Goal: Task Accomplishment & Management: Complete application form

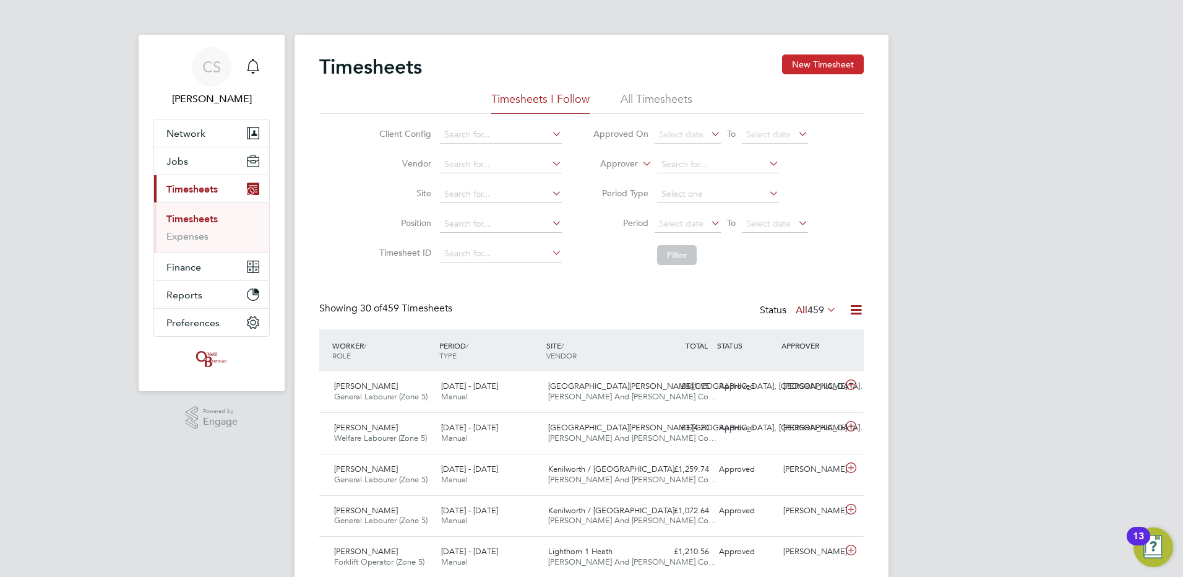
click at [843, 69] on button "New Timesheet" at bounding box center [823, 64] width 82 height 20
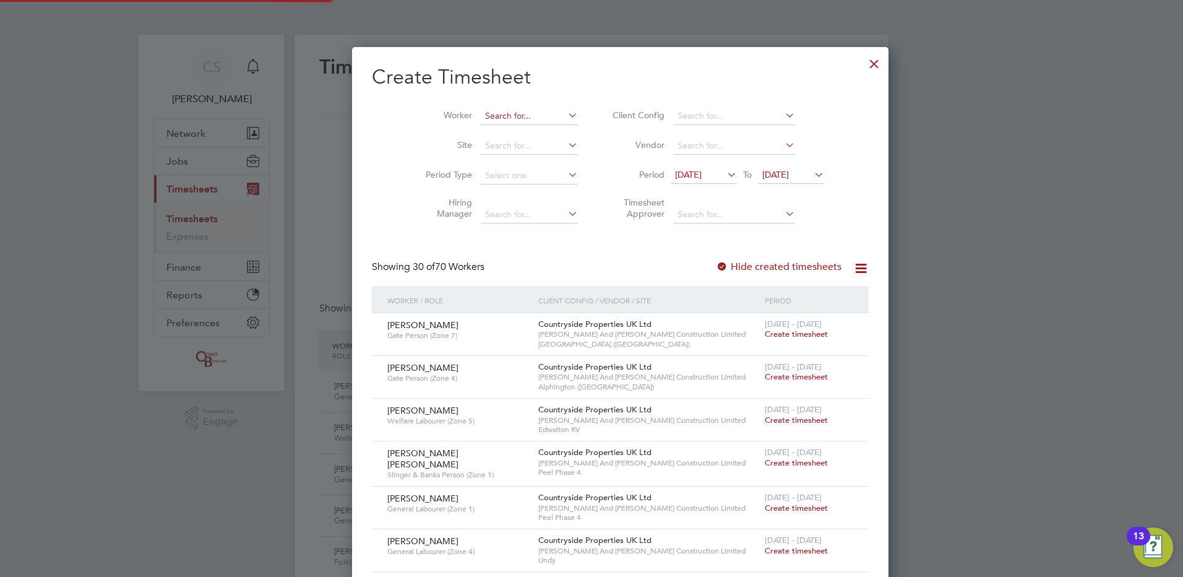
click at [484, 118] on input at bounding box center [529, 116] width 97 height 17
click at [488, 121] on input at bounding box center [529, 116] width 97 height 17
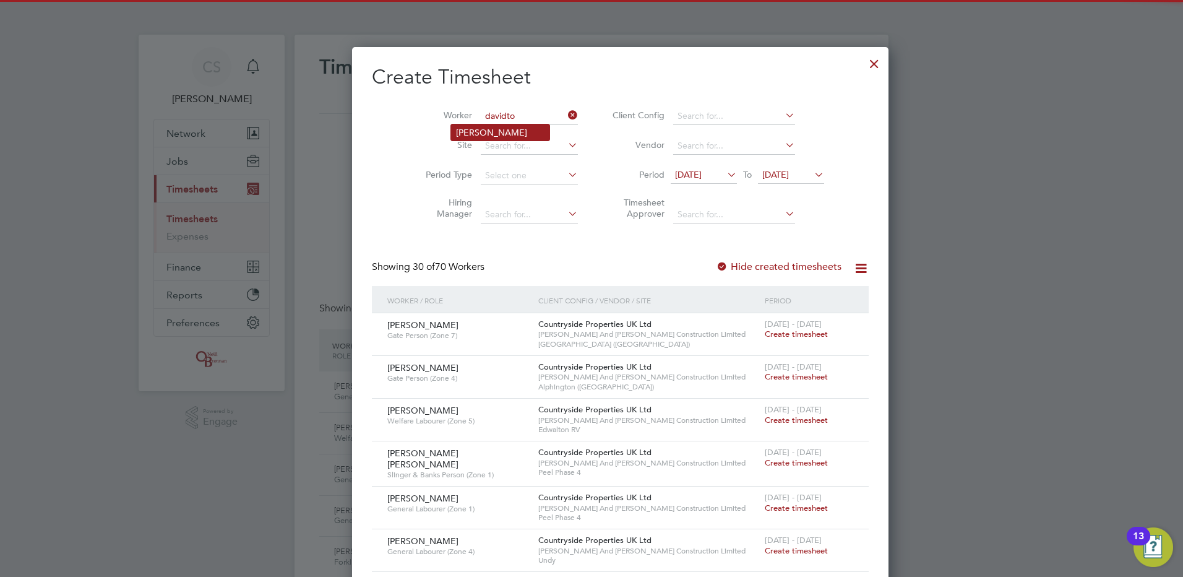
click at [506, 129] on li "[PERSON_NAME]" at bounding box center [500, 132] width 98 height 16
type input "[PERSON_NAME]"
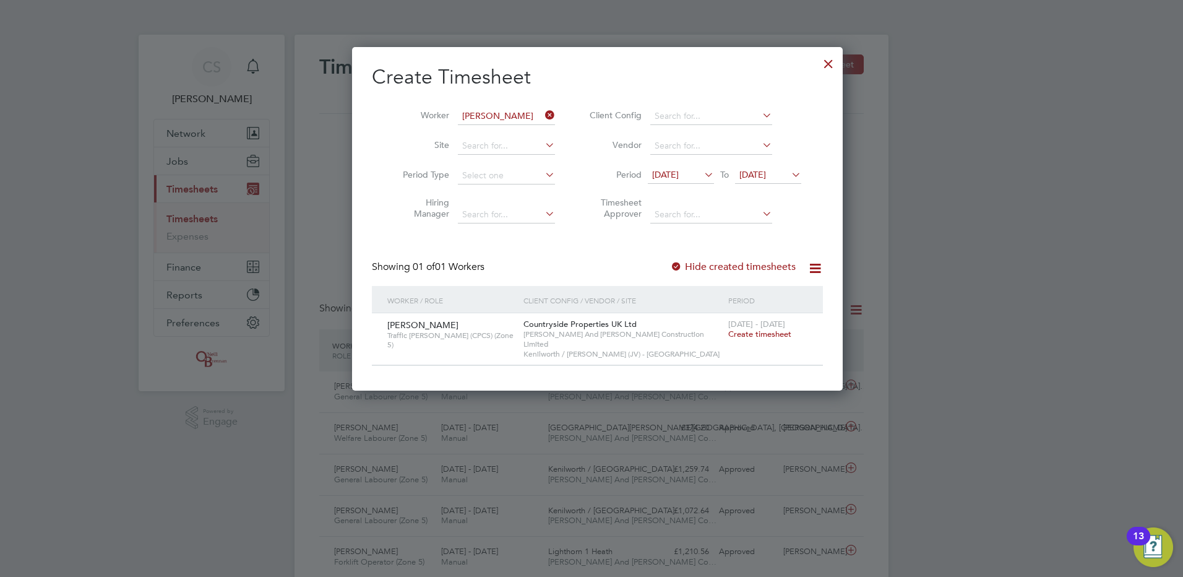
click at [737, 334] on span "Create timesheet" at bounding box center [759, 334] width 63 height 11
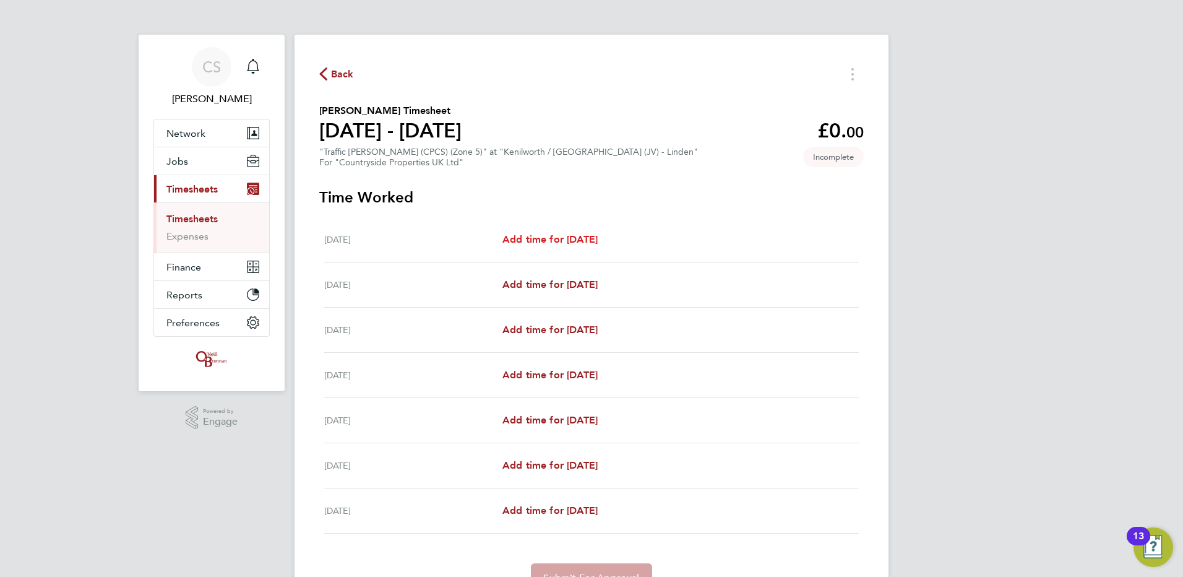
click at [577, 239] on span "Add time for Mon 18 Aug" at bounding box center [549, 239] width 95 height 12
select select "30"
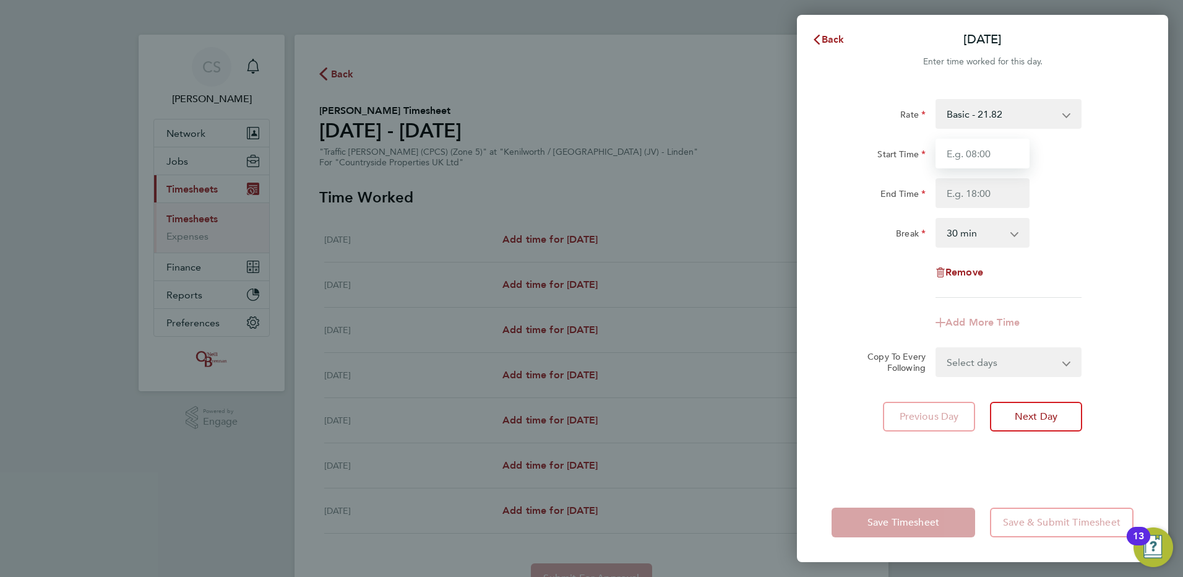
click at [968, 160] on input "Start Time" at bounding box center [983, 154] width 94 height 30
type input "07:30"
drag, startPoint x: 970, startPoint y: 163, endPoint x: 971, endPoint y: 191, distance: 28.5
click at [970, 191] on input "End Time" at bounding box center [983, 193] width 94 height 30
type input "17:00"
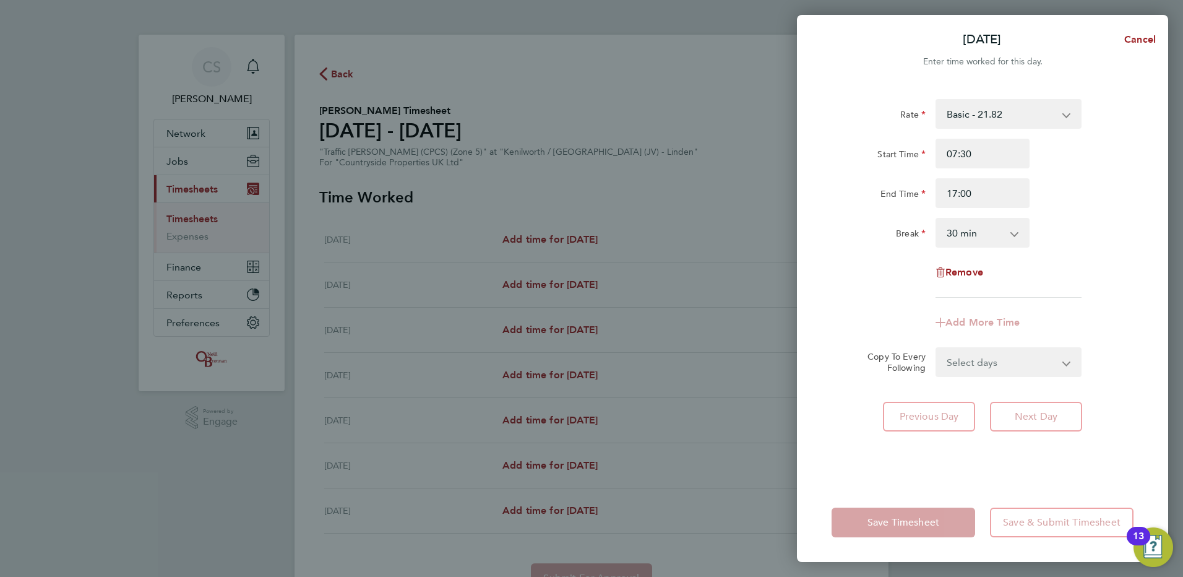
click at [1140, 212] on div "Rate Basic - 21.82 Start Time 07:30 End Time 17:00 Break 0 min 15 min 30 min 45…" at bounding box center [982, 283] width 371 height 398
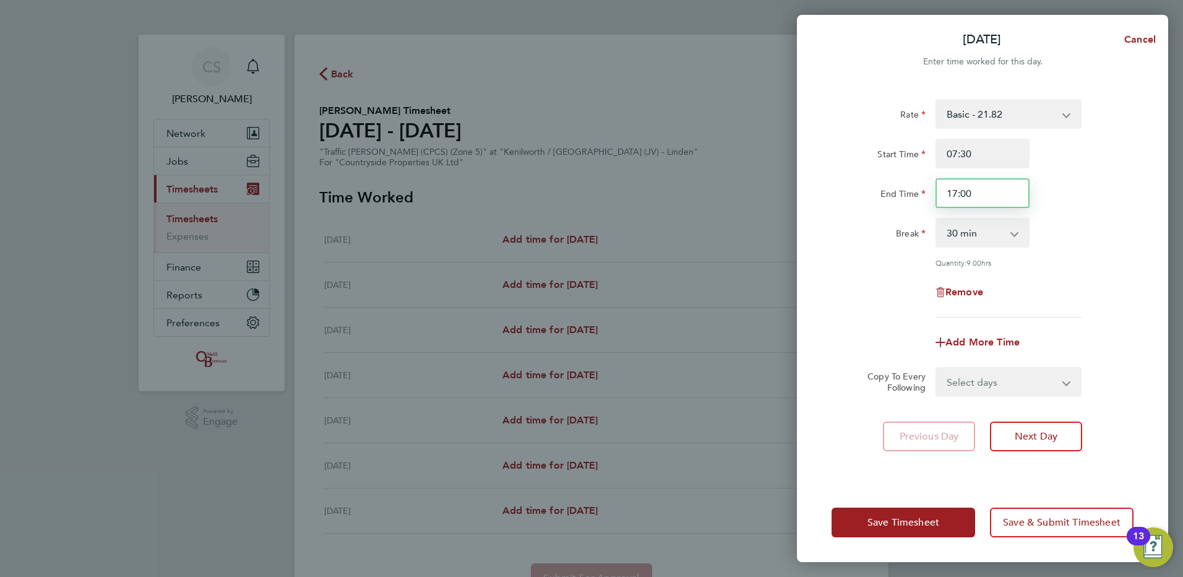
click at [999, 197] on input "17:00" at bounding box center [983, 193] width 94 height 30
drag, startPoint x: 981, startPoint y: 197, endPoint x: 884, endPoint y: 196, distance: 97.2
click at [905, 196] on div "End Time 17:00" at bounding box center [983, 193] width 312 height 30
click at [994, 139] on input "07:30" at bounding box center [983, 154] width 94 height 30
drag, startPoint x: 954, startPoint y: 150, endPoint x: 653, endPoint y: 140, distance: 300.3
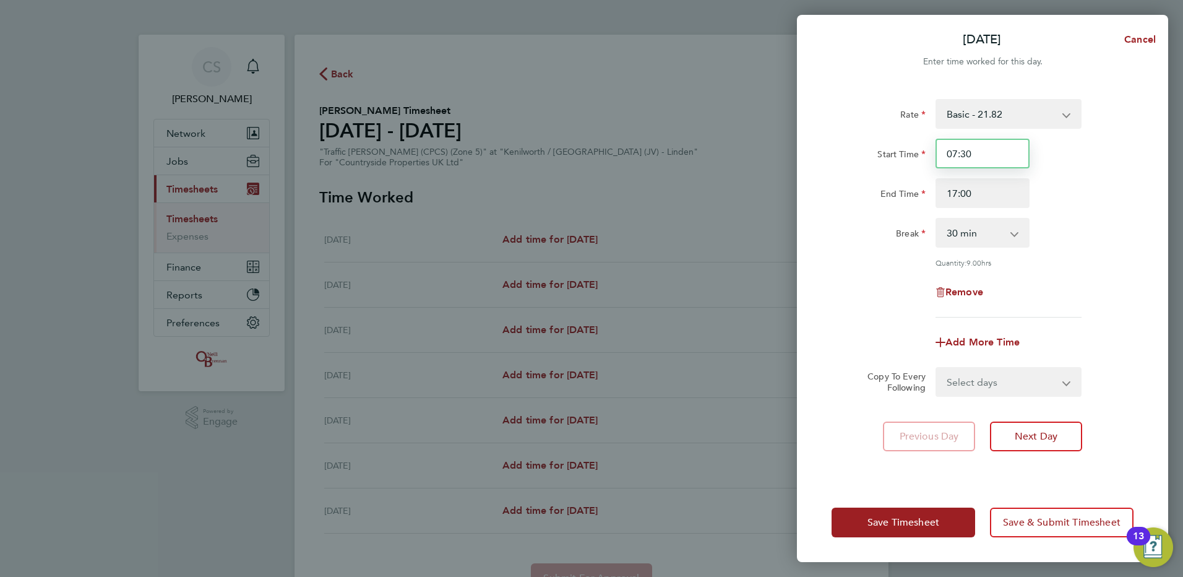
click at [724, 147] on div "Mon 18 Aug Cancel Enter time worked for this day. Rate Basic - 21.82 Start Time…" at bounding box center [591, 288] width 1183 height 577
type input "06:00"
click at [1069, 287] on div "Remove" at bounding box center [983, 292] width 312 height 30
click at [1011, 197] on input "17:00" at bounding box center [983, 193] width 94 height 30
click at [1008, 197] on input "17:00" at bounding box center [983, 193] width 94 height 30
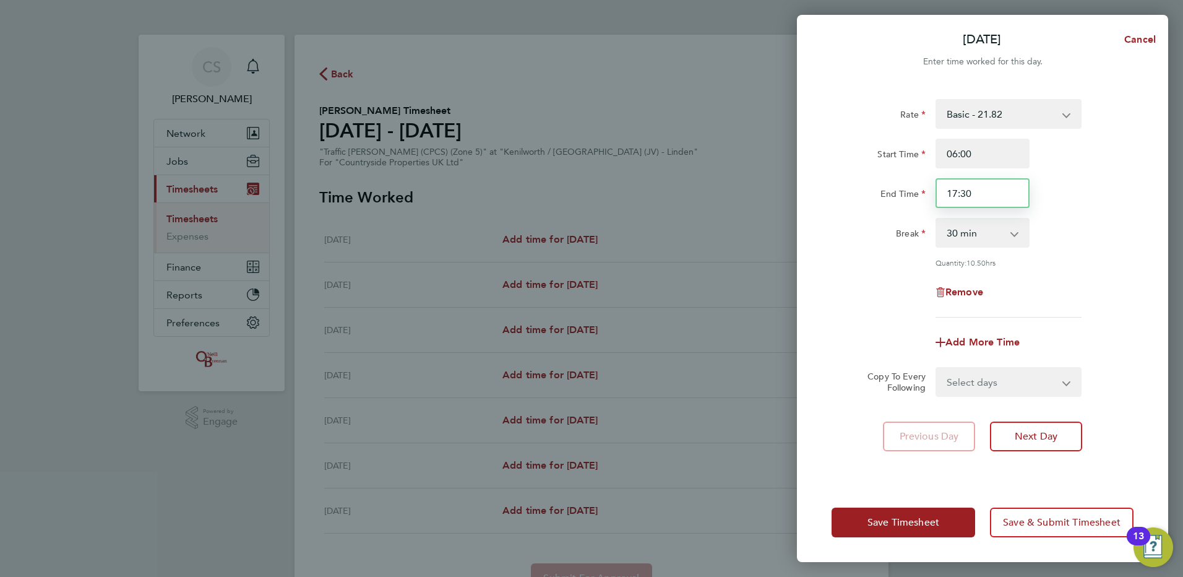
type input "17:30"
click at [1070, 258] on div "Quantity: 10.50 hrs" at bounding box center [1009, 262] width 146 height 10
click at [1036, 376] on select "Select days Day Weekday (Mon-Fri) Weekend (Sat-Sun) Tuesday Wednesday Thursday …" at bounding box center [1002, 381] width 130 height 27
select select "WEEKDAY"
click at [937, 368] on select "Select days Day Weekday (Mon-Fri) Weekend (Sat-Sun) Tuesday Wednesday Thursday …" at bounding box center [1002, 381] width 130 height 27
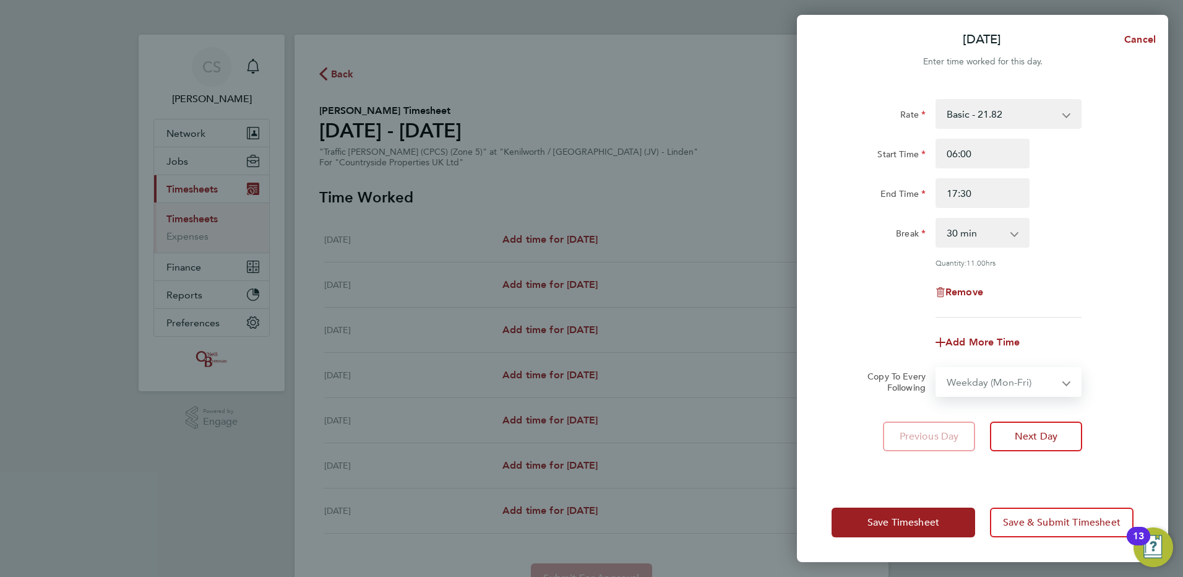
select select "2025-08-24"
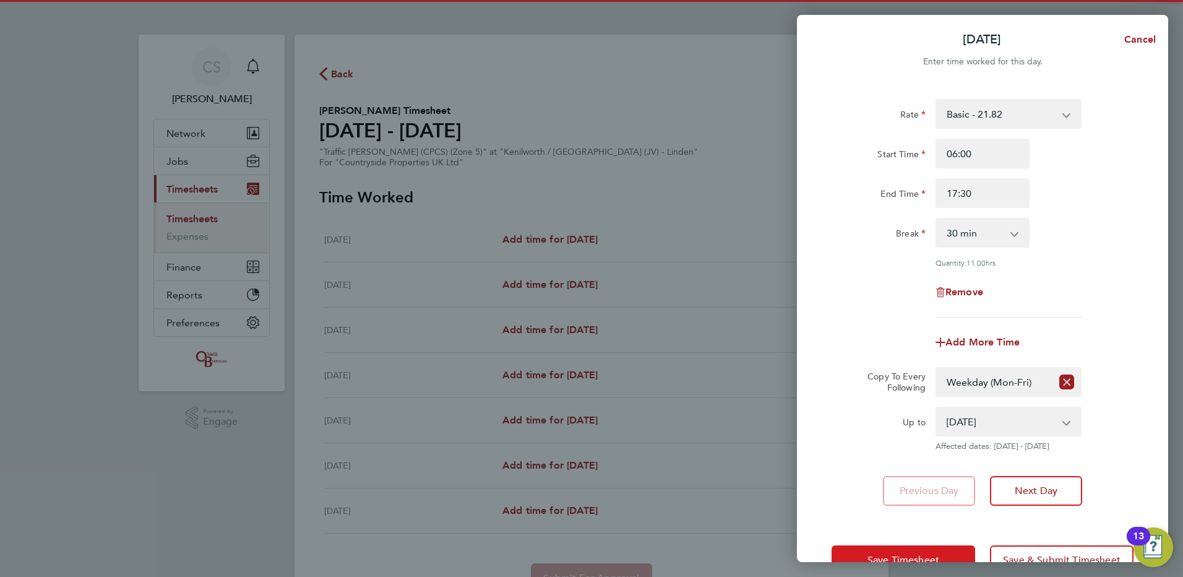
click at [921, 554] on span "Save Timesheet" at bounding box center [904, 560] width 72 height 12
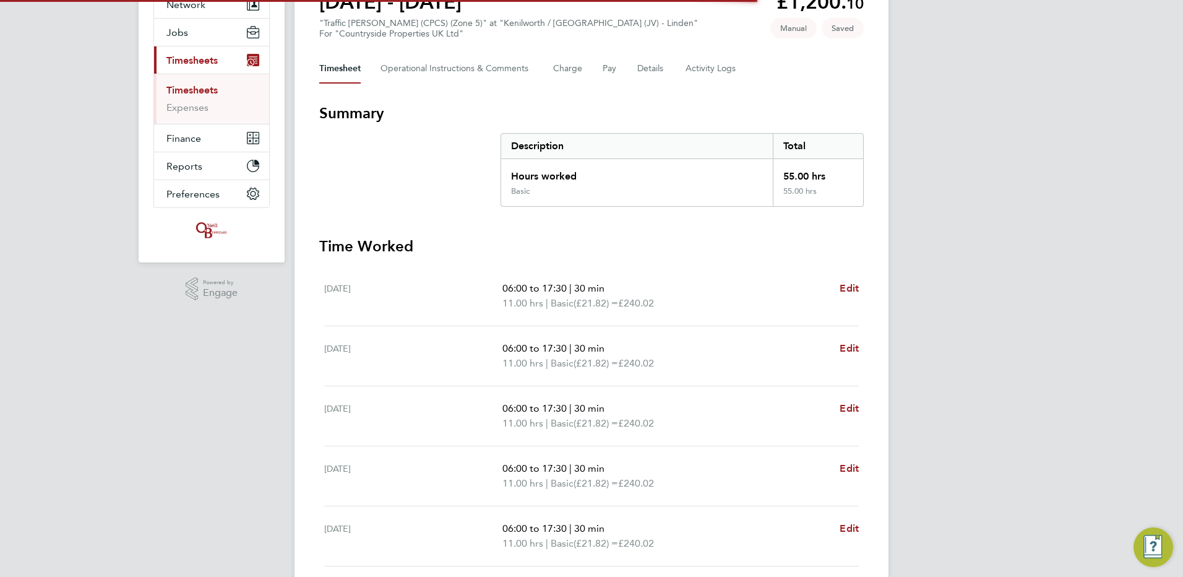
scroll to position [317, 0]
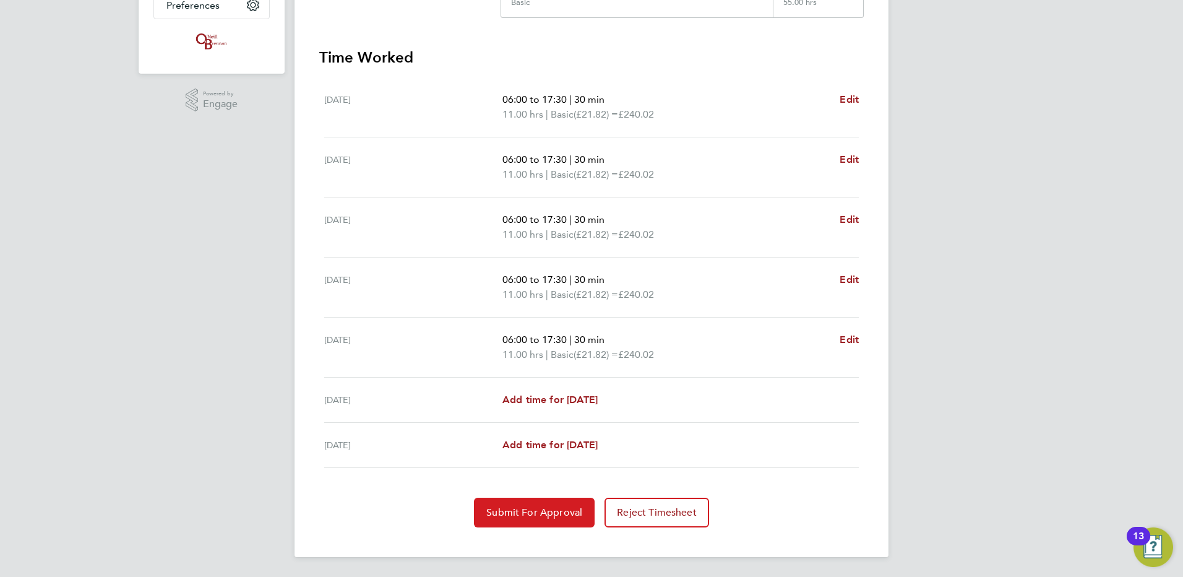
drag, startPoint x: 525, startPoint y: 509, endPoint x: 657, endPoint y: 306, distance: 242.0
click at [527, 509] on span "Submit For Approval" at bounding box center [534, 512] width 96 height 12
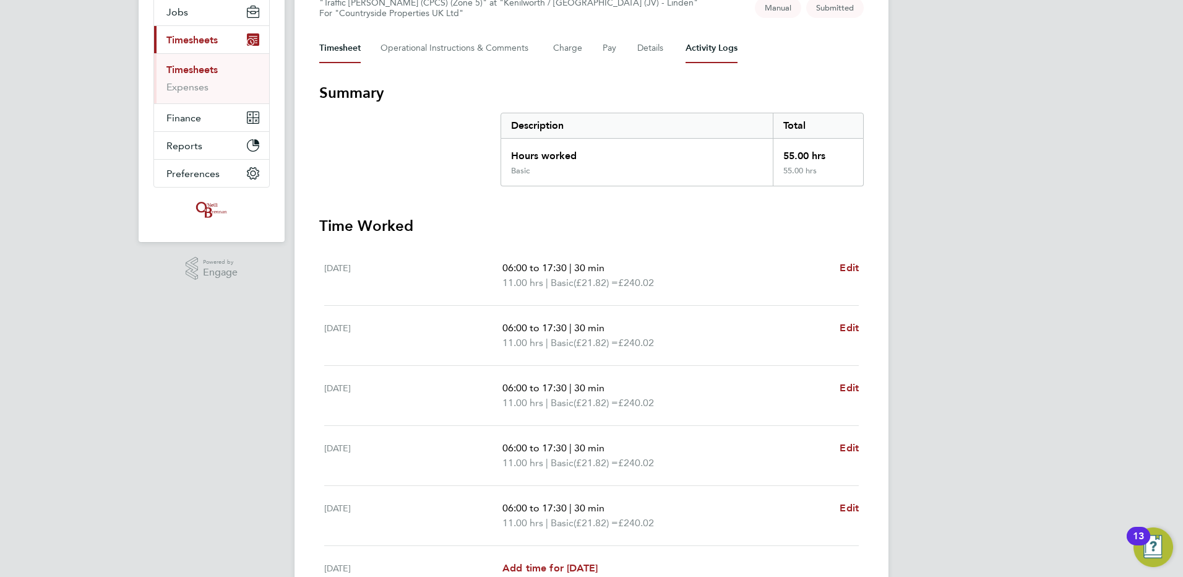
scroll to position [0, 0]
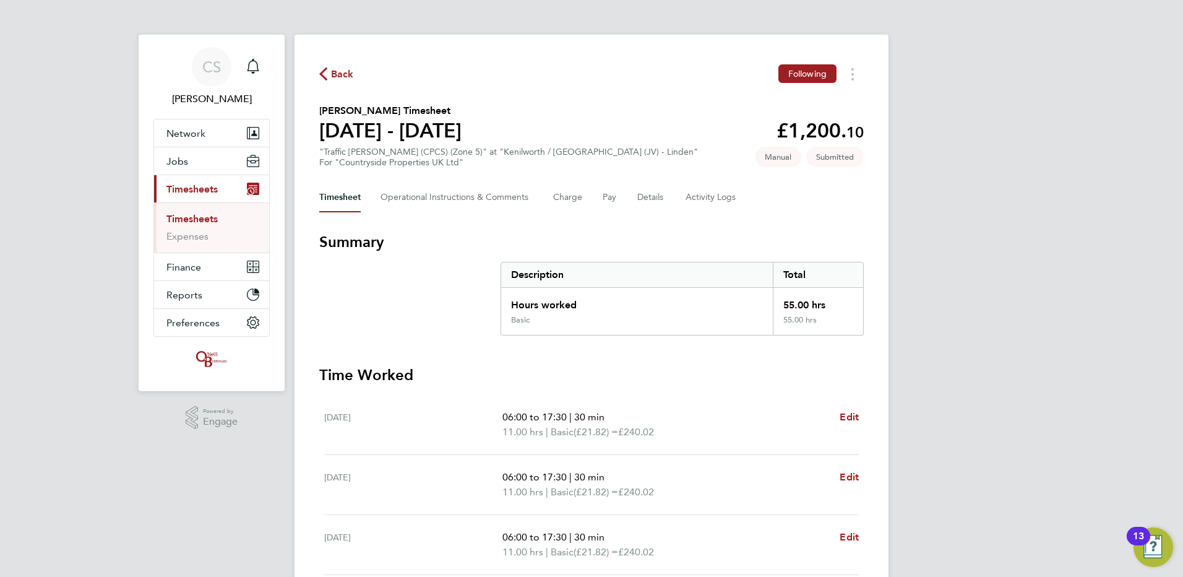
drag, startPoint x: 320, startPoint y: 65, endPoint x: 329, endPoint y: 72, distance: 11.4
click at [322, 67] on div "Back Following" at bounding box center [591, 73] width 545 height 19
click at [330, 74] on span "Back" at bounding box center [336, 73] width 35 height 12
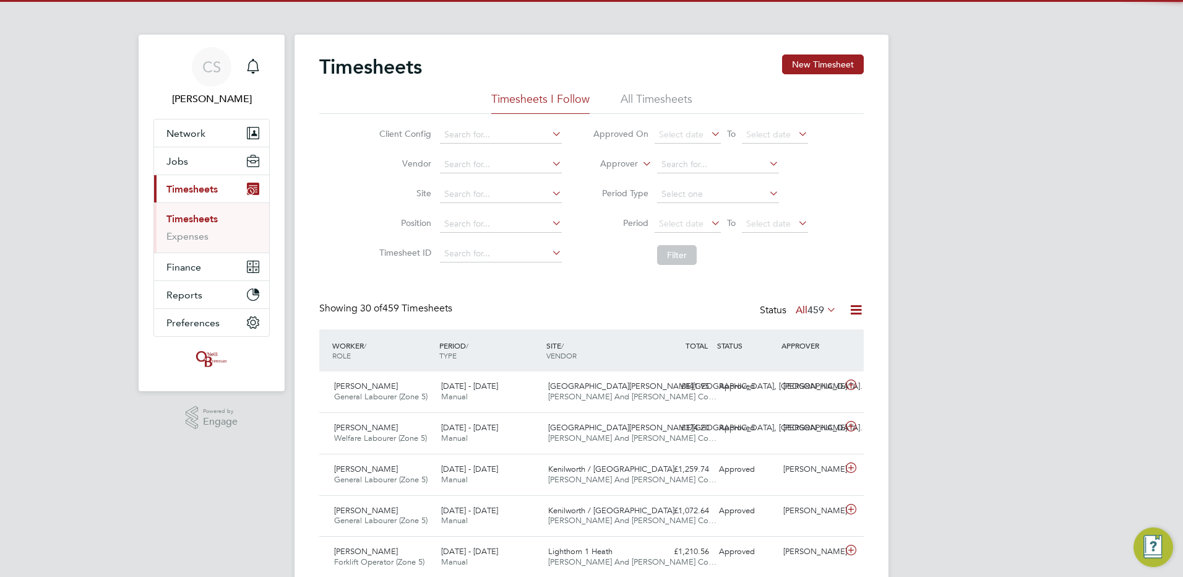
scroll to position [32, 108]
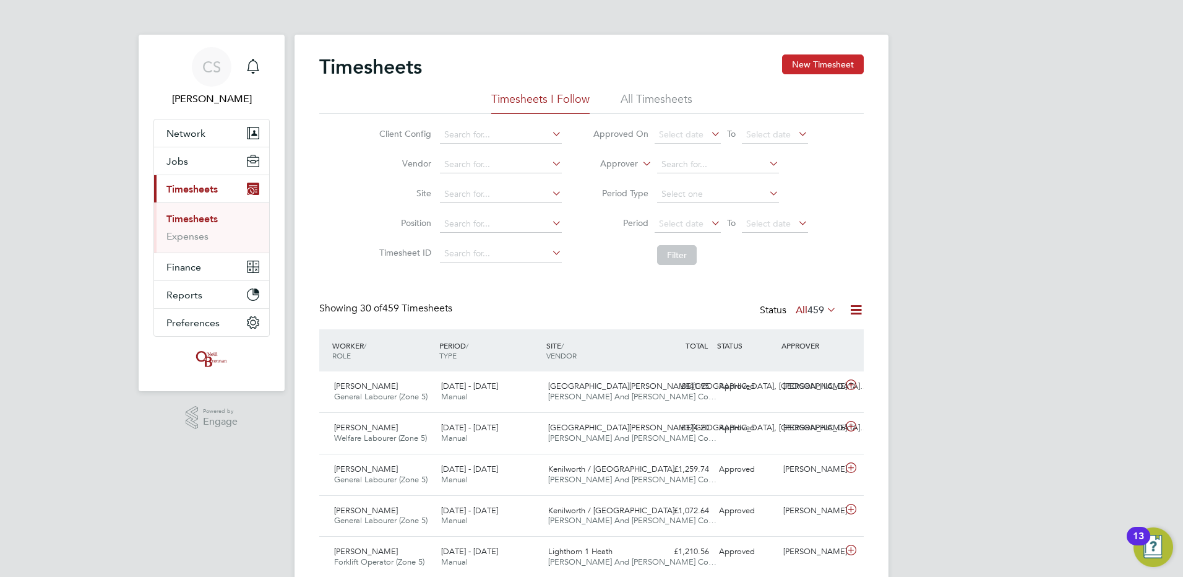
click at [819, 59] on button "New Timesheet" at bounding box center [823, 64] width 82 height 20
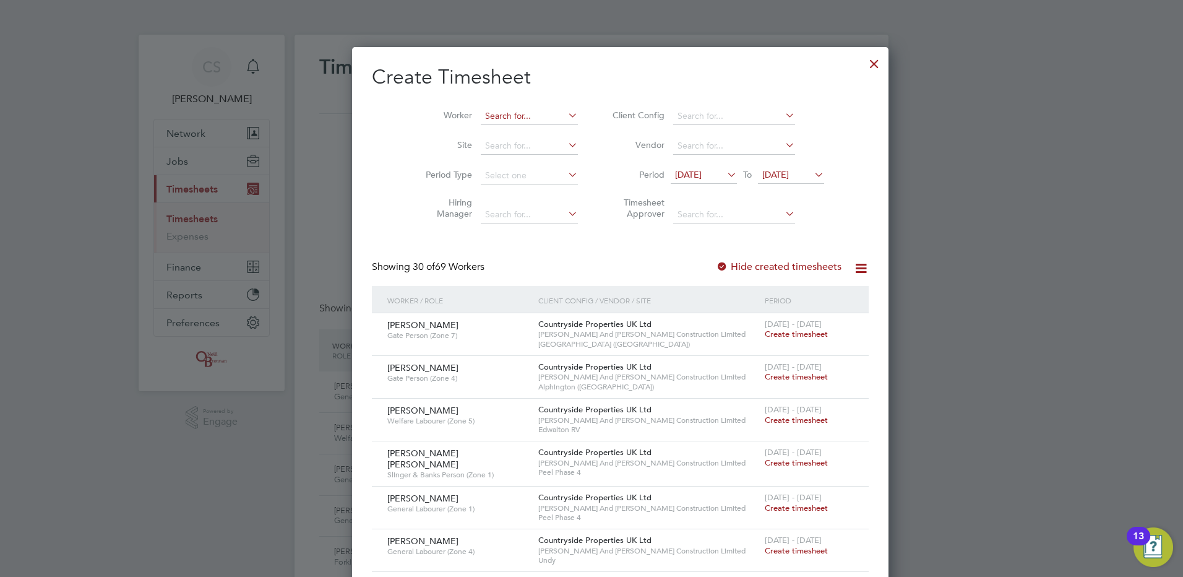
click at [505, 108] on li "Worker" at bounding box center [497, 116] width 192 height 30
click at [514, 106] on li "Worker" at bounding box center [497, 116] width 192 height 30
click at [522, 114] on input at bounding box center [529, 116] width 97 height 17
click at [528, 113] on input "kyle" at bounding box center [529, 116] width 97 height 17
click at [527, 142] on li "Kyle Dimmer" at bounding box center [527, 149] width 153 height 17
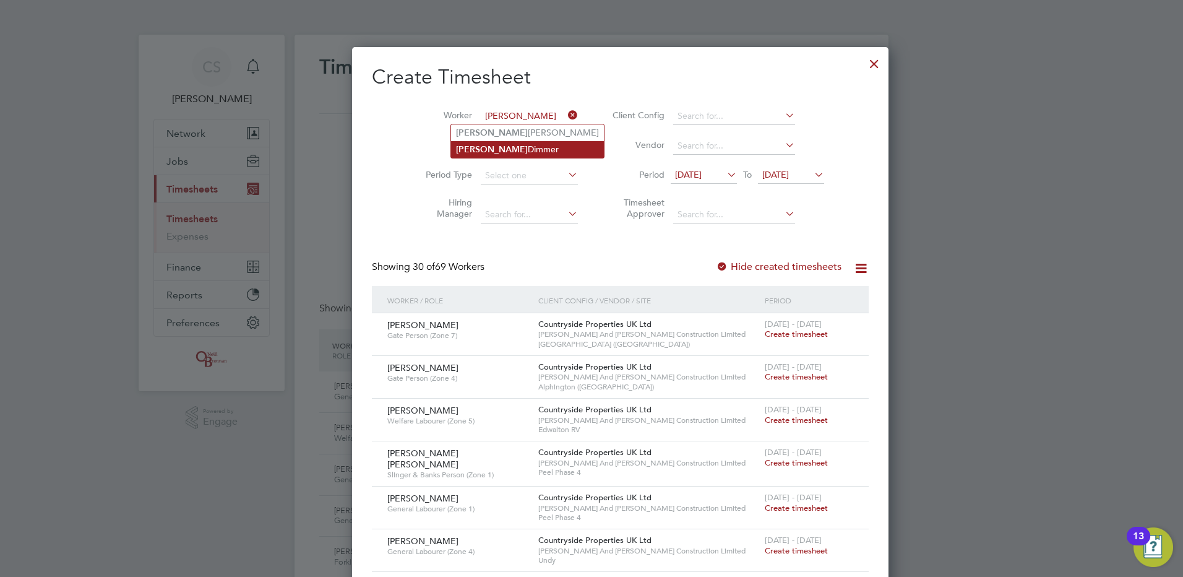
type input "Kyle Dimmer"
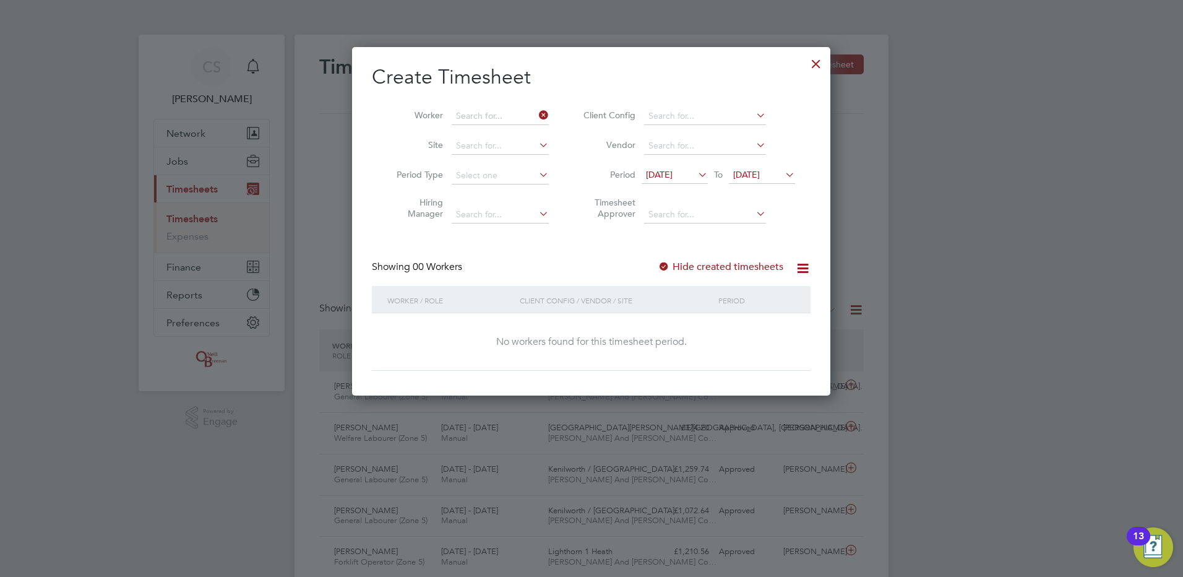
click at [536, 110] on li "Worker" at bounding box center [468, 116] width 192 height 30
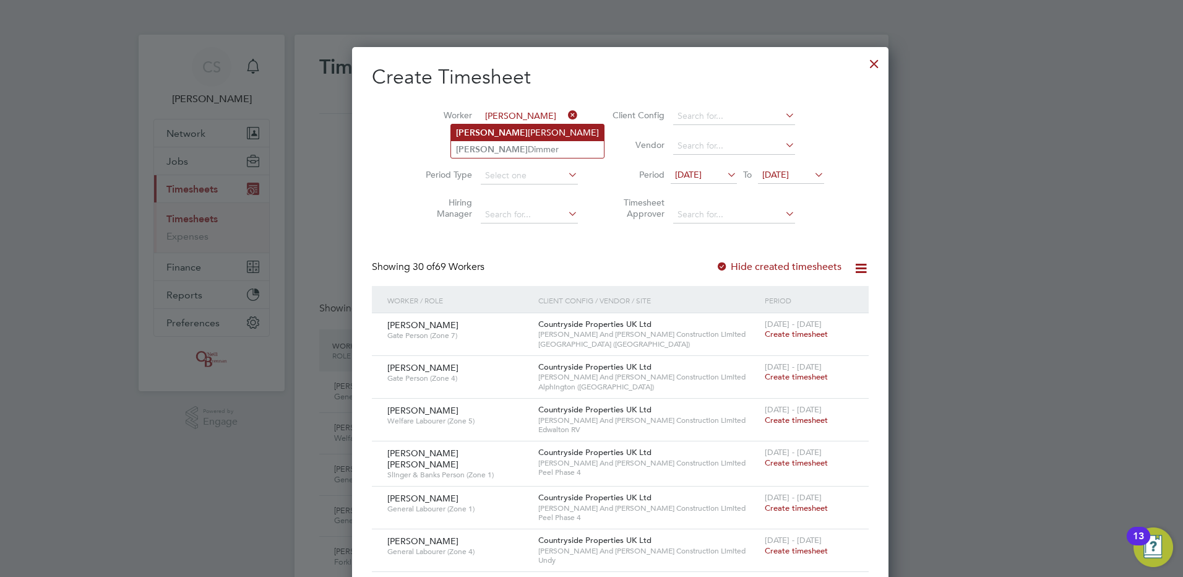
click at [497, 136] on li "Kyle Evans" at bounding box center [527, 132] width 153 height 17
type input "[PERSON_NAME]"
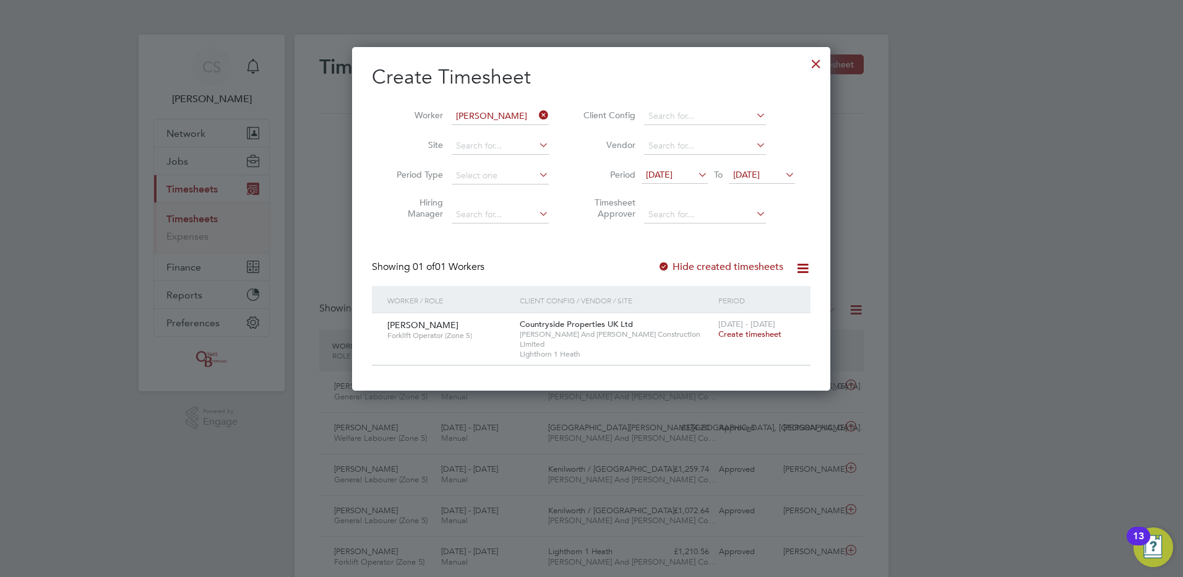
click at [737, 333] on span "Create timesheet" at bounding box center [749, 334] width 63 height 11
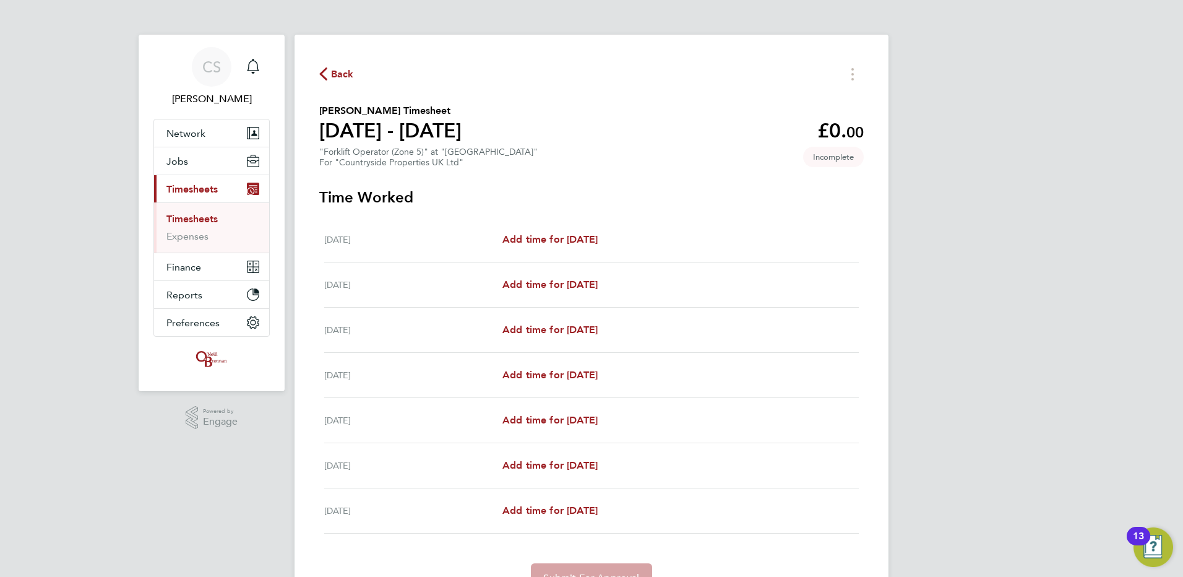
click at [556, 248] on div "Mon 18 Aug Add time for Mon 18 Aug Add time for Mon 18 Aug" at bounding box center [591, 239] width 535 height 45
click at [564, 242] on span "Add time for Mon 18 Aug" at bounding box center [549, 239] width 95 height 12
select select "30"
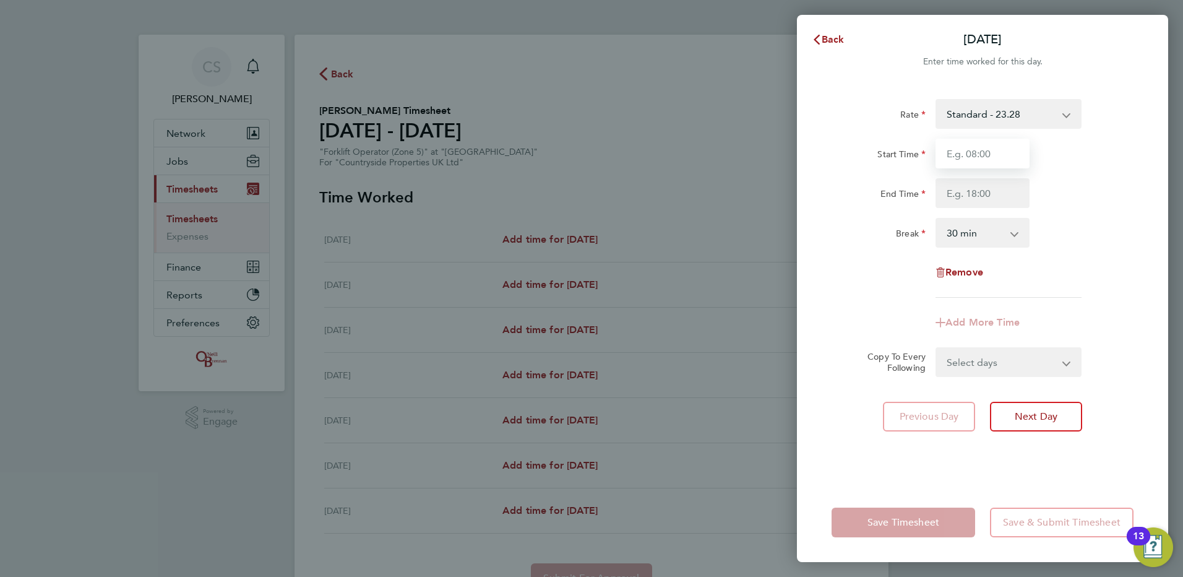
drag, startPoint x: 987, startPoint y: 150, endPoint x: 1006, endPoint y: 162, distance: 22.5
click at [988, 150] on input "Start Time" at bounding box center [983, 154] width 94 height 30
type input "07:30"
click at [997, 209] on div "Rate Standard - 23.28 Start Time 07:30 End Time Break 0 min 15 min 30 min 45 mi…" at bounding box center [983, 198] width 302 height 199
click at [1012, 196] on input "End Time" at bounding box center [983, 193] width 94 height 30
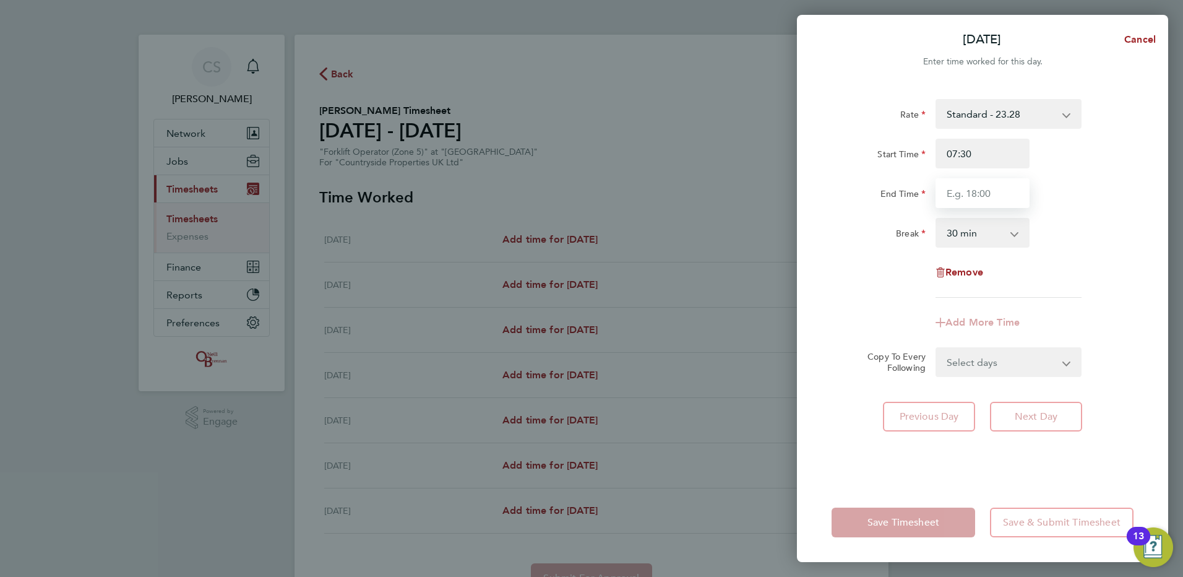
type input "17:00"
click at [1162, 160] on div "Rate Standard - 23.28 Start Time 07:30 End Time 17:00 Break 0 min 15 min 30 min…" at bounding box center [982, 283] width 371 height 398
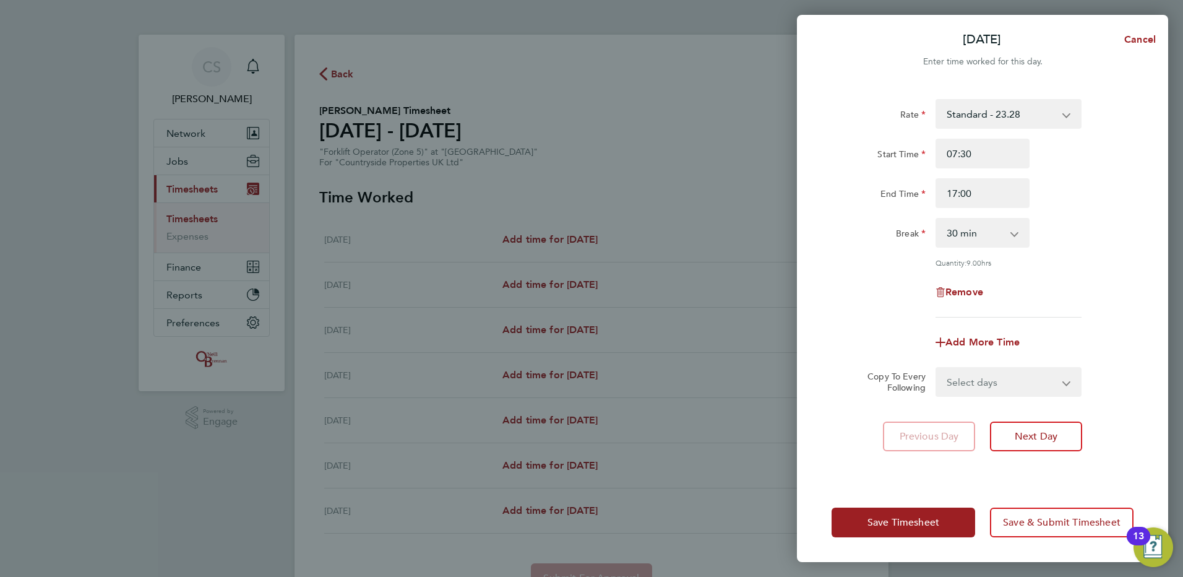
click at [1012, 392] on select "Select days Day Weekday (Mon-Fri) Weekend (Sat-Sun) Tuesday Wednesday Thursday …" at bounding box center [1002, 381] width 130 height 27
select select "WEEKDAY"
click at [937, 368] on select "Select days Day Weekday (Mon-Fri) Weekend (Sat-Sun) Tuesday Wednesday Thursday …" at bounding box center [1002, 381] width 130 height 27
select select "2025-08-24"
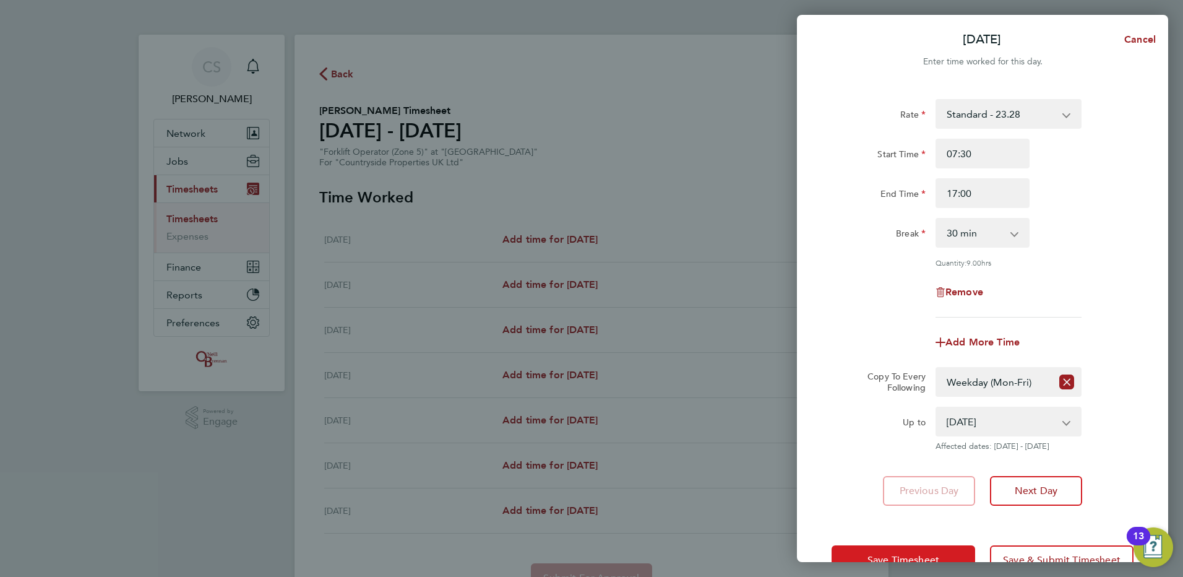
click at [907, 548] on button "Save Timesheet" at bounding box center [904, 560] width 144 height 30
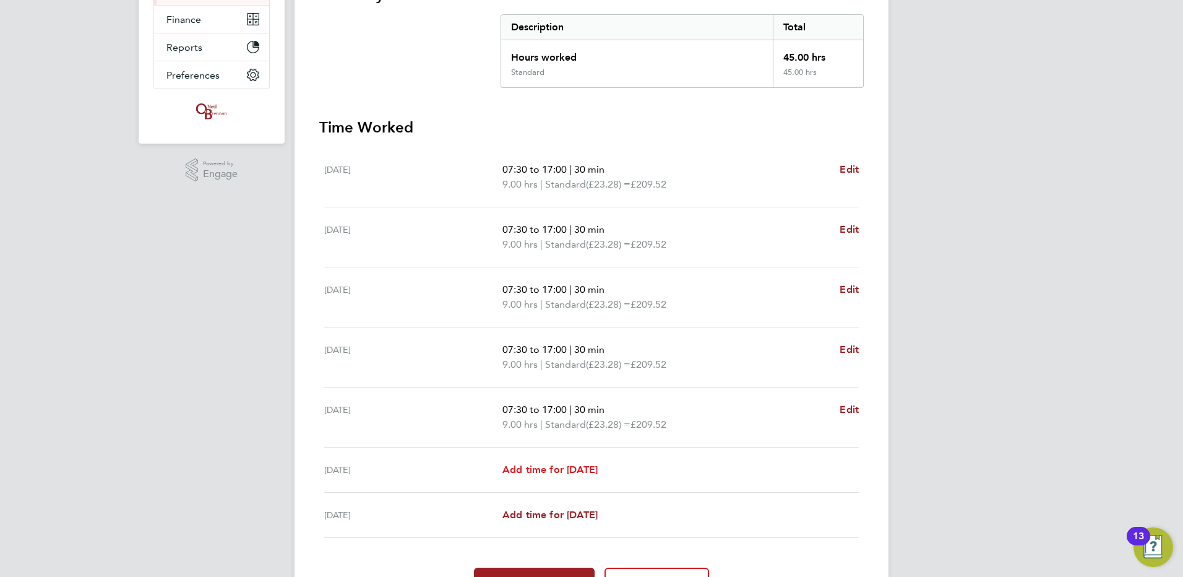
click at [550, 473] on span "Add time for Sat 23 Aug" at bounding box center [549, 469] width 95 height 12
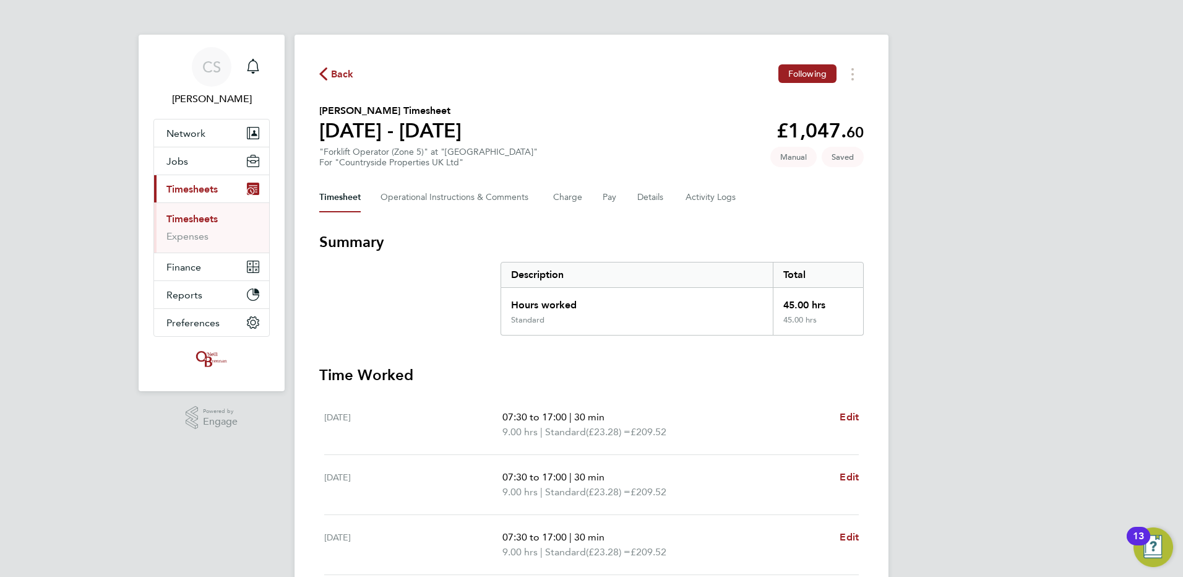
select select "30"
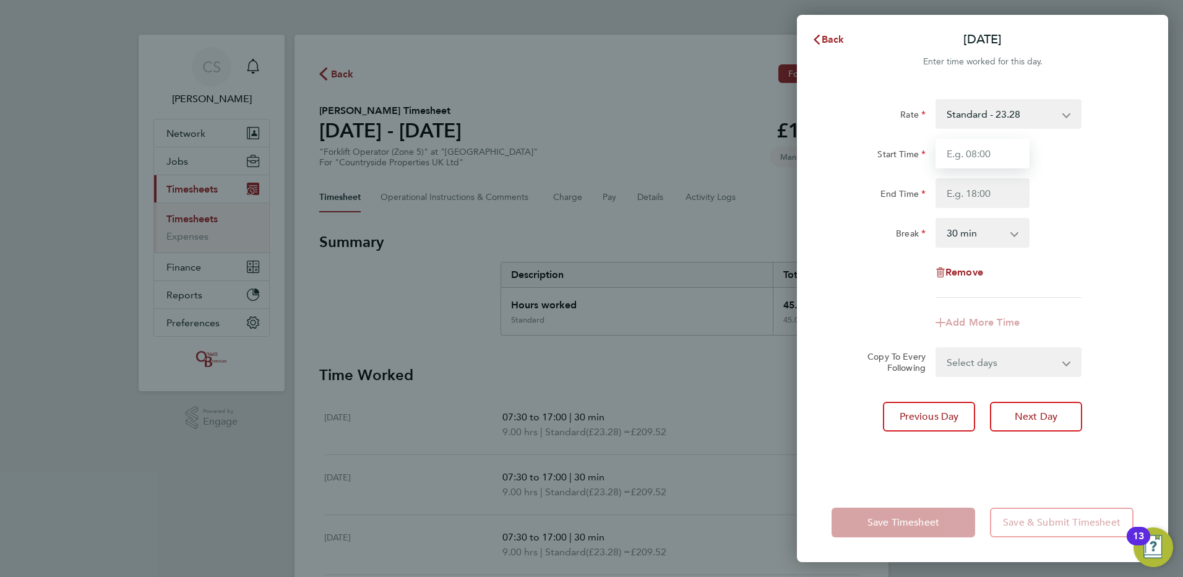
click at [997, 164] on input "Start Time" at bounding box center [983, 154] width 94 height 30
type input "07:30"
drag, startPoint x: 981, startPoint y: 197, endPoint x: 989, endPoint y: 200, distance: 9.4
click at [981, 197] on input "End Time" at bounding box center [983, 193] width 94 height 30
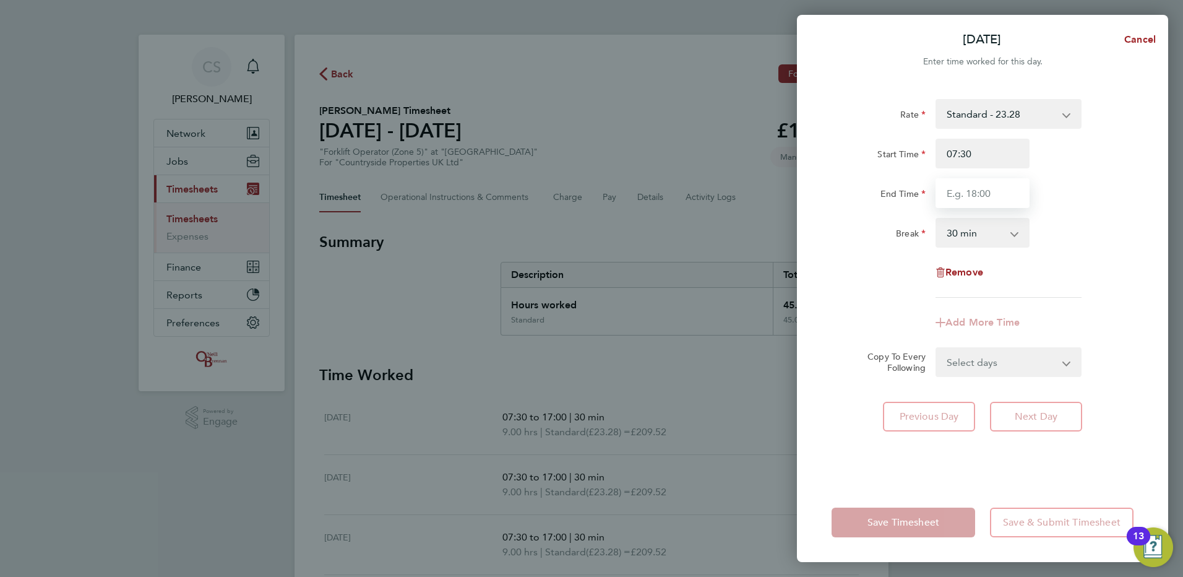
type input "15:30"
click at [1078, 257] on div "Rate Standard - 23.28 Start Time 07:30 End Time 15:30 Break 0 min 15 min 30 min…" at bounding box center [983, 198] width 302 height 199
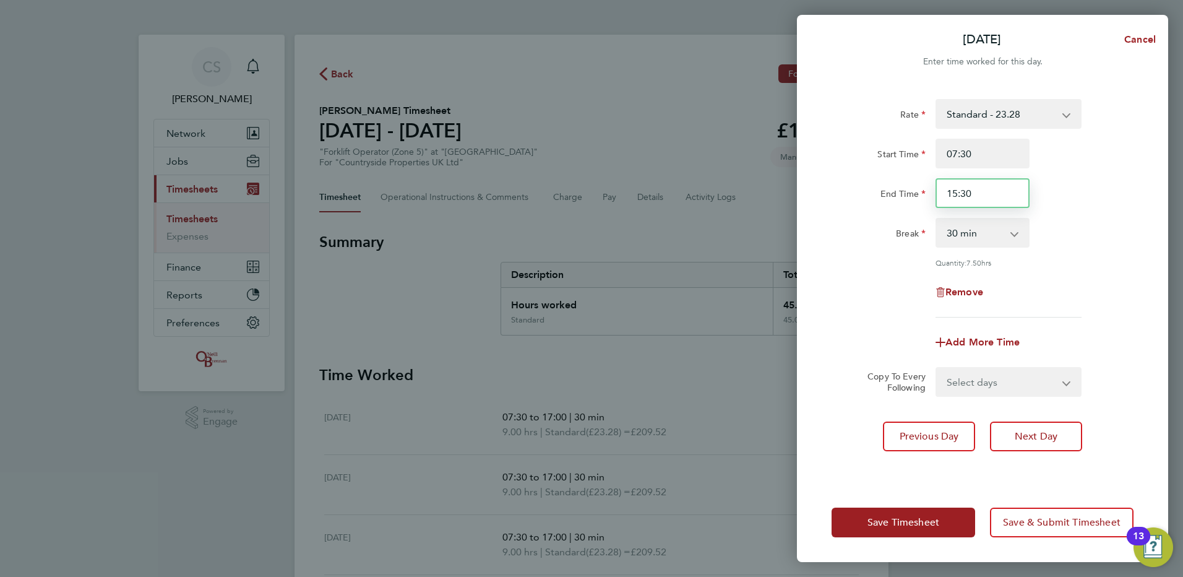
drag, startPoint x: 991, startPoint y: 186, endPoint x: 485, endPoint y: 198, distance: 505.7
click at [485, 198] on div "Sat 23 Aug Cancel Enter time worked for this day. Rate Standard - 23.28 Start T…" at bounding box center [591, 288] width 1183 height 577
type input "14:00"
click at [1100, 180] on div "End Time 14:00" at bounding box center [983, 193] width 312 height 30
click at [931, 525] on span "Save Timesheet" at bounding box center [904, 522] width 72 height 12
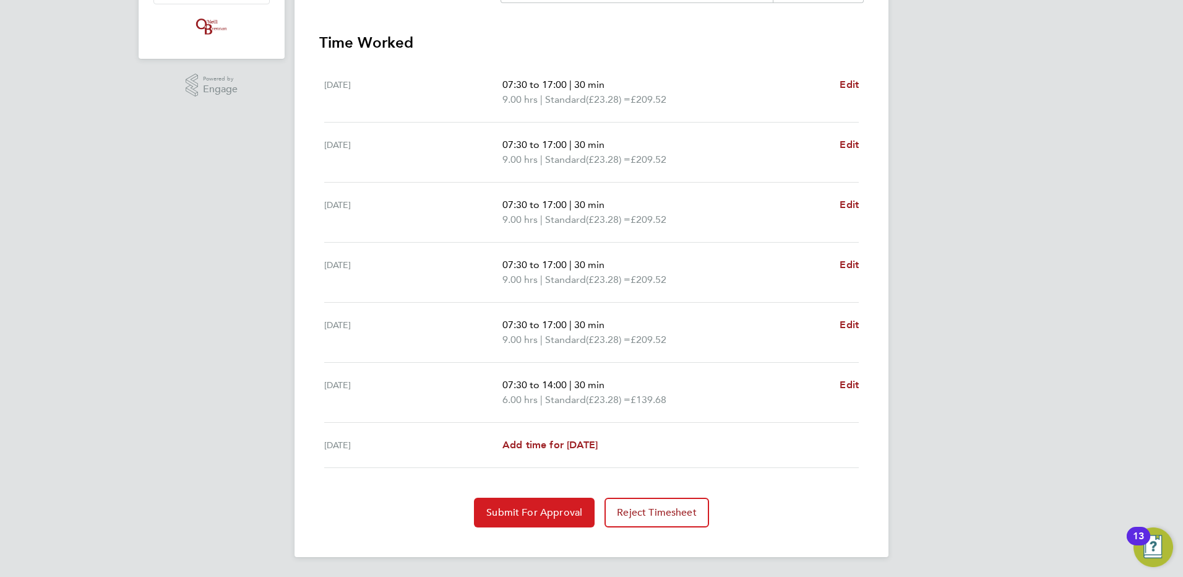
click at [541, 515] on span "Submit For Approval" at bounding box center [534, 512] width 96 height 12
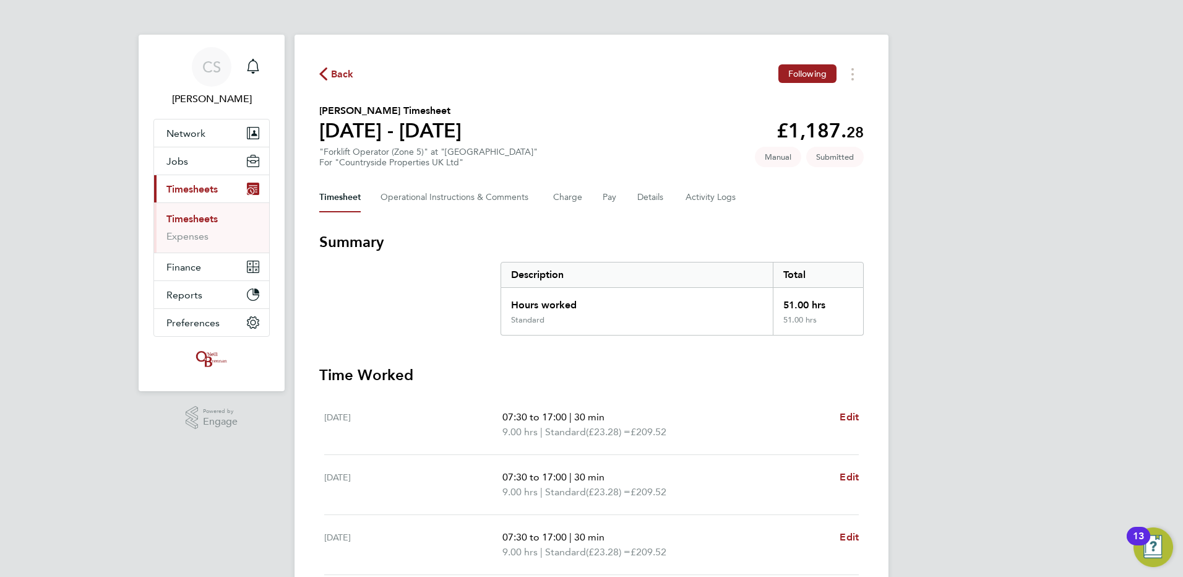
click at [338, 74] on span "Back" at bounding box center [342, 74] width 23 height 15
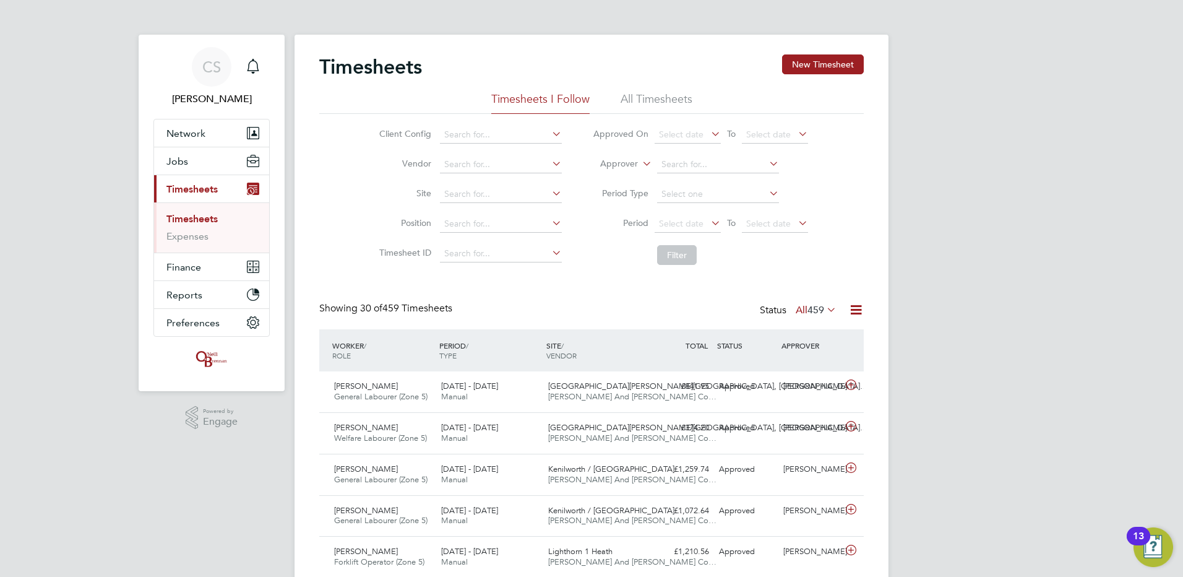
click at [816, 80] on div "Timesheets New Timesheet" at bounding box center [591, 72] width 545 height 37
click at [814, 72] on button "New Timesheet" at bounding box center [823, 64] width 82 height 20
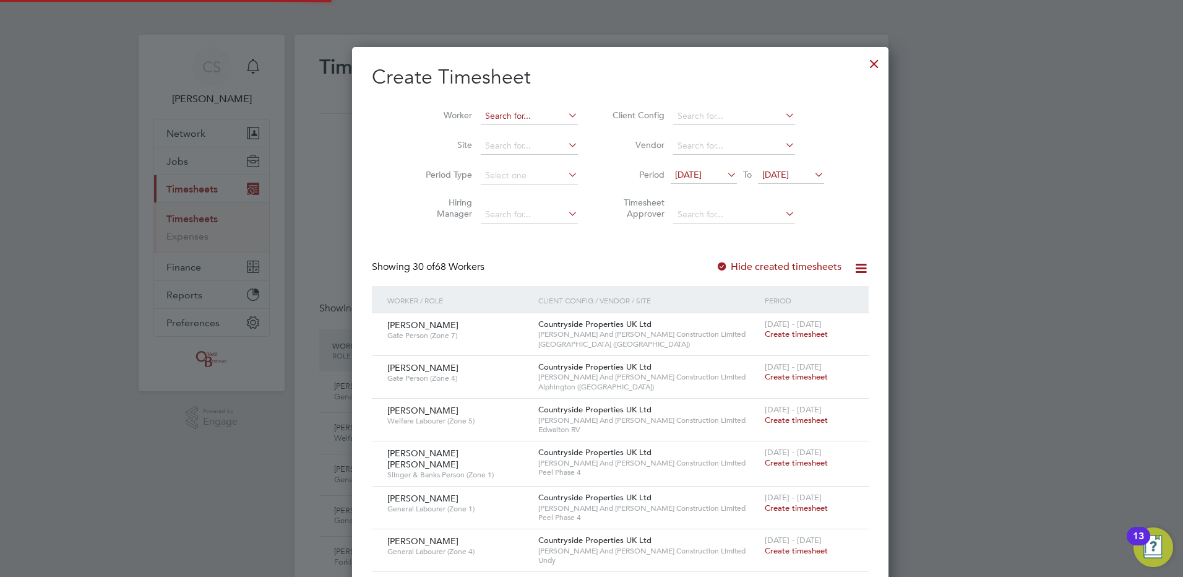
click at [505, 116] on input at bounding box center [529, 116] width 97 height 17
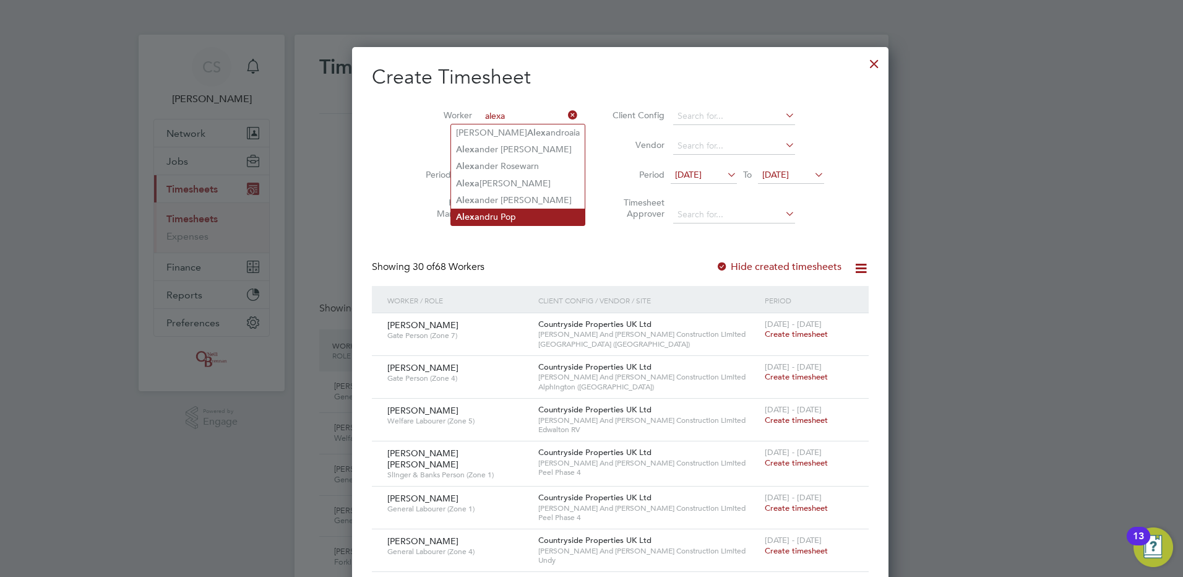
click at [522, 218] on li "Alexa ndru Pop" at bounding box center [518, 217] width 134 height 17
type input "[PERSON_NAME]"
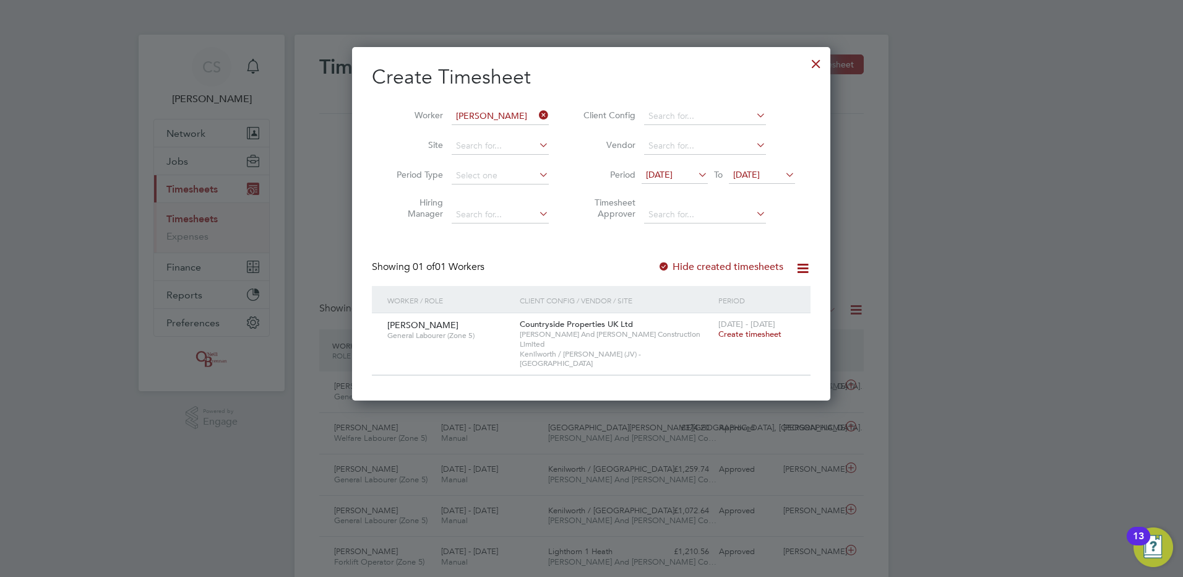
click at [734, 329] on span "Create timesheet" at bounding box center [749, 334] width 63 height 11
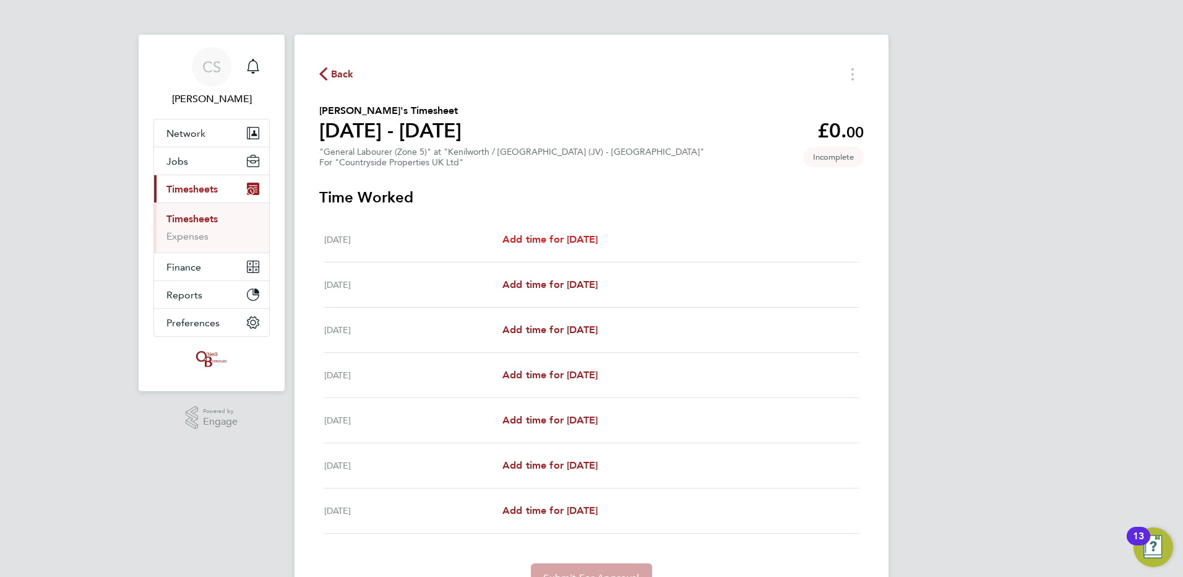
click at [527, 238] on span "Add time for Mon 18 Aug" at bounding box center [549, 239] width 95 height 12
select select "30"
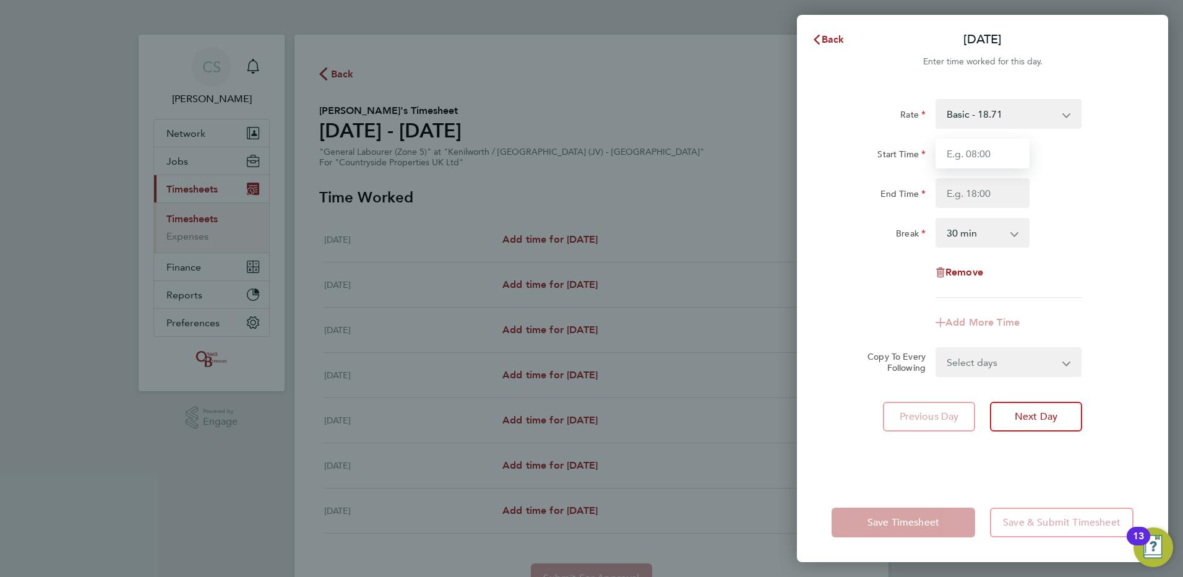
click at [982, 150] on input "Start Time" at bounding box center [983, 154] width 94 height 30
type input "06:45"
click at [979, 194] on input "End Time" at bounding box center [983, 193] width 94 height 30
type input "18:15"
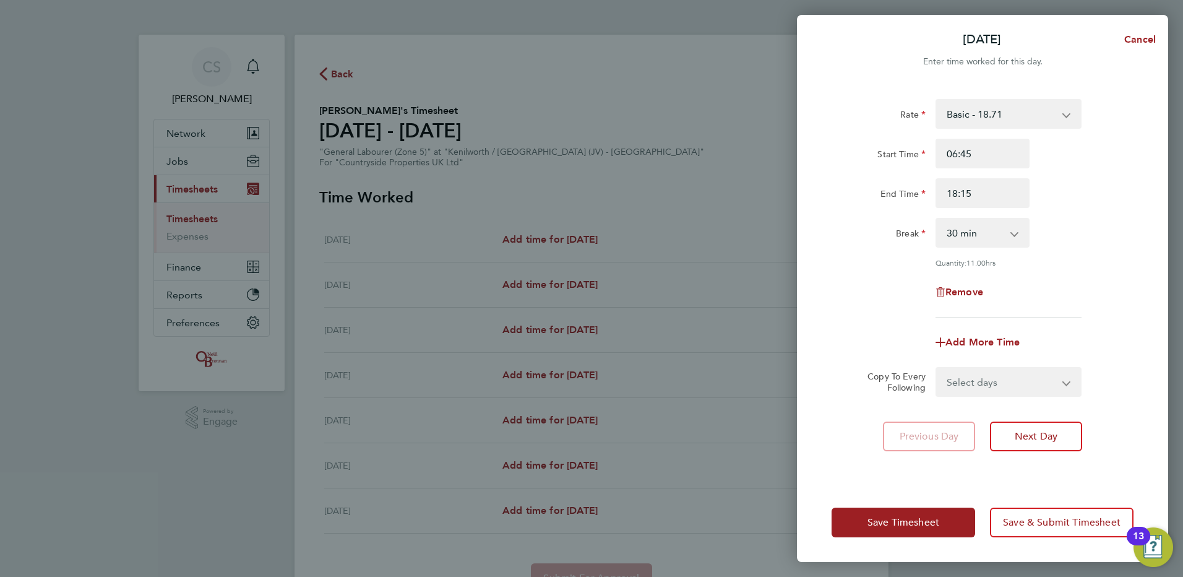
click at [1049, 245] on div "Break 0 min 15 min 30 min 45 min 60 min 75 min 90 min" at bounding box center [983, 233] width 312 height 30
click at [895, 516] on span "Save Timesheet" at bounding box center [904, 522] width 72 height 12
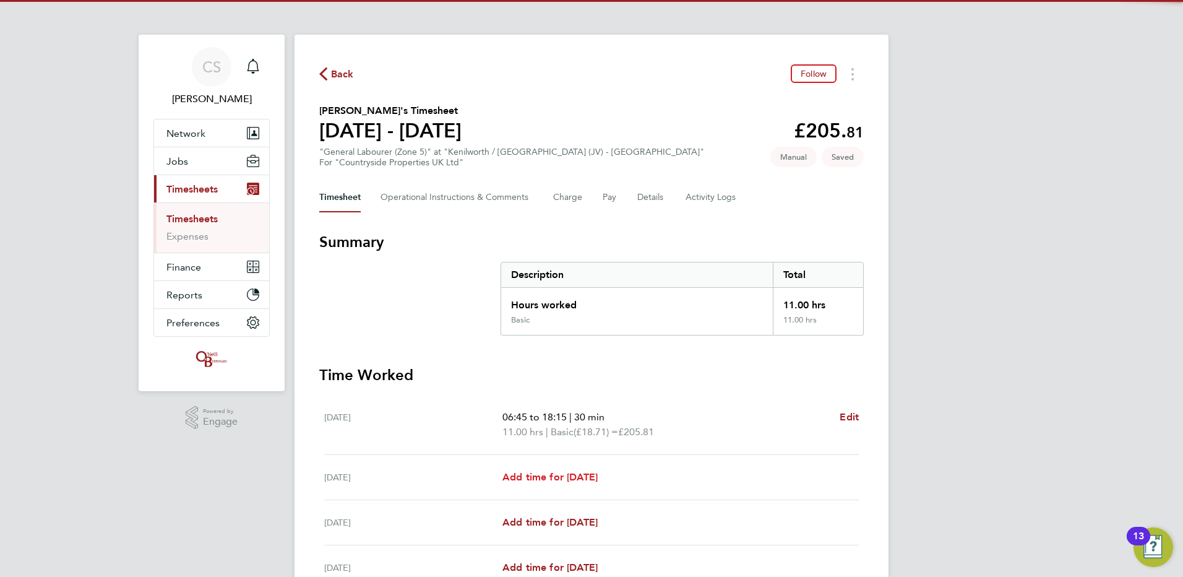
click at [556, 478] on span "Add time for Tue 19 Aug" at bounding box center [549, 477] width 95 height 12
select select "30"
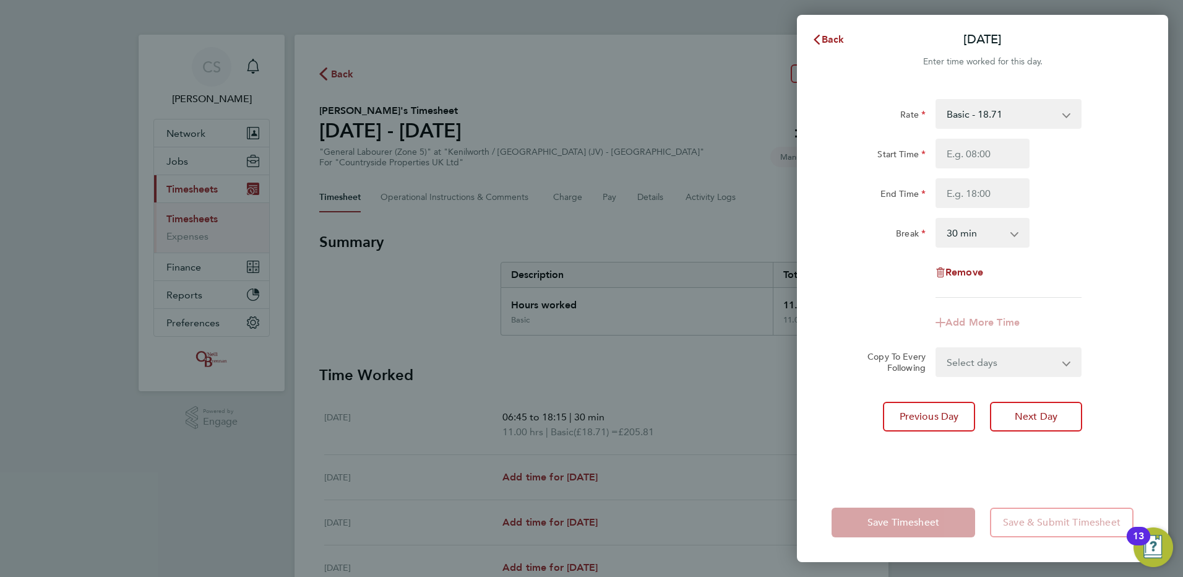
click at [1001, 137] on div "Rate Basic - 18.71 Start Time End Time Break 0 min 15 min 30 min 45 min 60 min …" at bounding box center [983, 198] width 302 height 199
drag, startPoint x: 996, startPoint y: 155, endPoint x: 989, endPoint y: 157, distance: 7.1
click at [996, 155] on input "Start Time" at bounding box center [983, 154] width 94 height 30
type input "06:45"
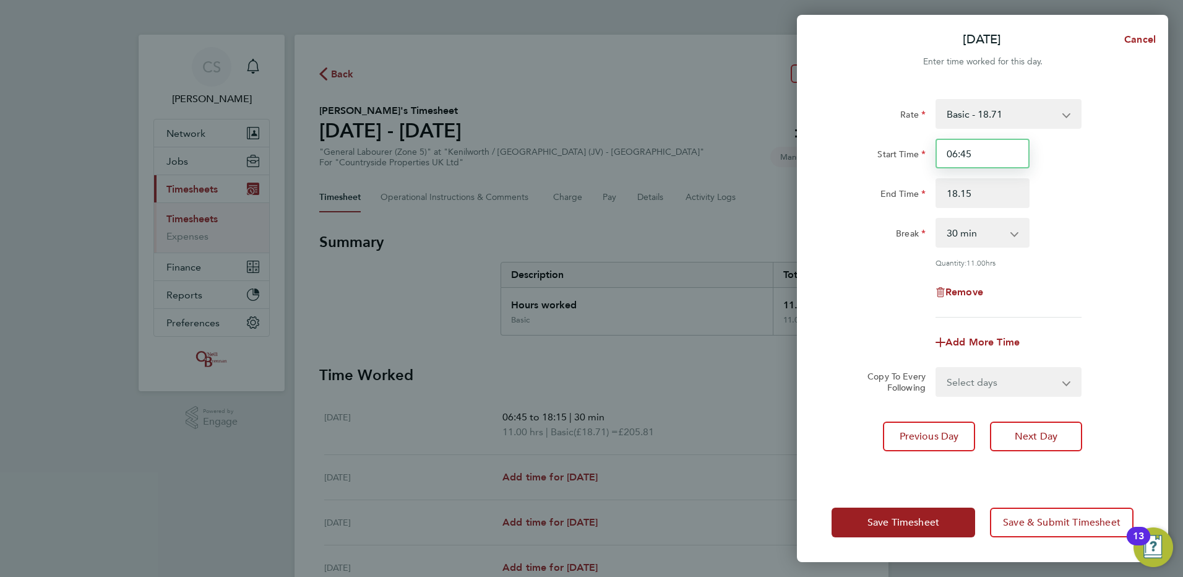
type input "18:15"
drag, startPoint x: 984, startPoint y: 205, endPoint x: 574, endPoint y: 204, distance: 410.3
click at [675, 207] on div "Tue 19 Aug Cancel Enter time worked for this day. Rate Basic - 18.71 Start Time…" at bounding box center [591, 288] width 1183 height 577
type input "17:30"
click at [1098, 288] on div "Remove" at bounding box center [983, 292] width 312 height 30
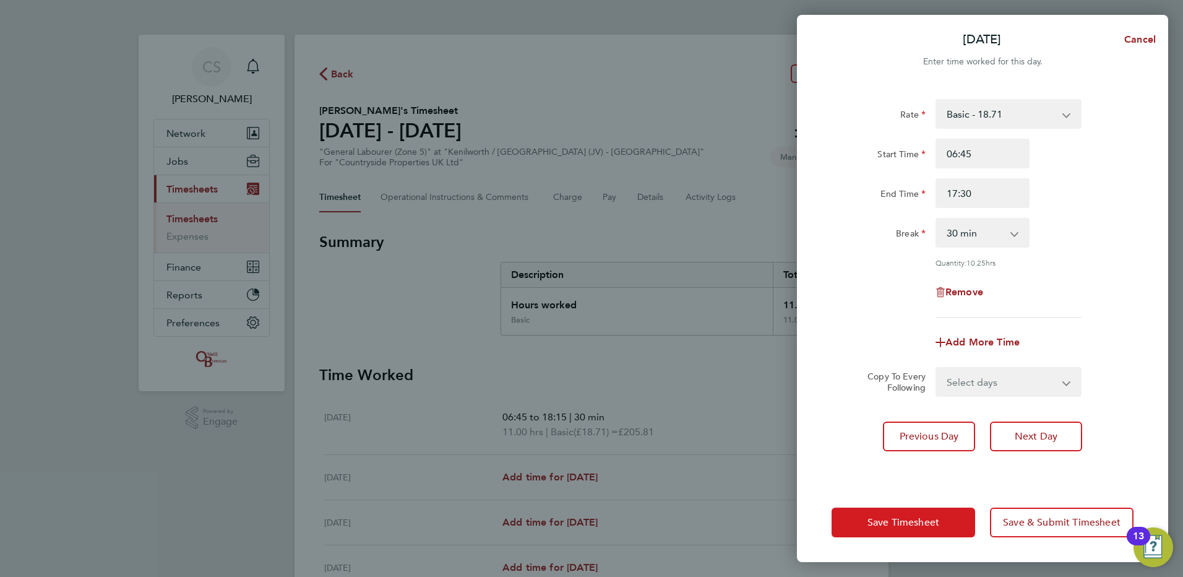
click at [910, 512] on button "Save Timesheet" at bounding box center [904, 522] width 144 height 30
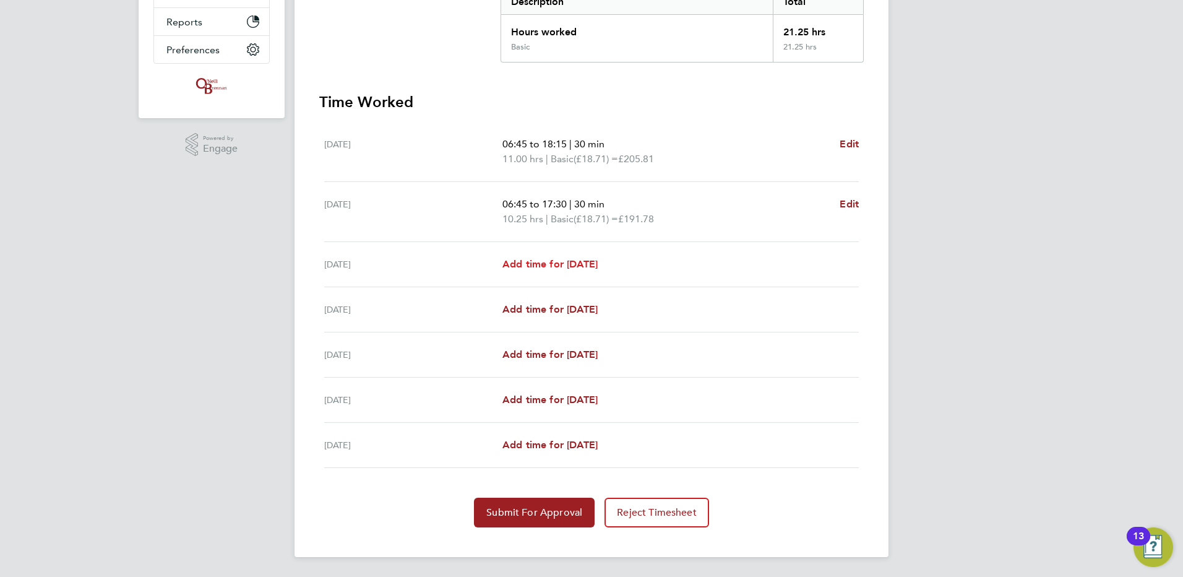
click at [556, 267] on span "Add time for Wed 20 Aug" at bounding box center [549, 264] width 95 height 12
select select "30"
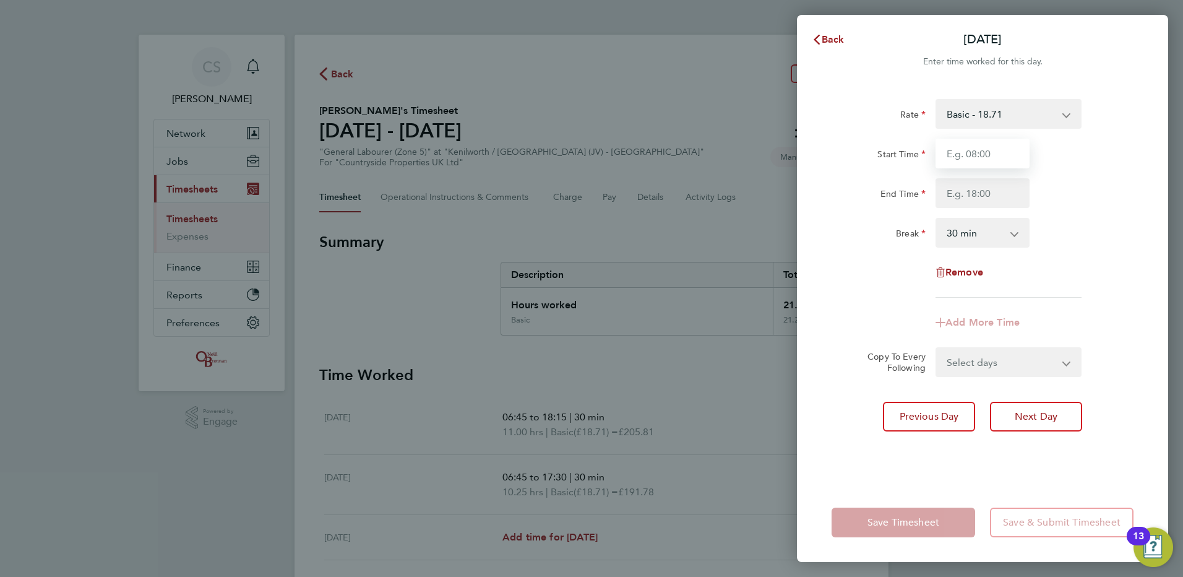
drag, startPoint x: 975, startPoint y: 152, endPoint x: 1011, endPoint y: 154, distance: 36.0
click at [975, 155] on input "Start Time" at bounding box center [983, 154] width 94 height 30
type input "06:45"
click at [996, 191] on input "End Time" at bounding box center [983, 193] width 94 height 30
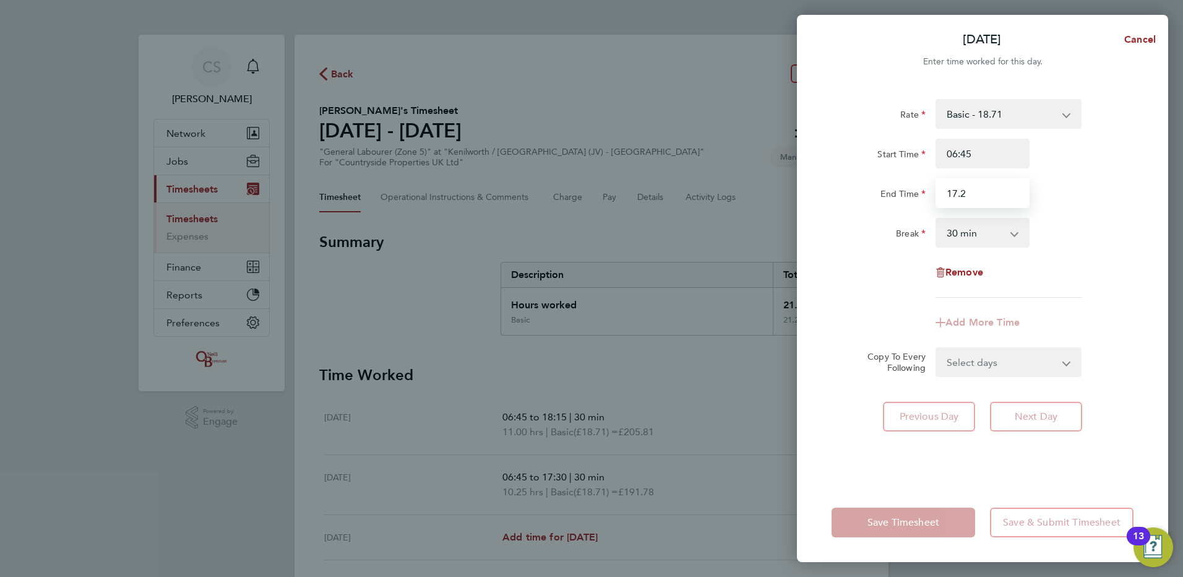
type input "17.2"
click at [1114, 230] on div "Break 0 min 15 min 30 min 45 min 60 min 75 min 90 min" at bounding box center [983, 233] width 312 height 30
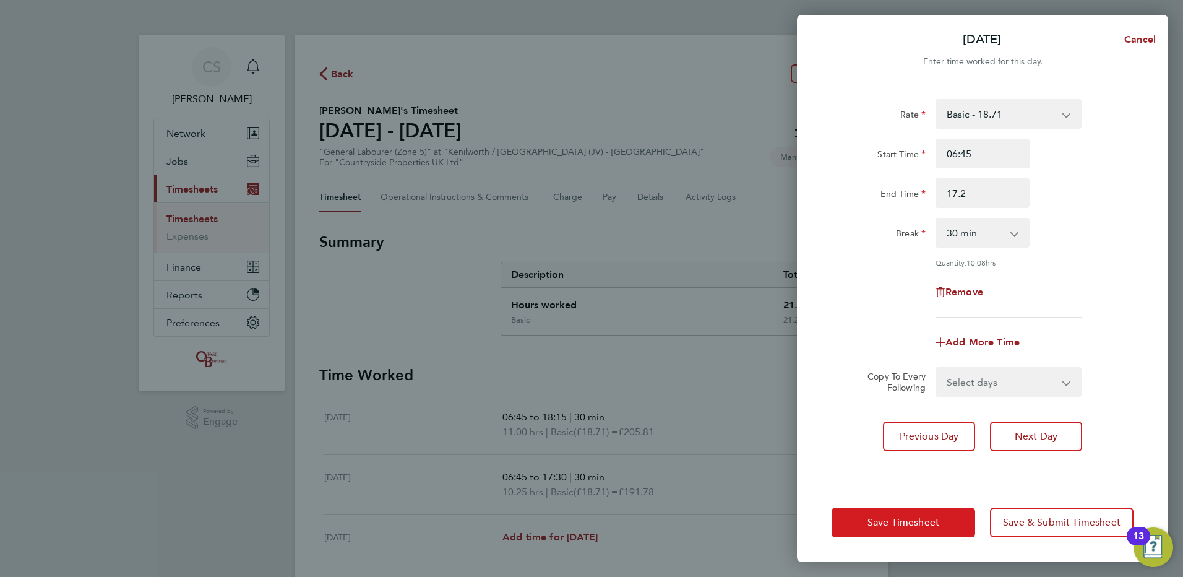
click at [942, 525] on button "Save Timesheet" at bounding box center [904, 522] width 144 height 30
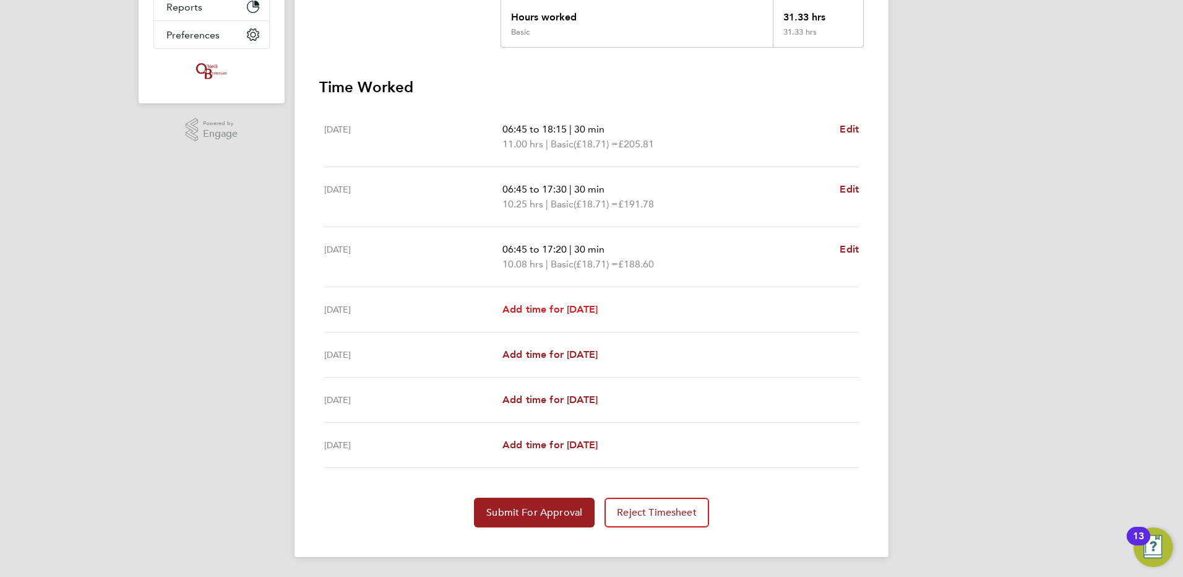
click at [524, 306] on span "Add time for Thu 21 Aug" at bounding box center [549, 309] width 95 height 12
select select "30"
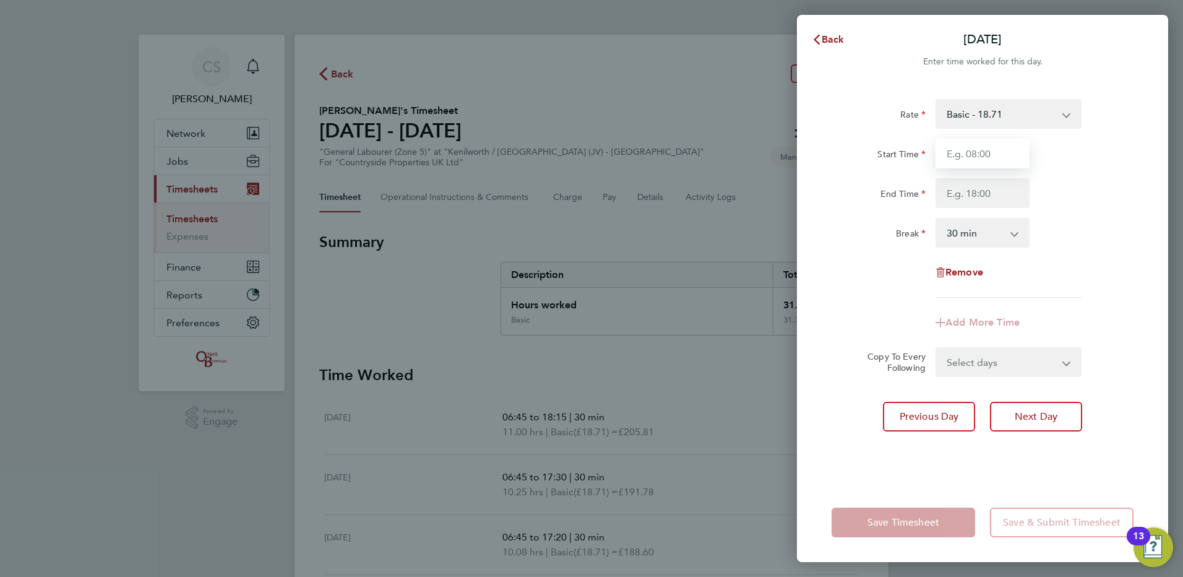
drag, startPoint x: 971, startPoint y: 158, endPoint x: 990, endPoint y: 159, distance: 18.6
click at [971, 158] on input "Start Time" at bounding box center [983, 154] width 94 height 30
type input "06:45"
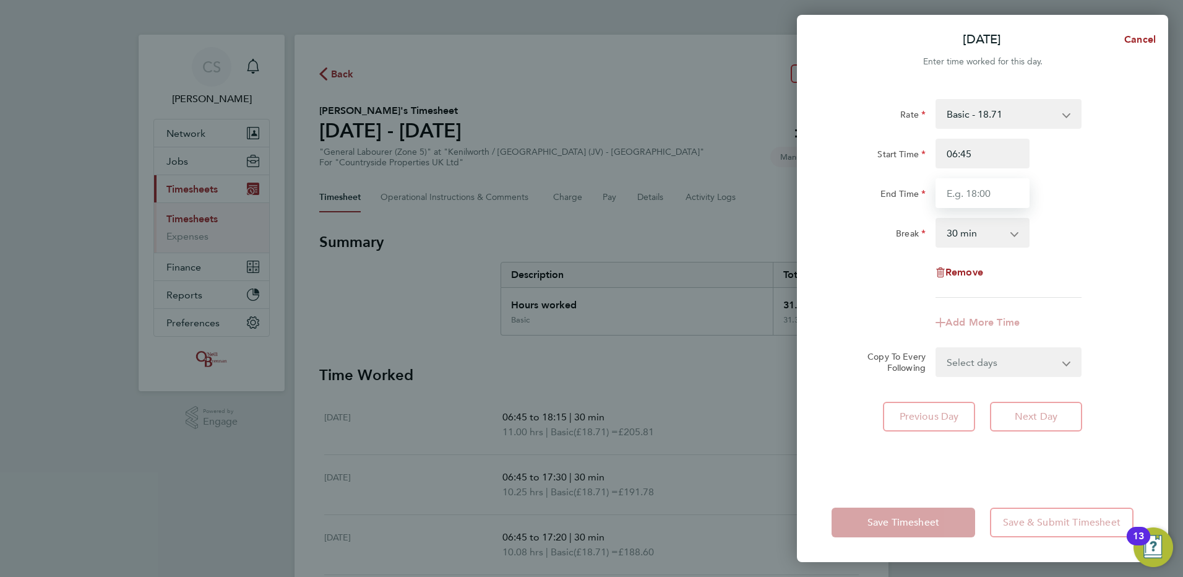
click at [954, 201] on input "End Time" at bounding box center [983, 193] width 94 height 30
type input "19.3"
click at [1085, 223] on div "Rate Basic - 18.71 Start Time 06:45 End Time 19.3 Break 0 min 15 min 30 min 45 …" at bounding box center [983, 198] width 302 height 199
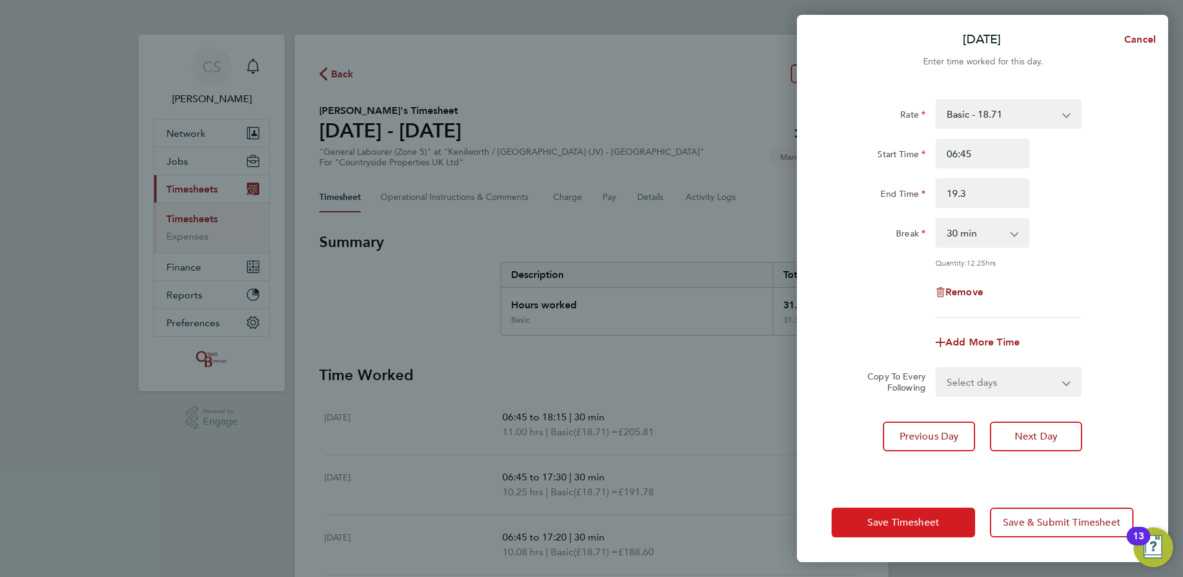
click at [941, 508] on button "Save Timesheet" at bounding box center [904, 522] width 144 height 30
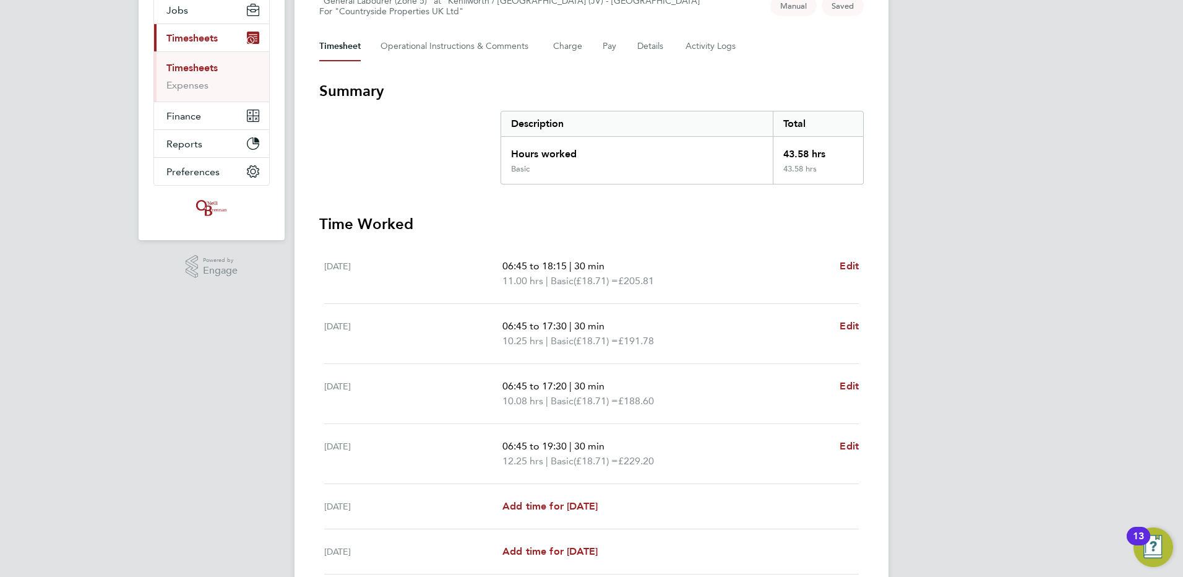
scroll to position [248, 0]
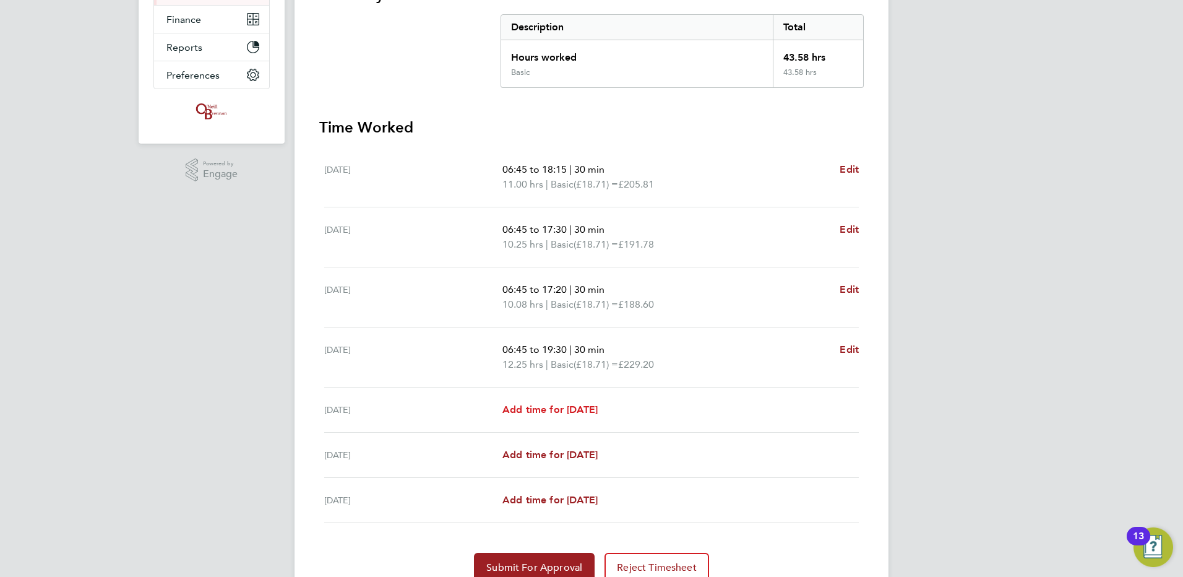
click at [529, 411] on span "Add time for Fri 22 Aug" at bounding box center [549, 409] width 95 height 12
select select "30"
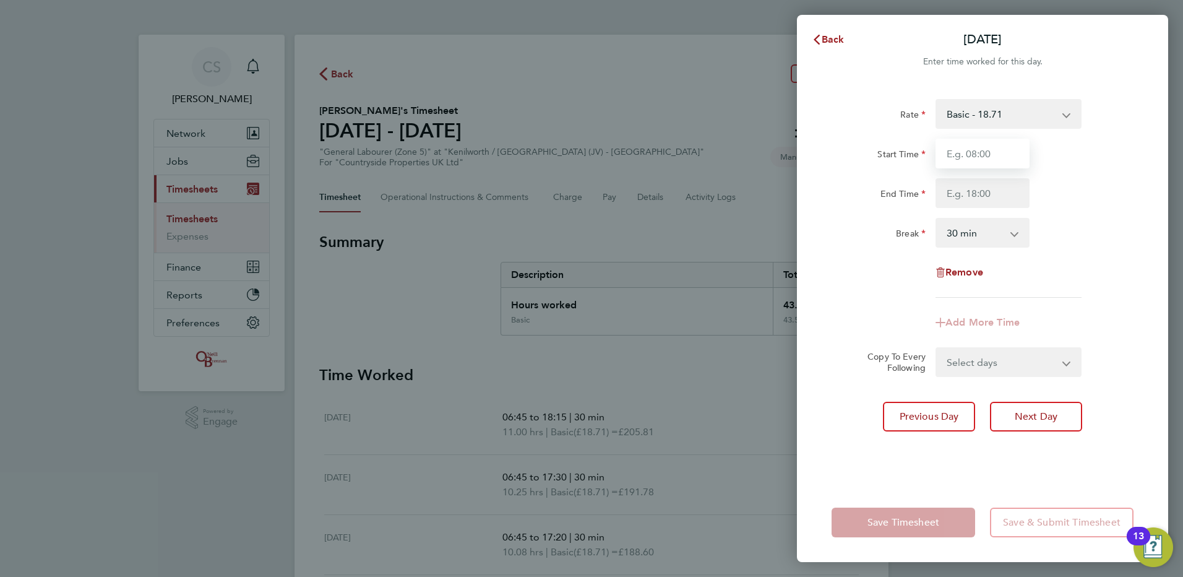
click at [991, 146] on input "Start Time" at bounding box center [983, 154] width 94 height 30
type input "06:45"
click at [1108, 293] on div "Rate Basic - 18.71 Start Time 06:45 End Time Break 0 min 15 min 30 min 45 min 6…" at bounding box center [983, 198] width 302 height 199
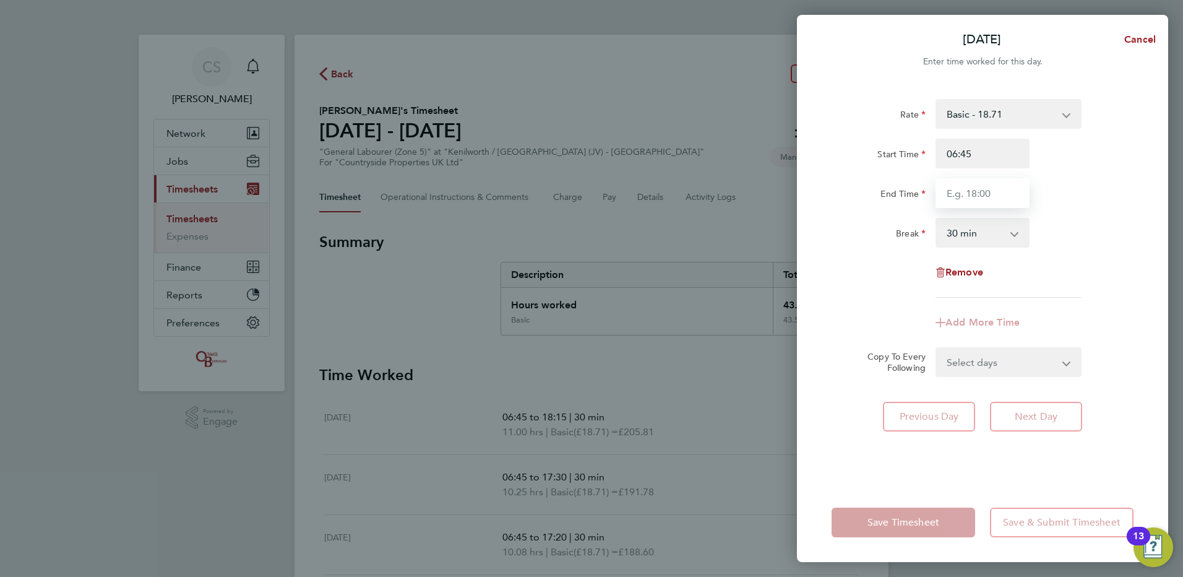
click at [999, 192] on input "End Time" at bounding box center [983, 193] width 94 height 30
type input "19:00"
click at [1115, 158] on div "Start Time 06:45" at bounding box center [983, 154] width 312 height 30
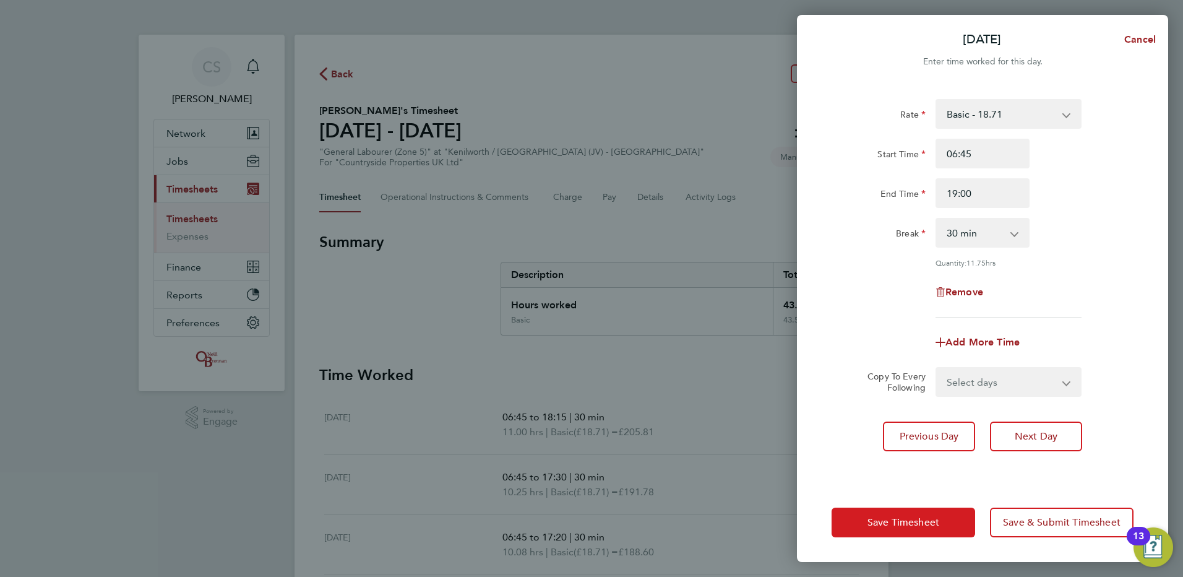
drag, startPoint x: 895, startPoint y: 521, endPoint x: 847, endPoint y: 449, distance: 86.7
click at [896, 519] on span "Save Timesheet" at bounding box center [904, 522] width 72 height 12
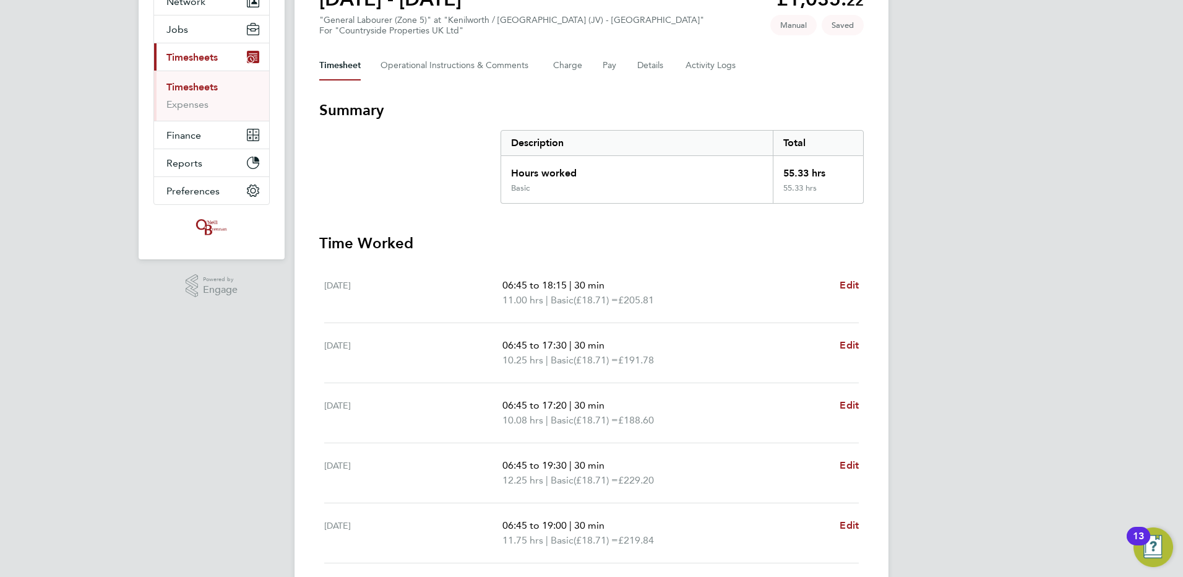
scroll to position [317, 0]
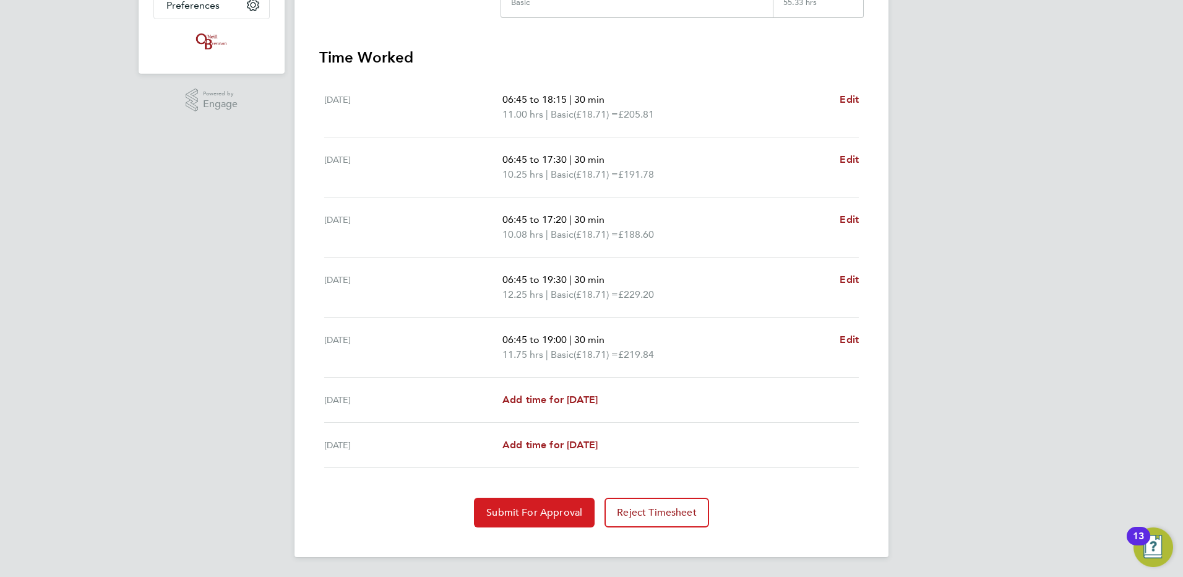
click at [543, 512] on span "Submit For Approval" at bounding box center [534, 512] width 96 height 12
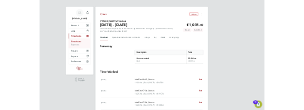
scroll to position [0, 0]
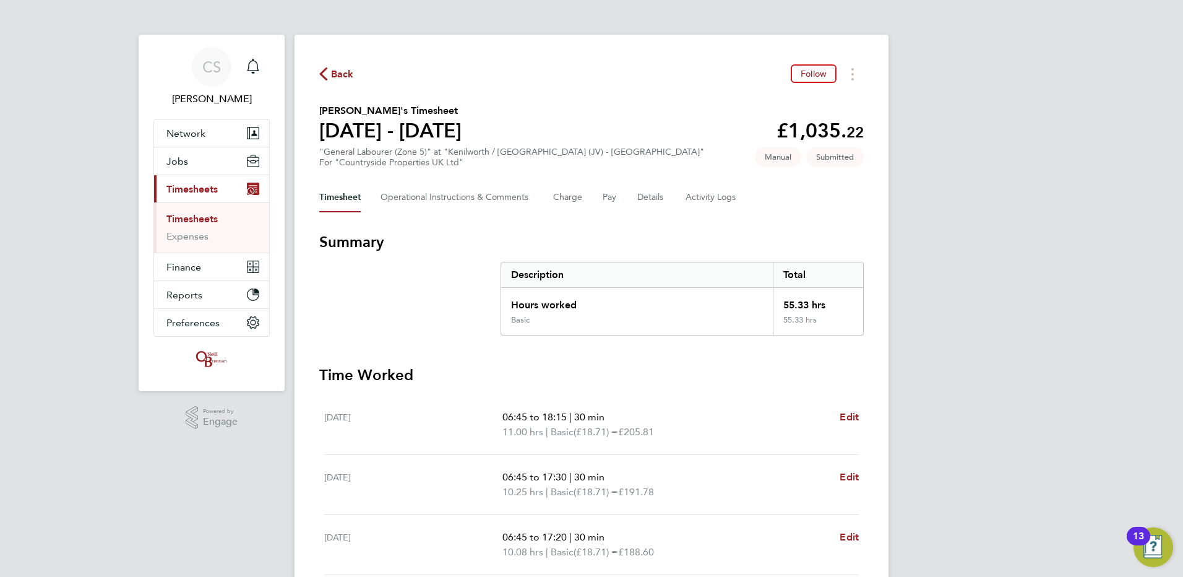
drag, startPoint x: 344, startPoint y: 71, endPoint x: 547, endPoint y: 14, distance: 210.6
click at [344, 71] on span "Back" at bounding box center [342, 74] width 23 height 15
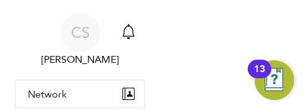
scroll to position [6, 6]
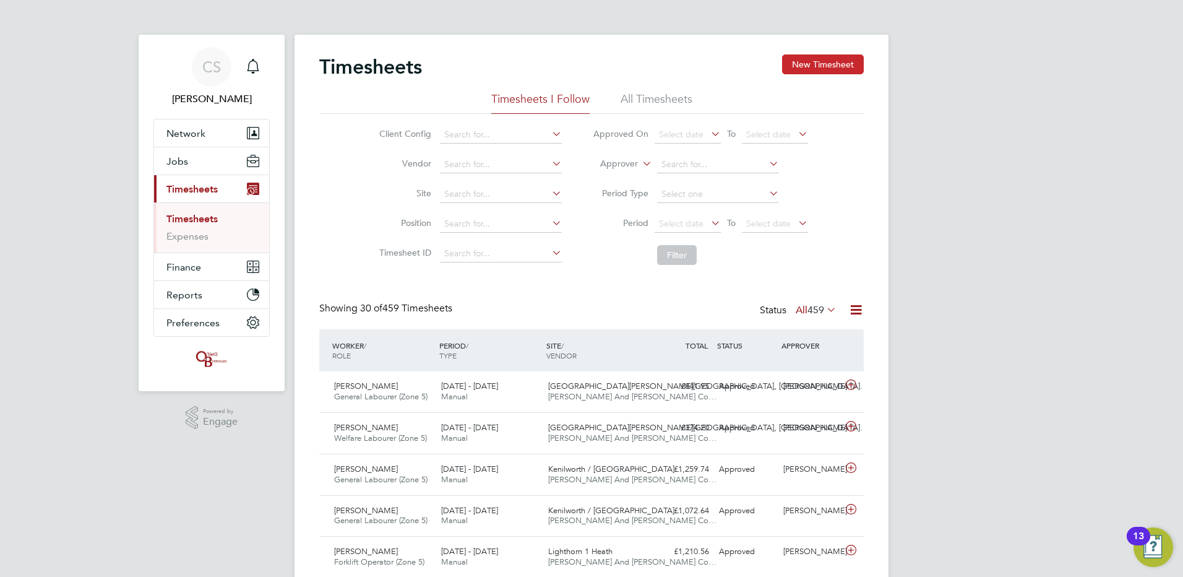
click at [817, 66] on button "New Timesheet" at bounding box center [823, 64] width 82 height 20
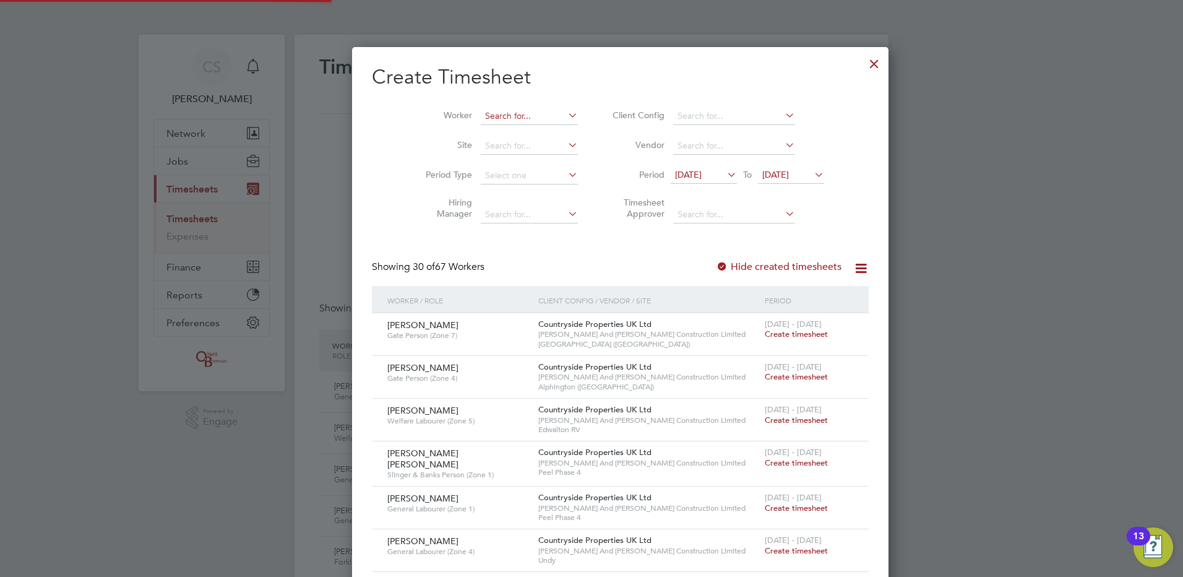
click at [481, 113] on input at bounding box center [529, 116] width 97 height 17
click at [513, 134] on li "Andrae Frazer" at bounding box center [506, 132] width 111 height 17
type input "[PERSON_NAME]"
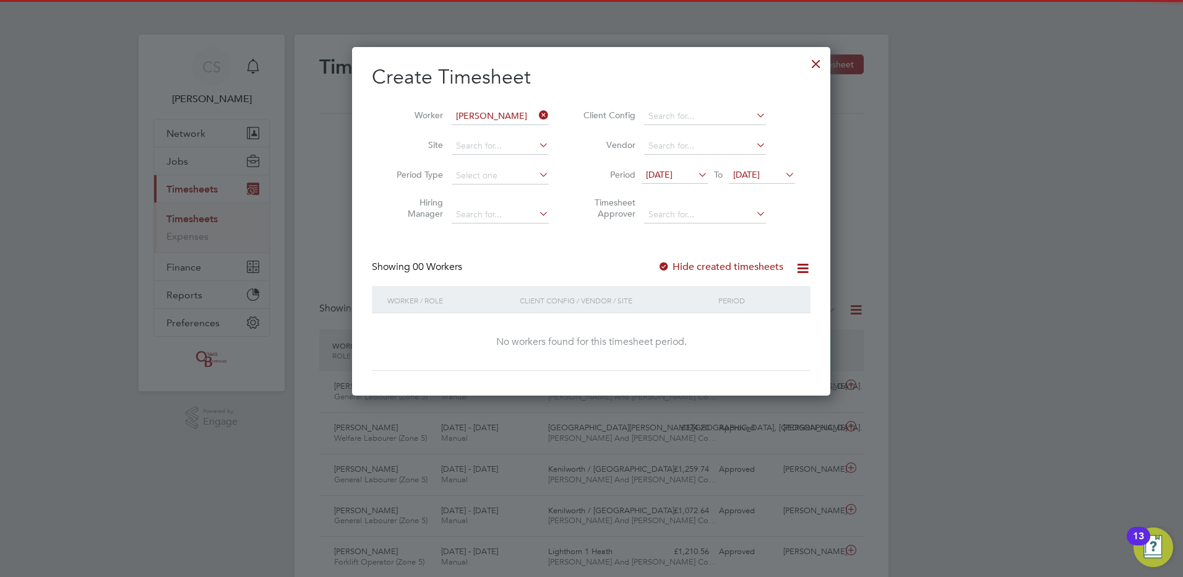
drag, startPoint x: 705, startPoint y: 266, endPoint x: 706, endPoint y: 272, distance: 6.2
click at [705, 267] on label "Hide created timesheets" at bounding box center [721, 267] width 126 height 12
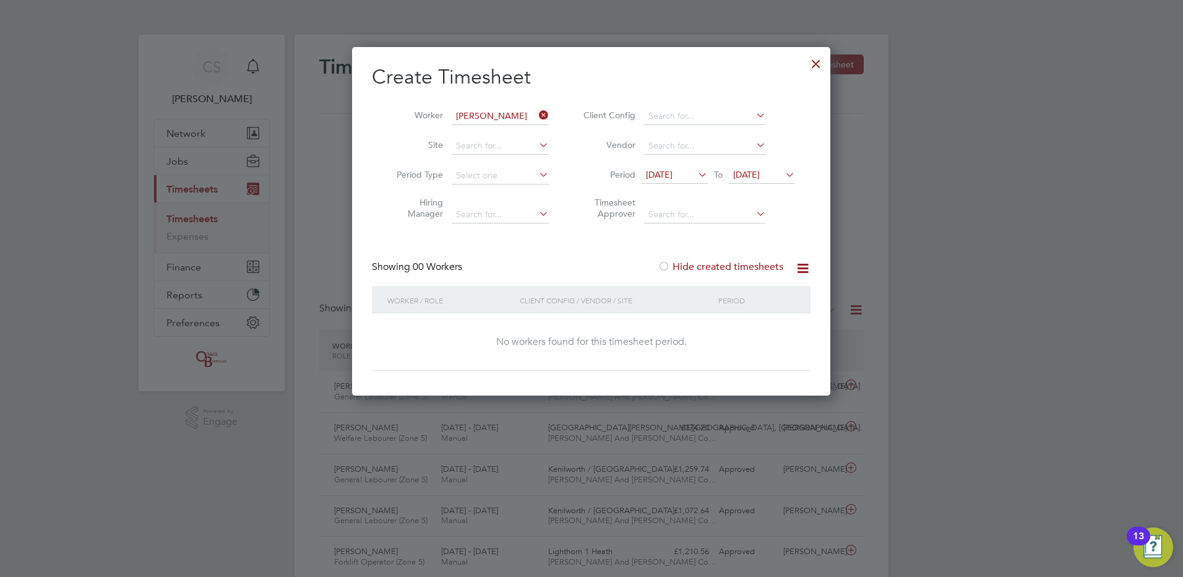
click at [706, 270] on label "Hide created timesheets" at bounding box center [721, 267] width 126 height 12
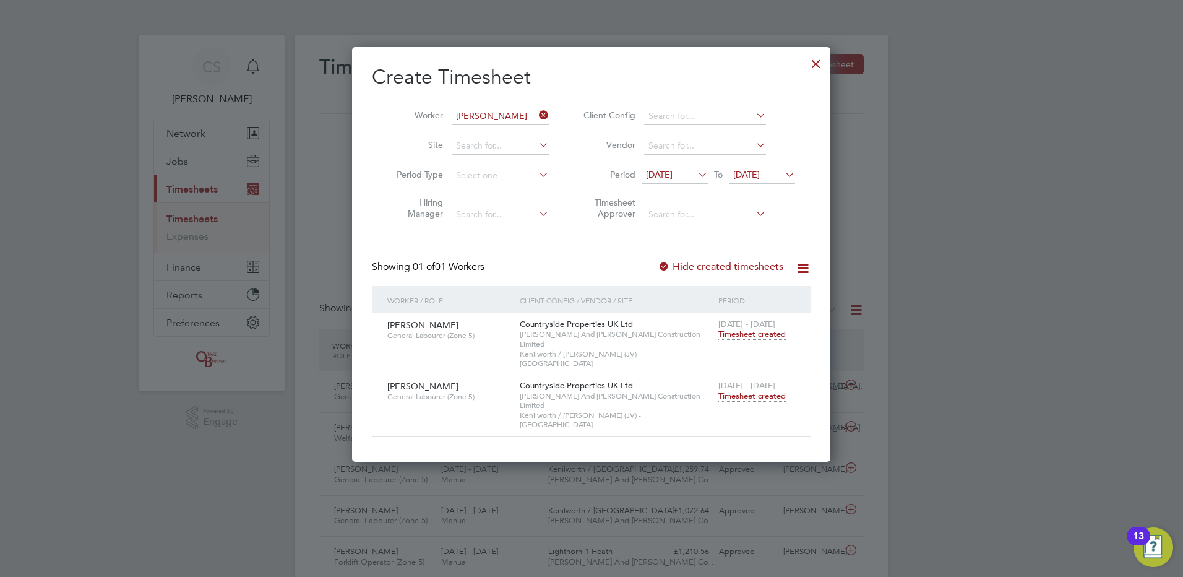
click at [754, 390] on span "Timesheet created" at bounding box center [751, 395] width 67 height 11
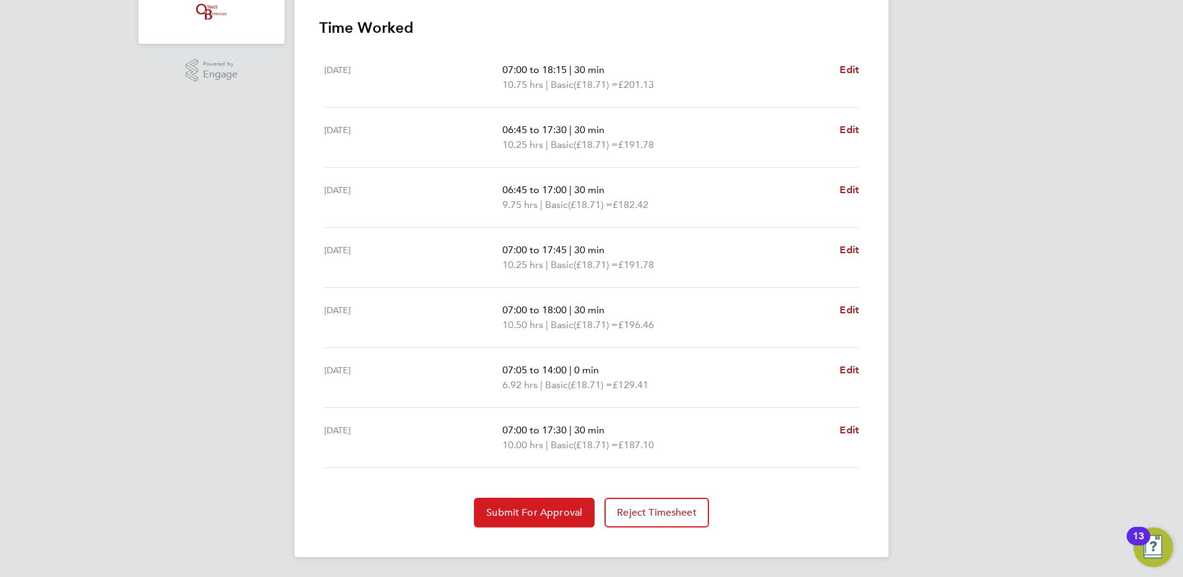
click at [548, 502] on button "Submit For Approval" at bounding box center [534, 512] width 121 height 30
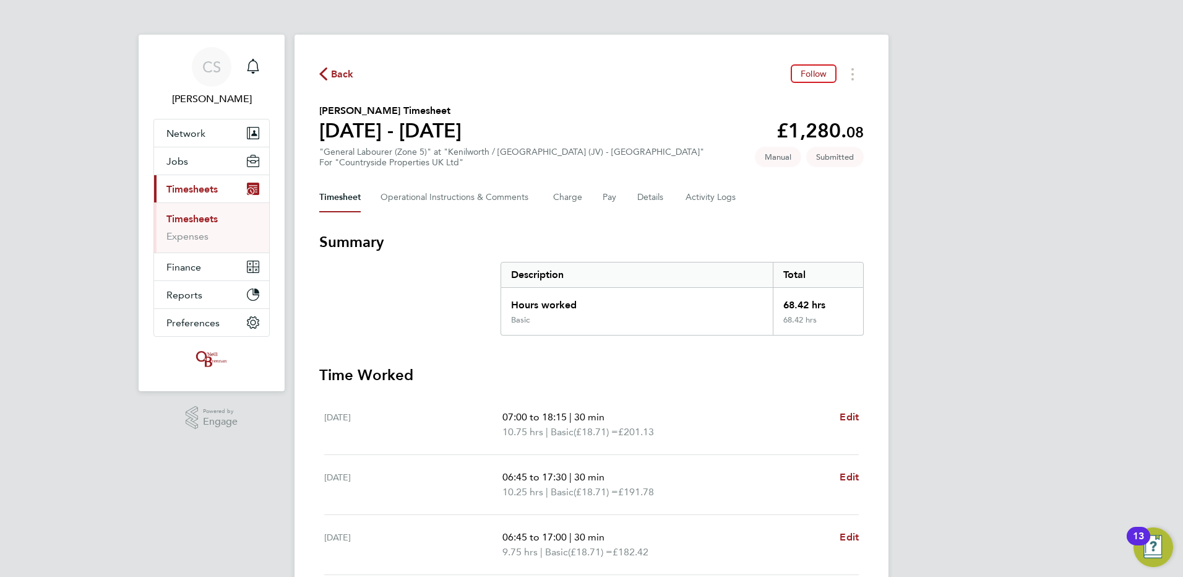
click at [325, 67] on icon "button" at bounding box center [323, 73] width 8 height 13
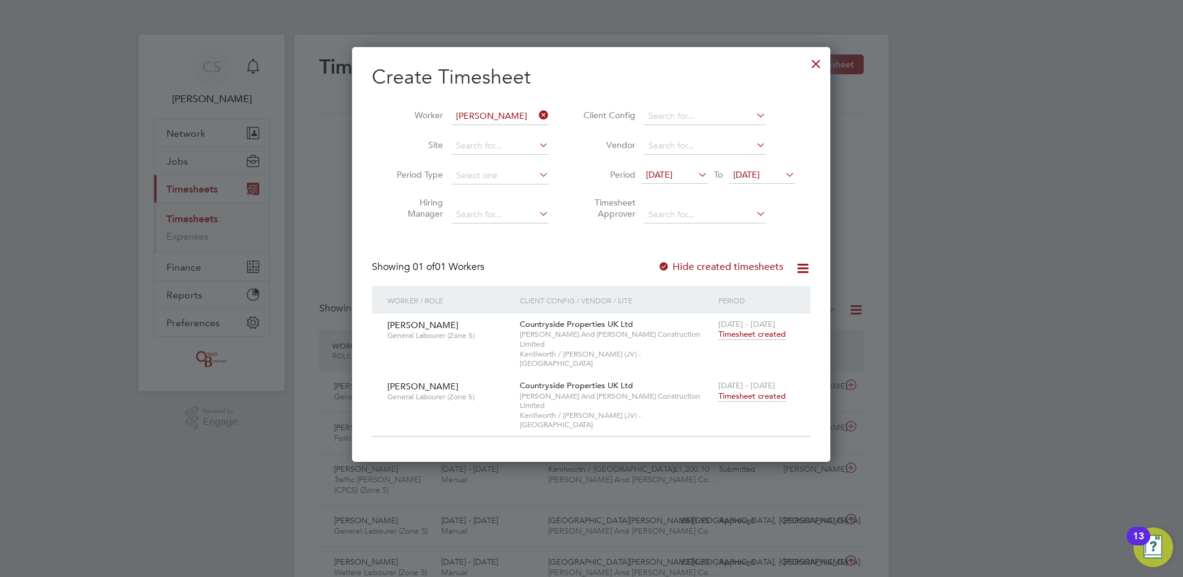
click at [536, 114] on icon at bounding box center [536, 114] width 0 height 17
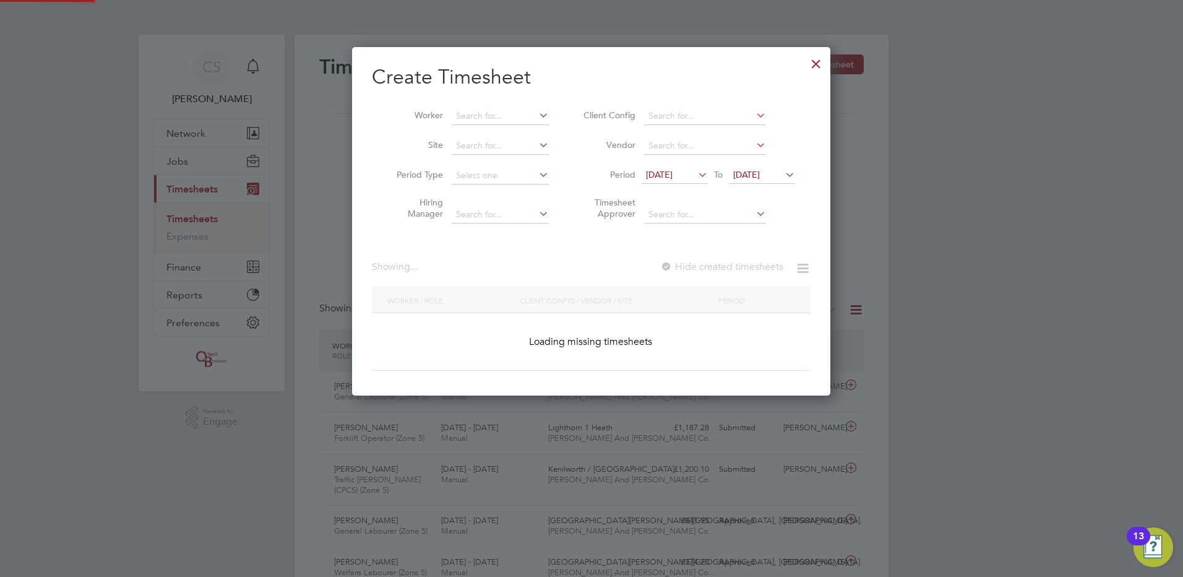
scroll to position [349, 479]
click at [475, 123] on input at bounding box center [500, 116] width 97 height 17
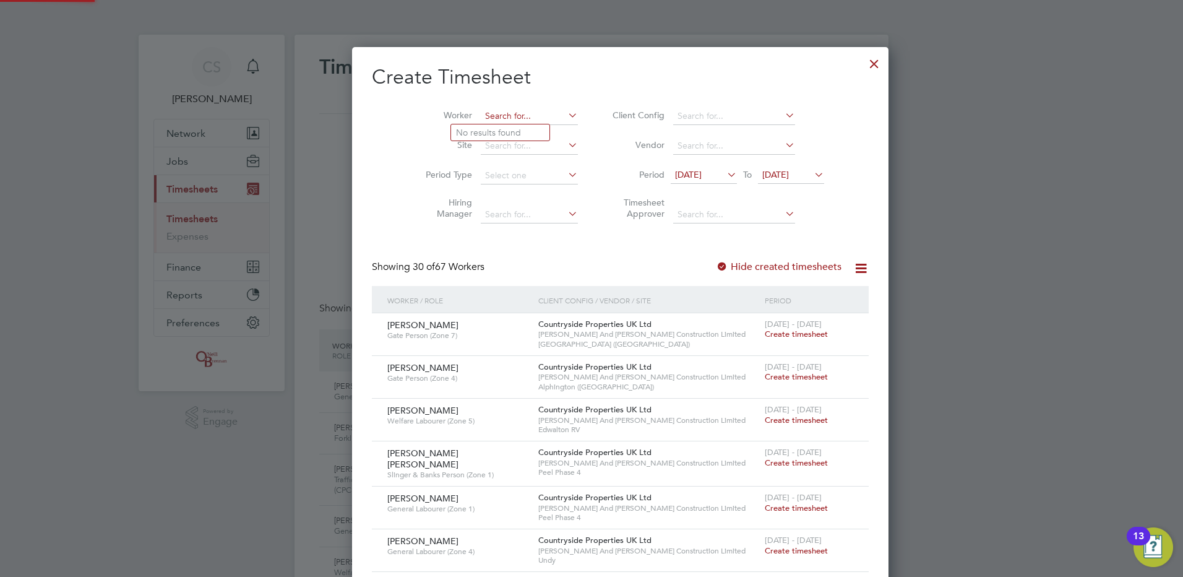
scroll to position [1908, 479]
click at [494, 136] on li "Efe Louis Ofua" at bounding box center [500, 132] width 98 height 17
type input "Efe Louis Ofua"
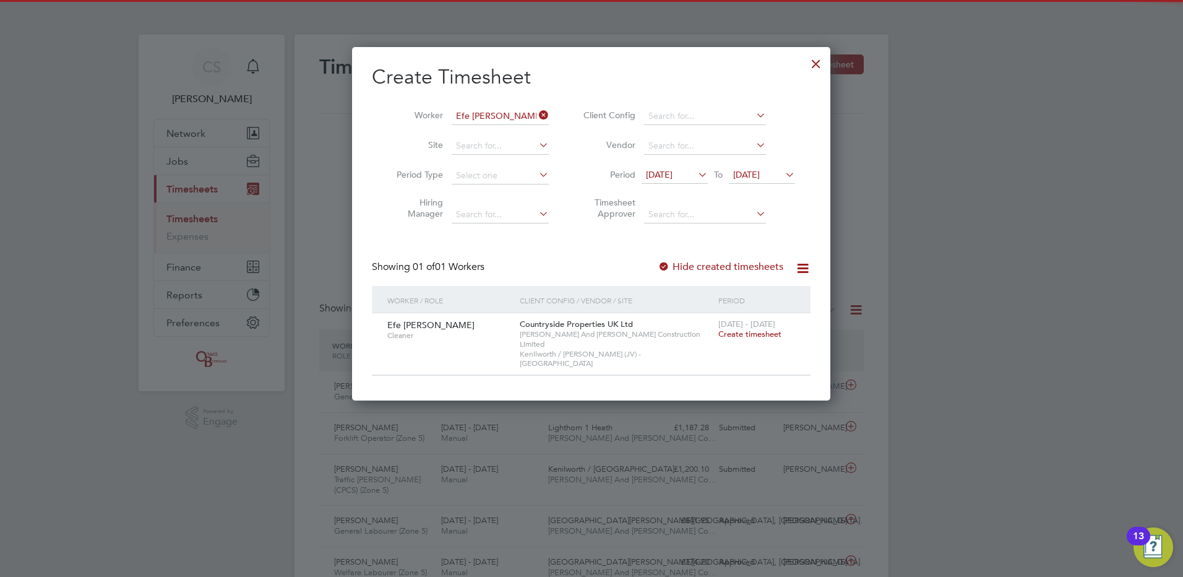
scroll to position [334, 479]
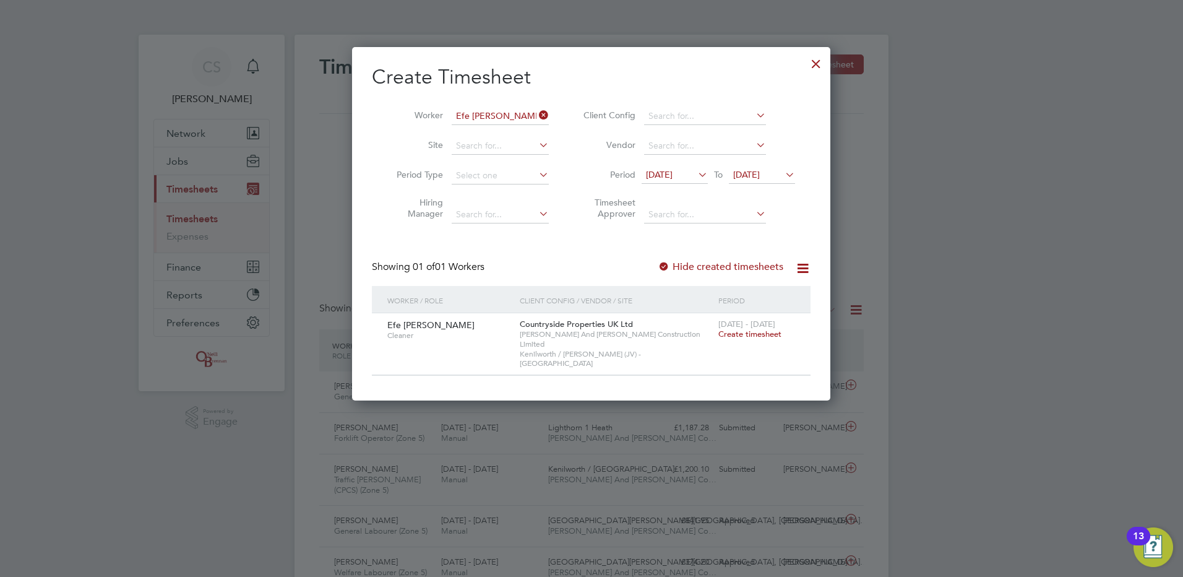
click at [942, 350] on div at bounding box center [591, 288] width 1183 height 577
click at [815, 72] on div at bounding box center [816, 61] width 22 height 22
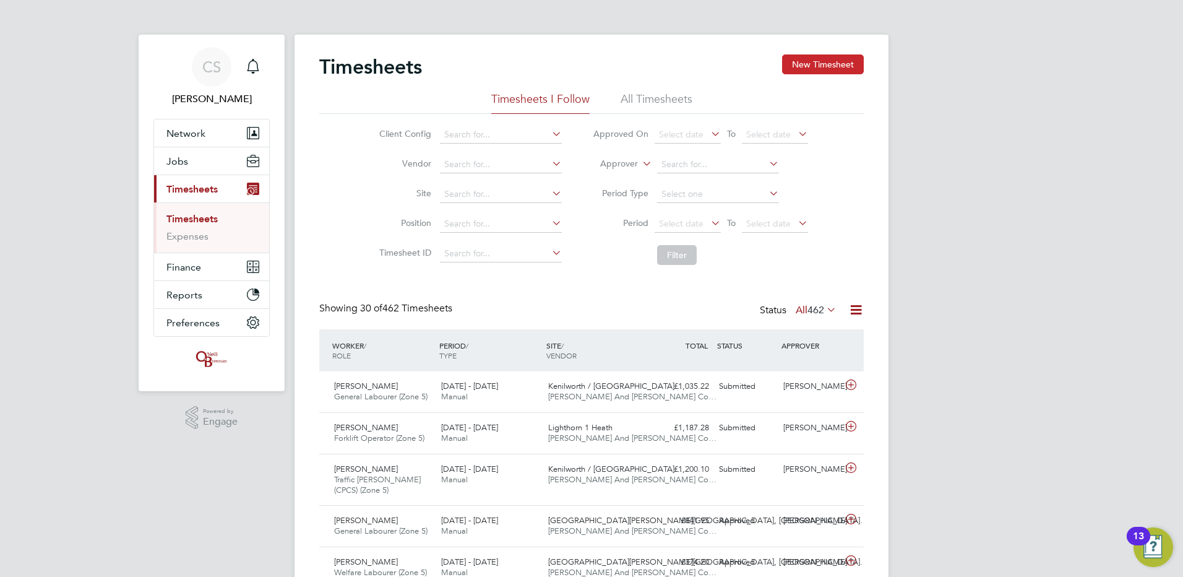
click at [826, 73] on button "New Timesheet" at bounding box center [823, 64] width 82 height 20
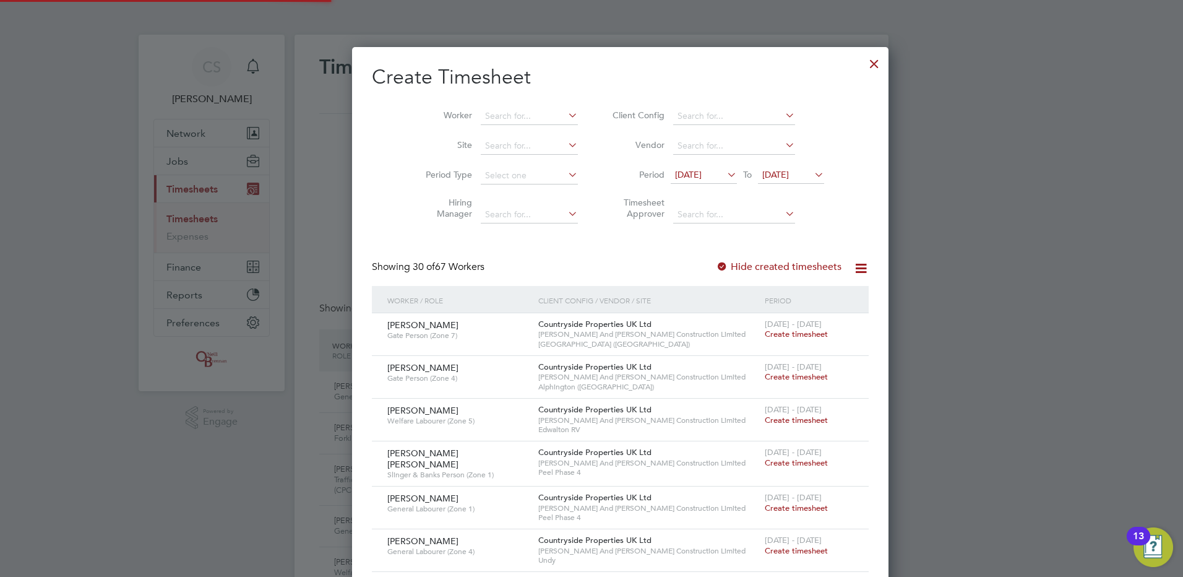
scroll to position [1908, 479]
click at [481, 116] on input at bounding box center [529, 116] width 97 height 17
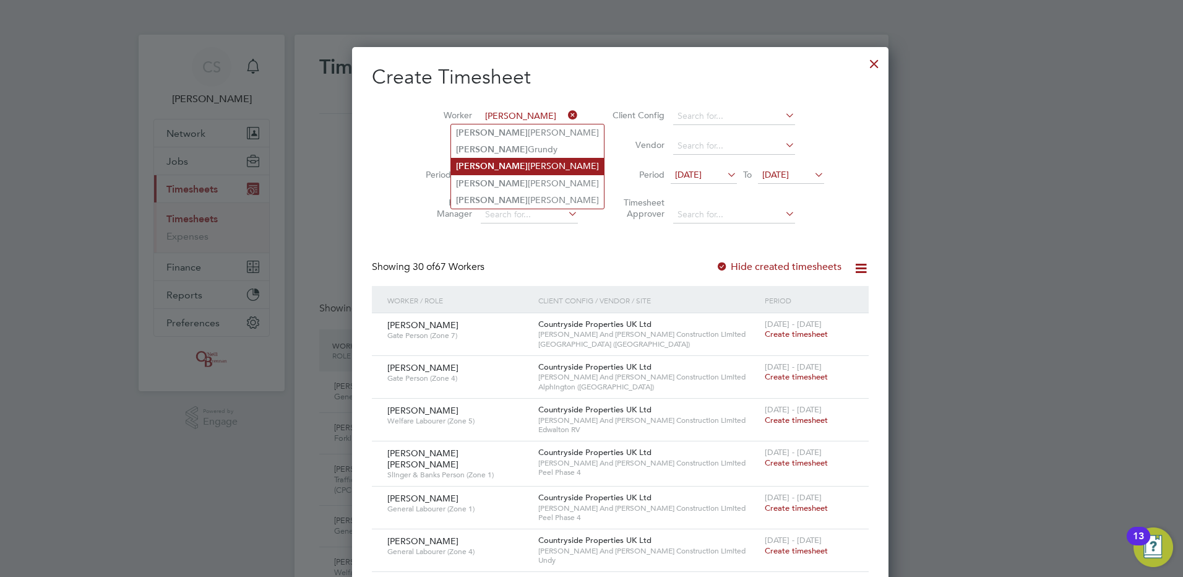
click at [510, 161] on li "Anthony Burrage" at bounding box center [527, 166] width 153 height 17
type input "Anthony Burrage"
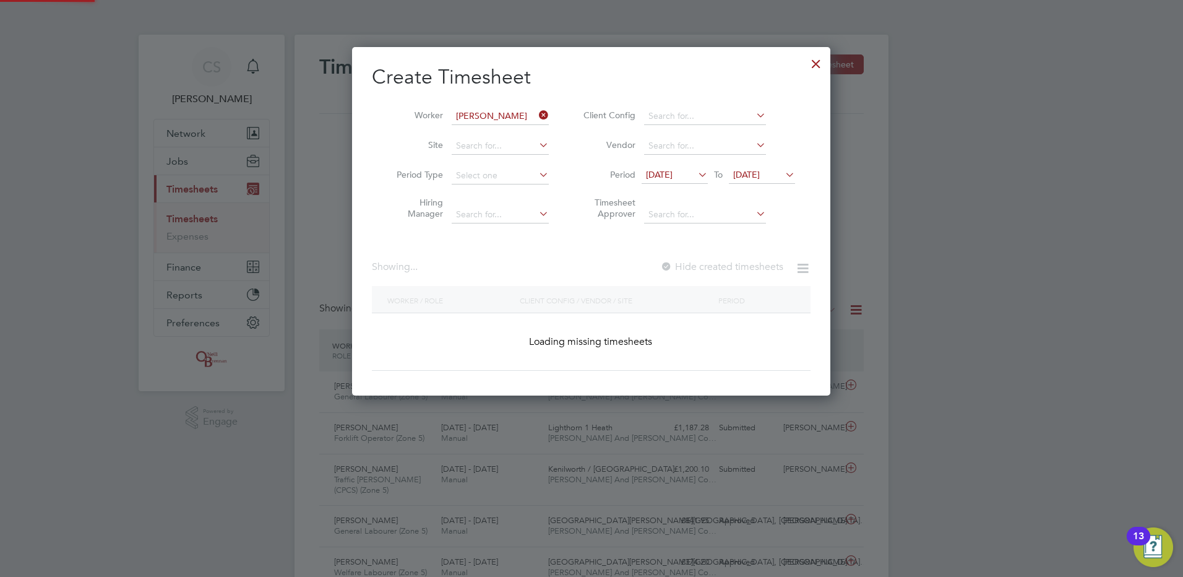
scroll to position [349, 479]
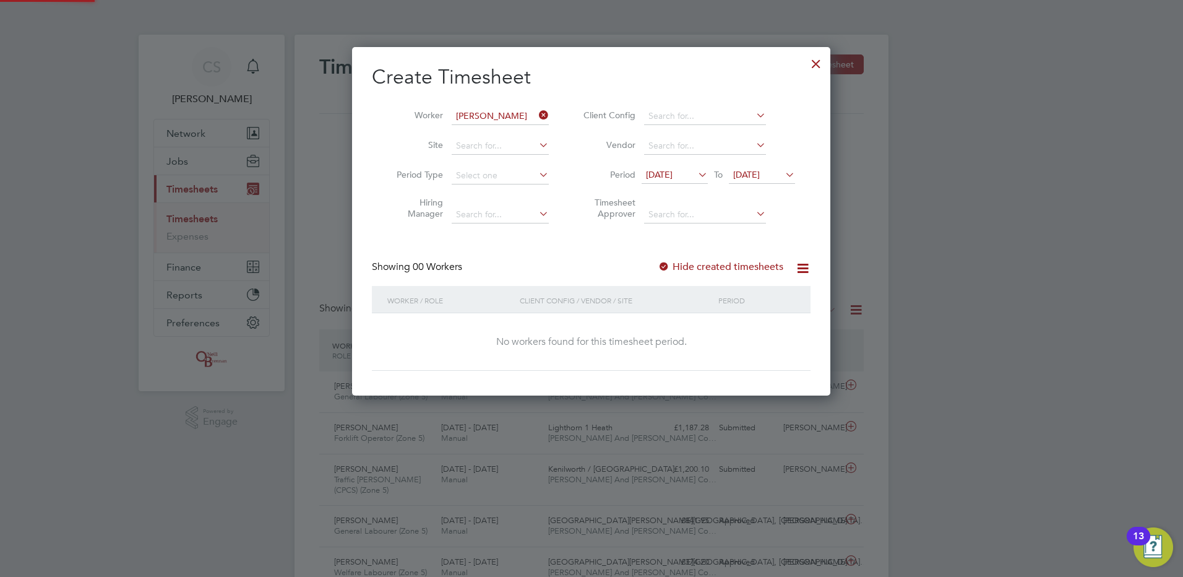
click at [724, 265] on label "Hide created timesheets" at bounding box center [721, 267] width 126 height 12
click at [722, 267] on label "Hide created timesheets" at bounding box center [721, 267] width 126 height 12
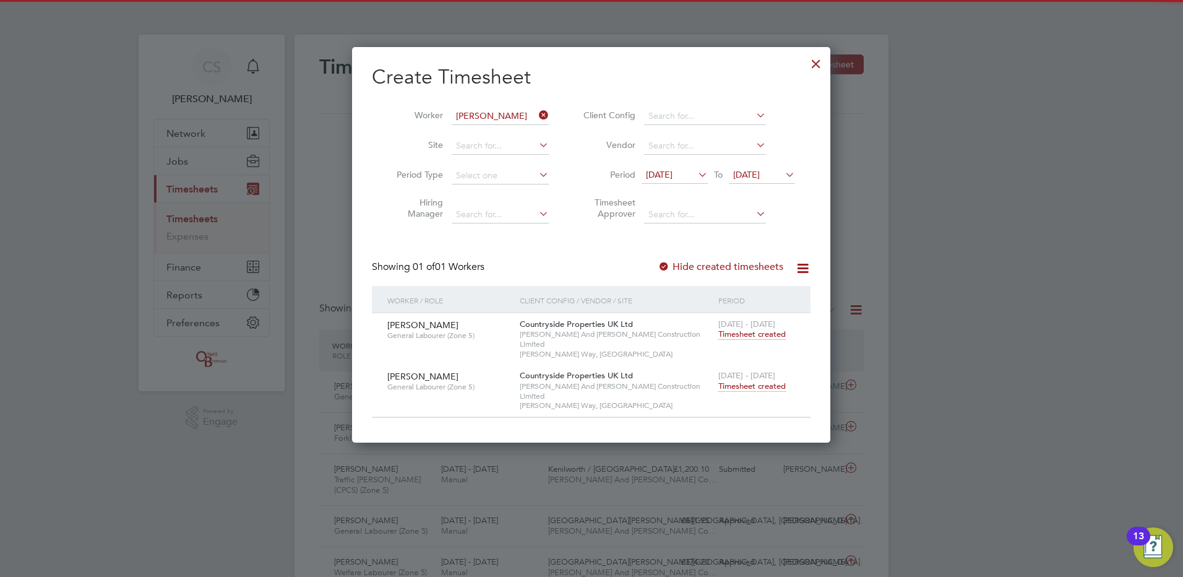
scroll to position [376, 479]
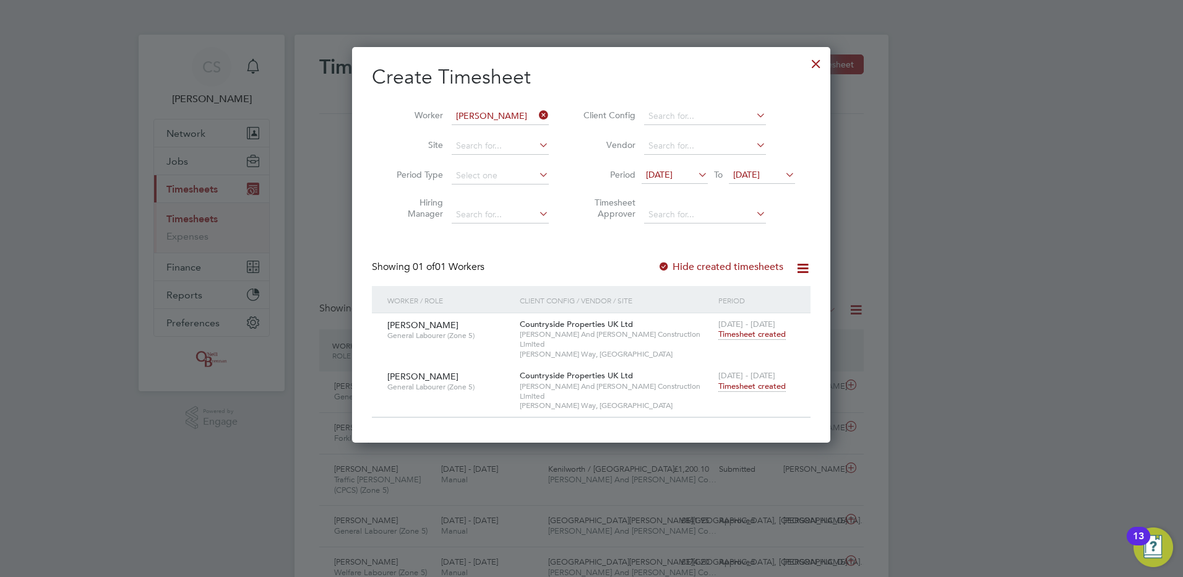
click at [762, 381] on span "Timesheet created" at bounding box center [751, 386] width 67 height 11
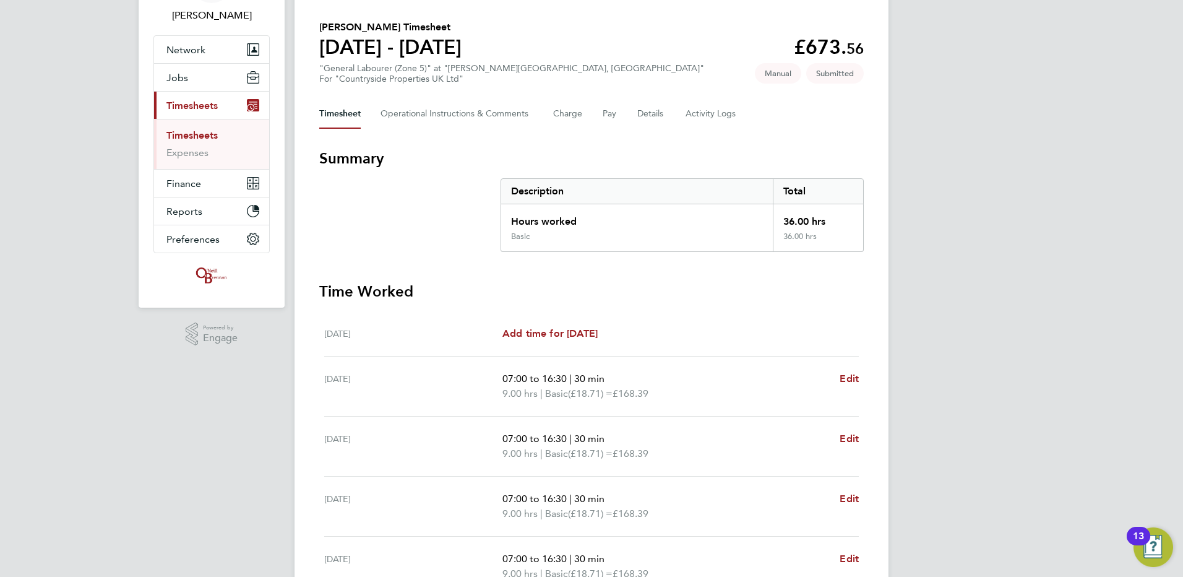
scroll to position [62, 0]
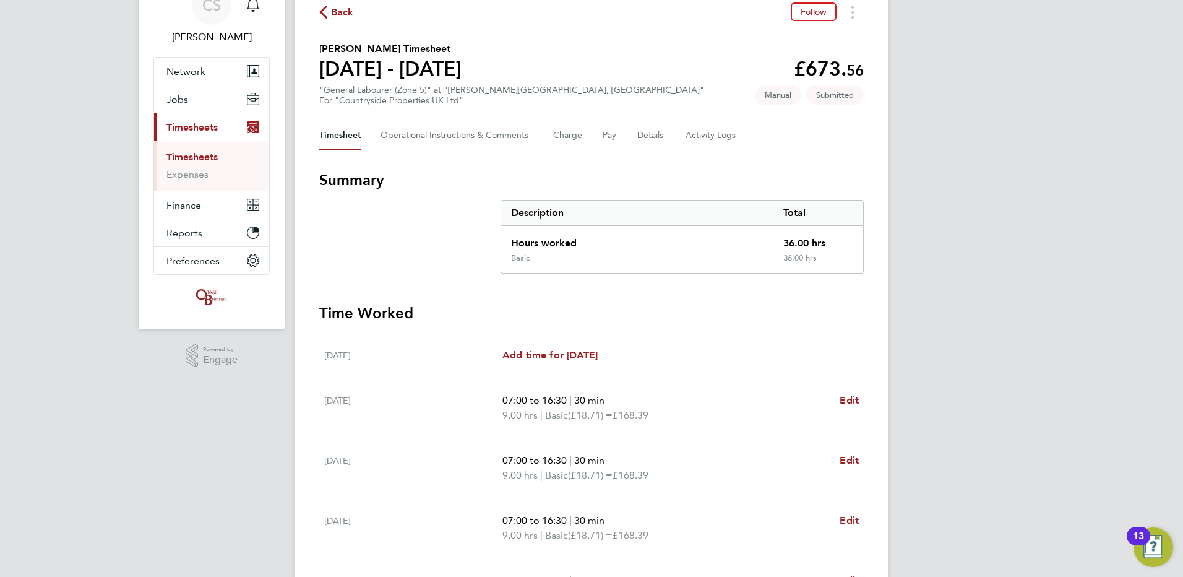
drag, startPoint x: 1182, startPoint y: 147, endPoint x: 1185, endPoint y: 171, distance: 24.3
click at [1182, 171] on html "CS Chloe Saffill Notifications Applications: Network Team Members Businesses Si…" at bounding box center [591, 377] width 1183 height 879
drag, startPoint x: 1182, startPoint y: 171, endPoint x: 1054, endPoint y: 248, distance: 149.3
click at [1054, 248] on div "CS Chloe Saffill Notifications Applications: Network Team Members Businesses Si…" at bounding box center [591, 377] width 1183 height 879
click at [850, 19] on button "Timesheets Menu" at bounding box center [853, 11] width 22 height 19
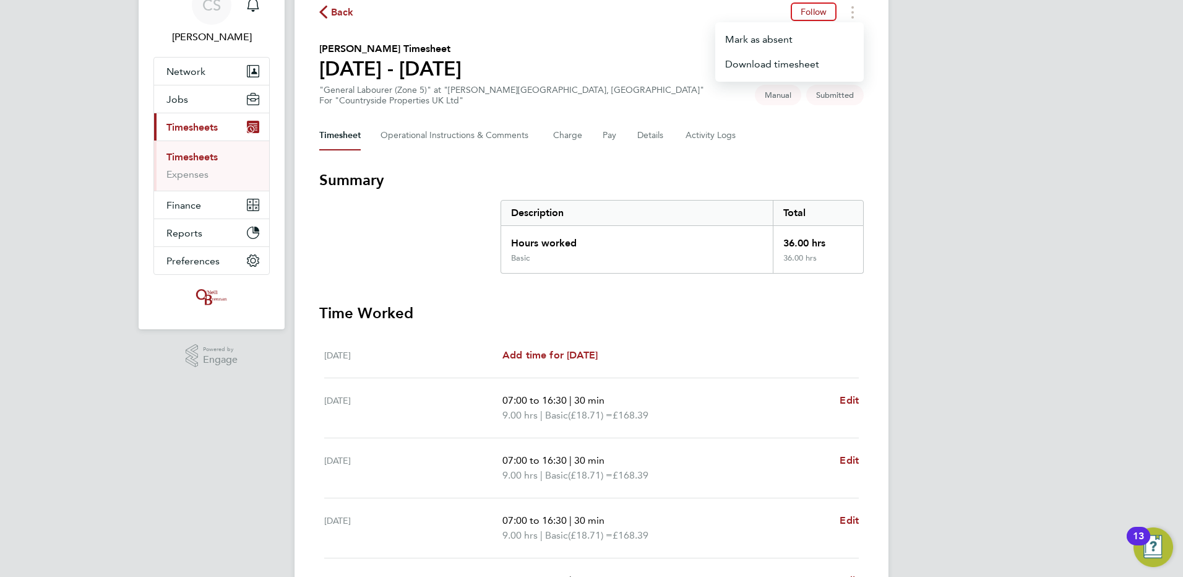
drag, startPoint x: 797, startPoint y: 150, endPoint x: 790, endPoint y: 155, distance: 8.1
click at [797, 153] on div "Back Follow Mark as absent Download timesheet Anthony Burrage's Timesheet 18 - …" at bounding box center [592, 385] width 594 height 825
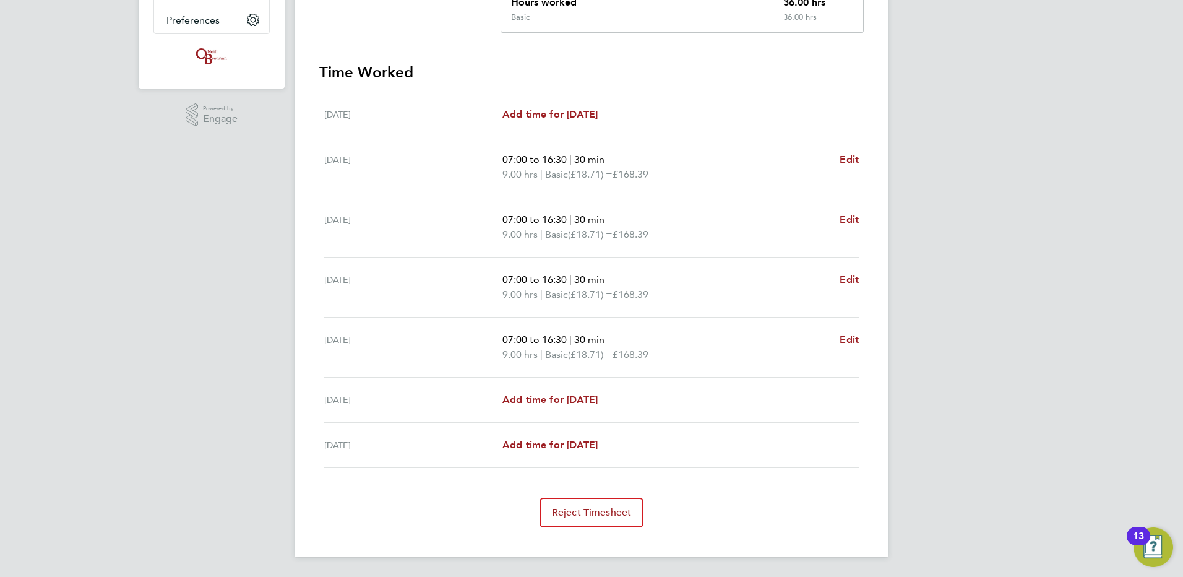
scroll to position [0, 0]
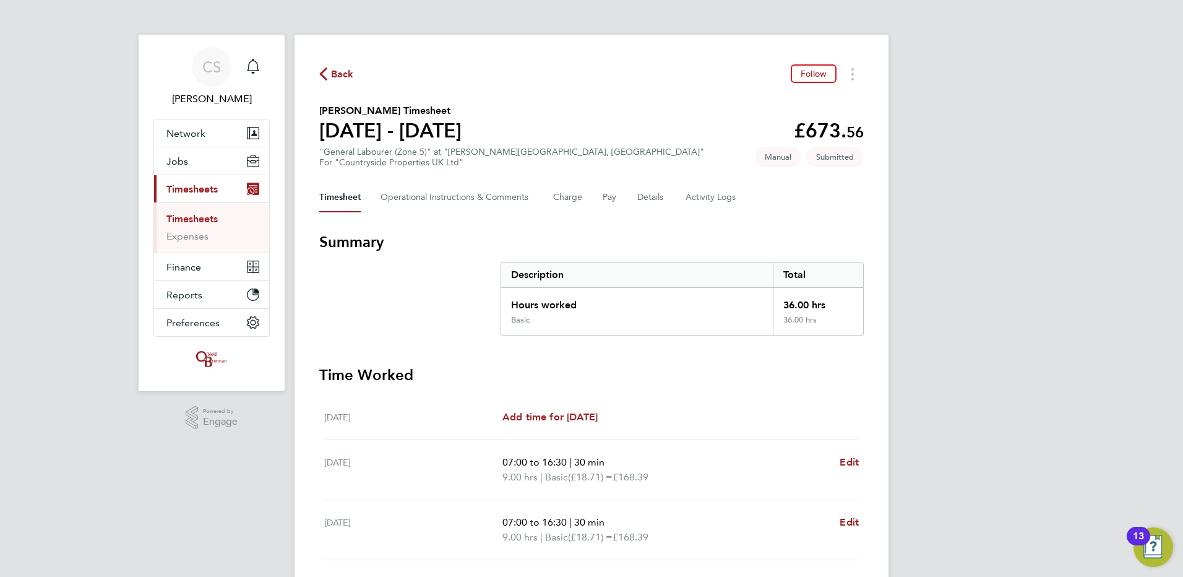
click at [338, 71] on span "Back" at bounding box center [342, 74] width 23 height 15
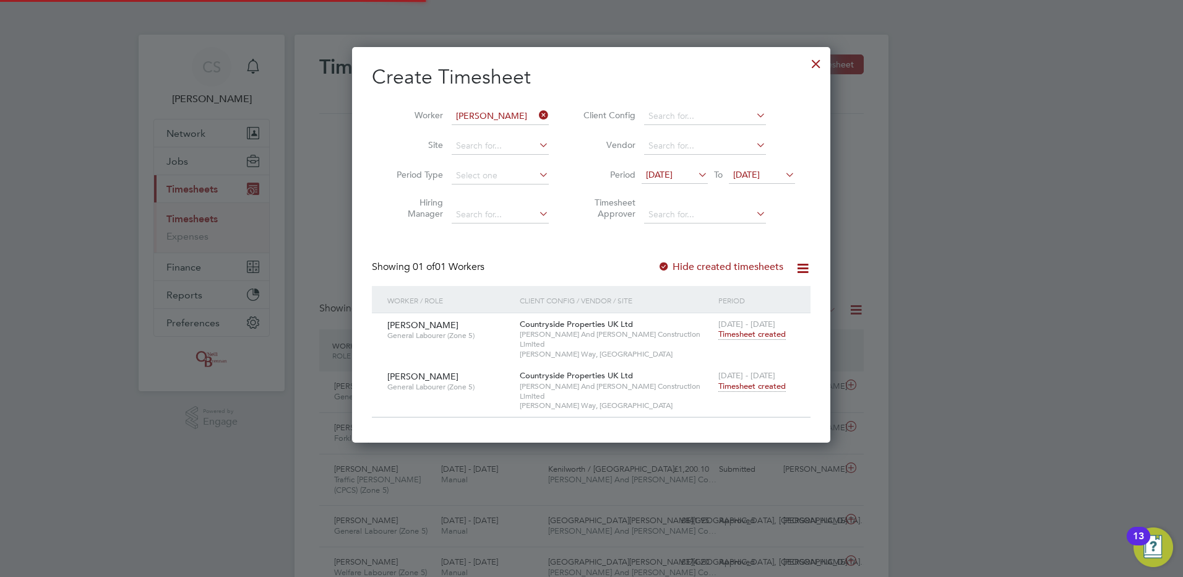
scroll to position [32, 108]
click at [823, 59] on div at bounding box center [816, 61] width 22 height 22
drag, startPoint x: 1076, startPoint y: 84, endPoint x: 1061, endPoint y: 80, distance: 15.5
click at [1077, 84] on div at bounding box center [591, 288] width 1183 height 577
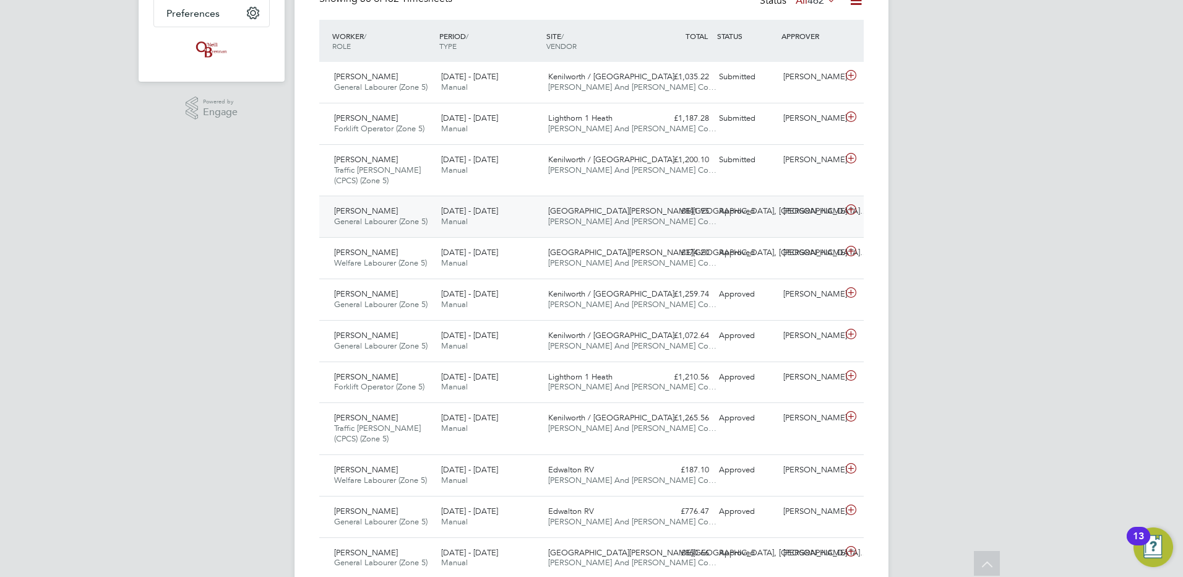
click at [518, 214] on div "18 - 24 Aug 2025 Manual" at bounding box center [489, 216] width 107 height 31
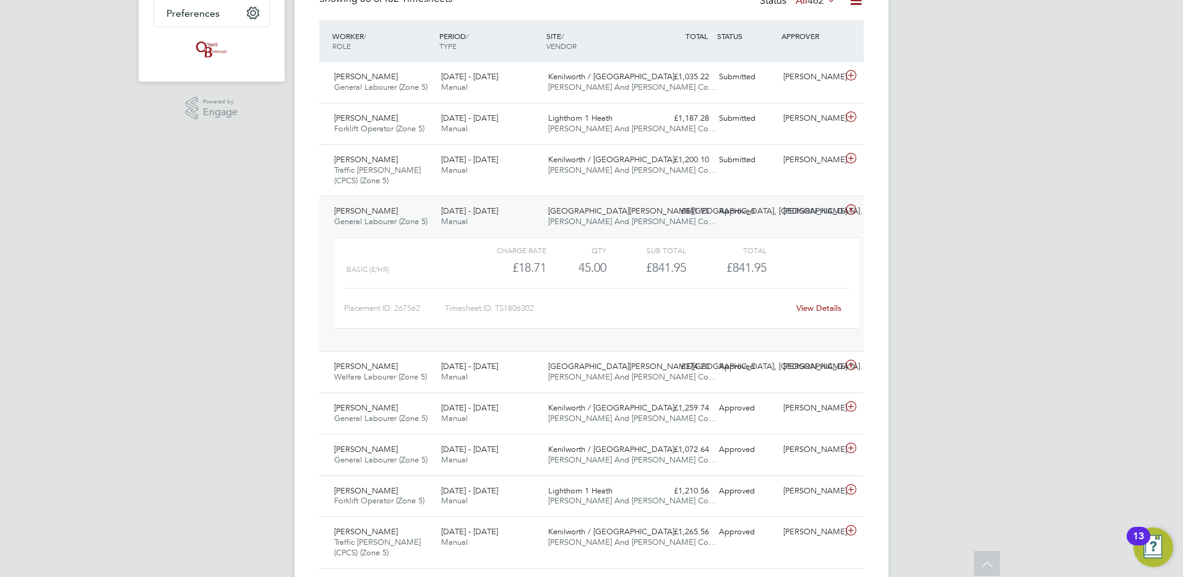
click at [809, 309] on link "View Details" at bounding box center [818, 308] width 45 height 11
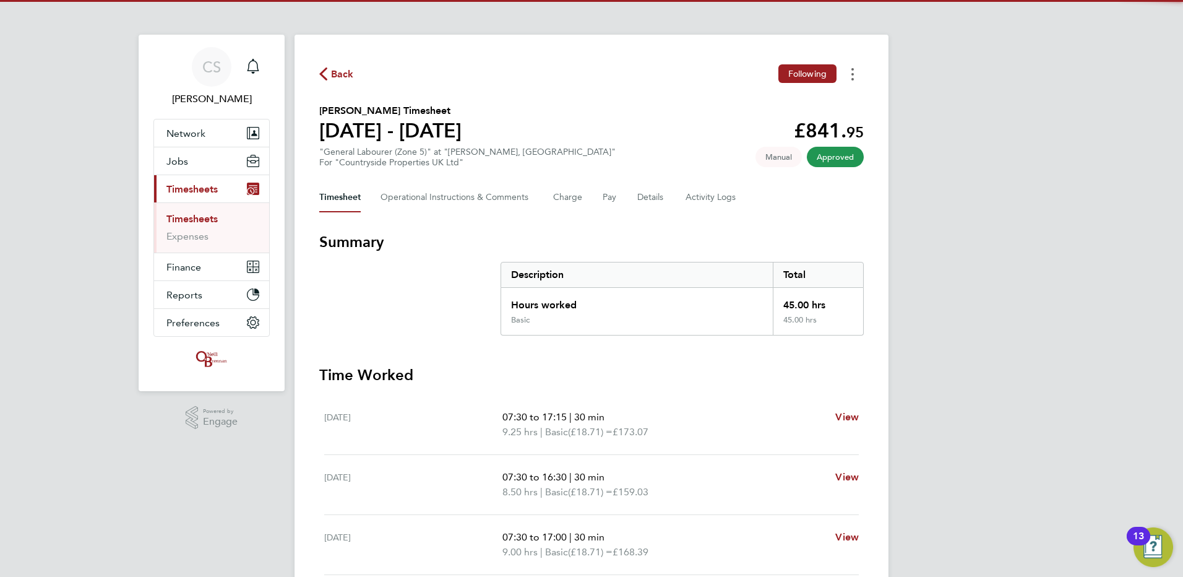
click at [850, 81] on button "Timesheets Menu" at bounding box center [853, 73] width 22 height 19
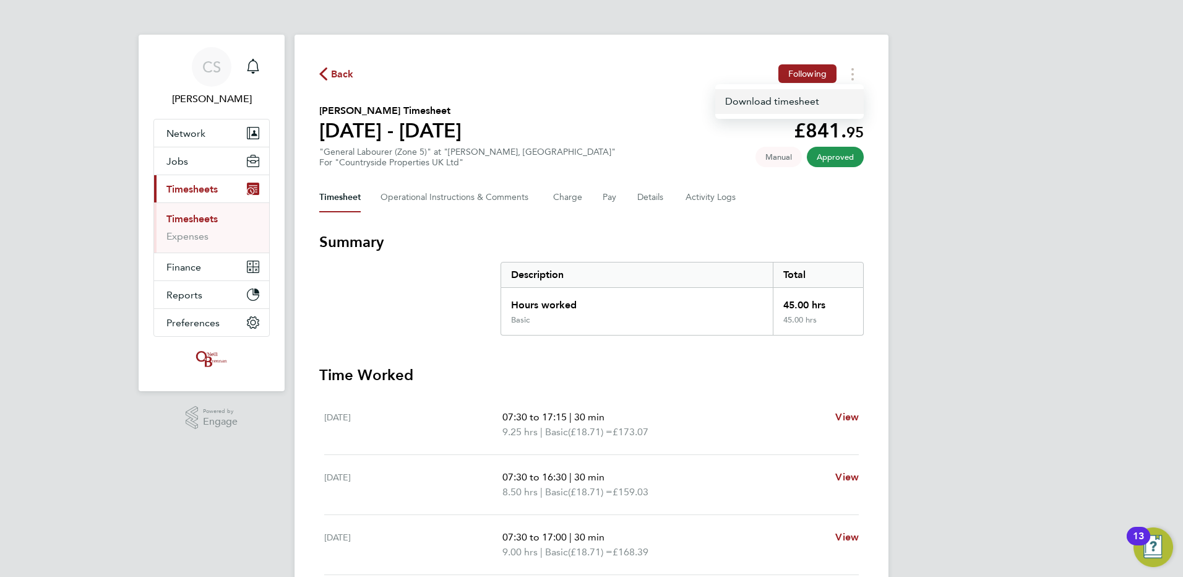
click at [822, 111] on link "Download timesheet" at bounding box center [789, 101] width 149 height 25
click at [331, 71] on span "Back" at bounding box center [342, 74] width 23 height 15
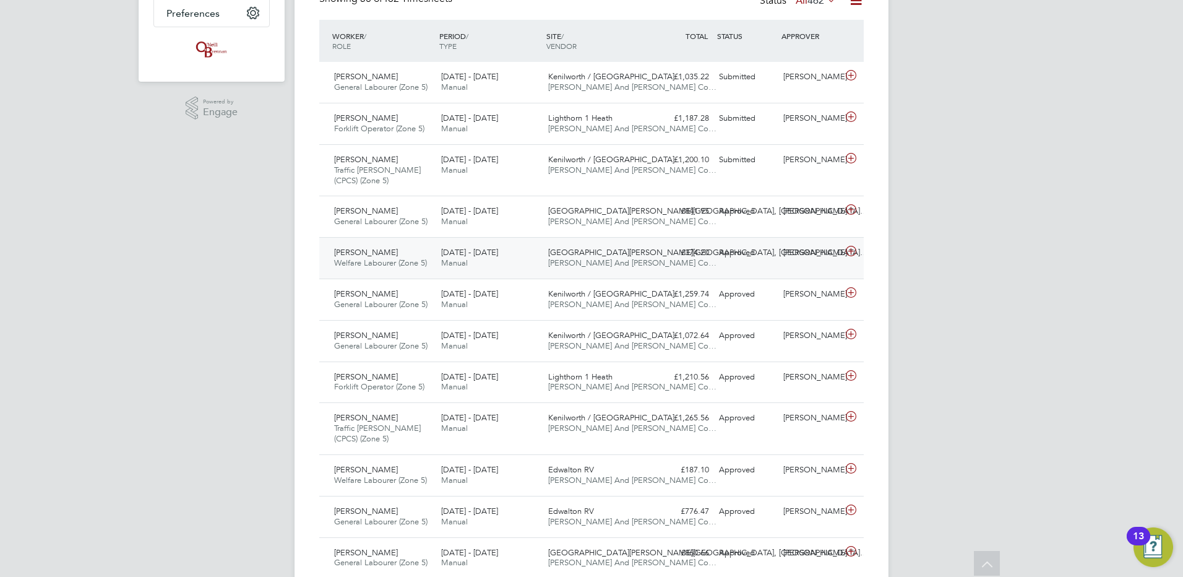
click at [377, 259] on span "Welfare Labourer (Zone 5)" at bounding box center [380, 262] width 93 height 11
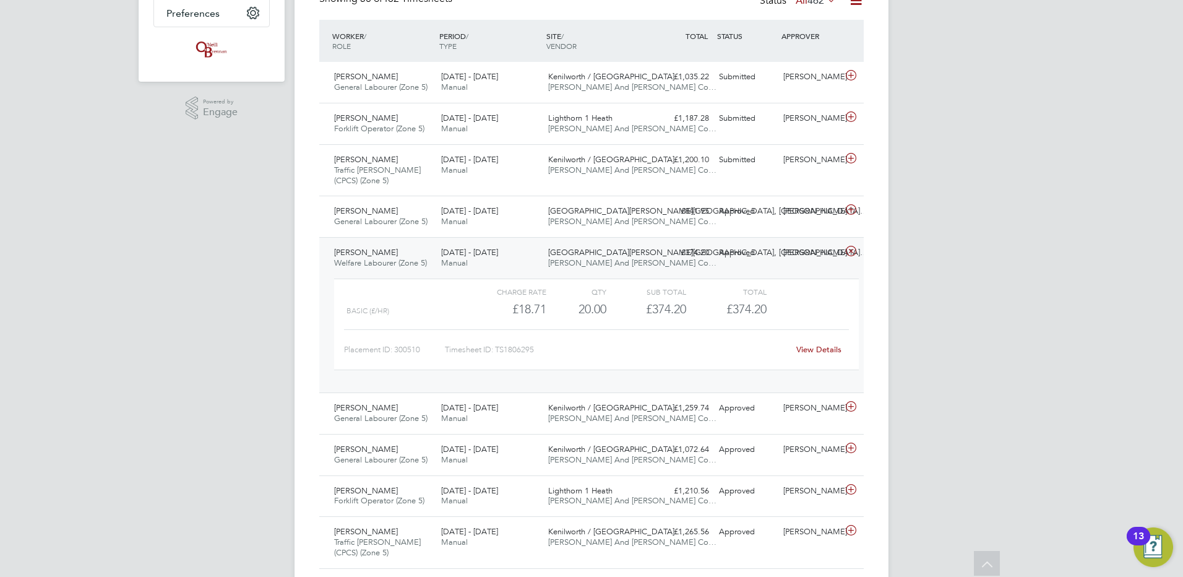
click at [829, 348] on link "View Details" at bounding box center [818, 349] width 45 height 11
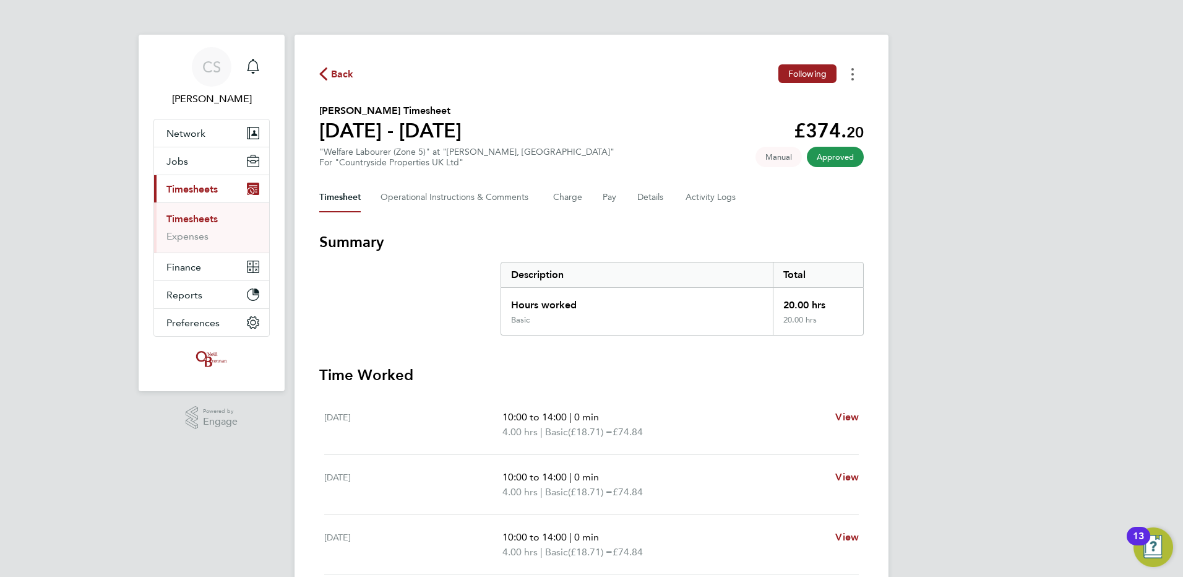
click at [855, 75] on button "Timesheets Menu" at bounding box center [853, 73] width 22 height 19
drag, startPoint x: 775, startPoint y: 101, endPoint x: 1130, endPoint y: 113, distance: 355.4
click at [775, 100] on link "Download timesheet" at bounding box center [789, 101] width 149 height 25
click at [1130, 113] on div "CS Chloe Saffill Notifications Applications: Network Team Members Businesses Si…" at bounding box center [591, 447] width 1183 height 894
click at [1174, 86] on div "CS Chloe Saffill Notifications Applications: Network Team Members Businesses Si…" at bounding box center [591, 447] width 1183 height 894
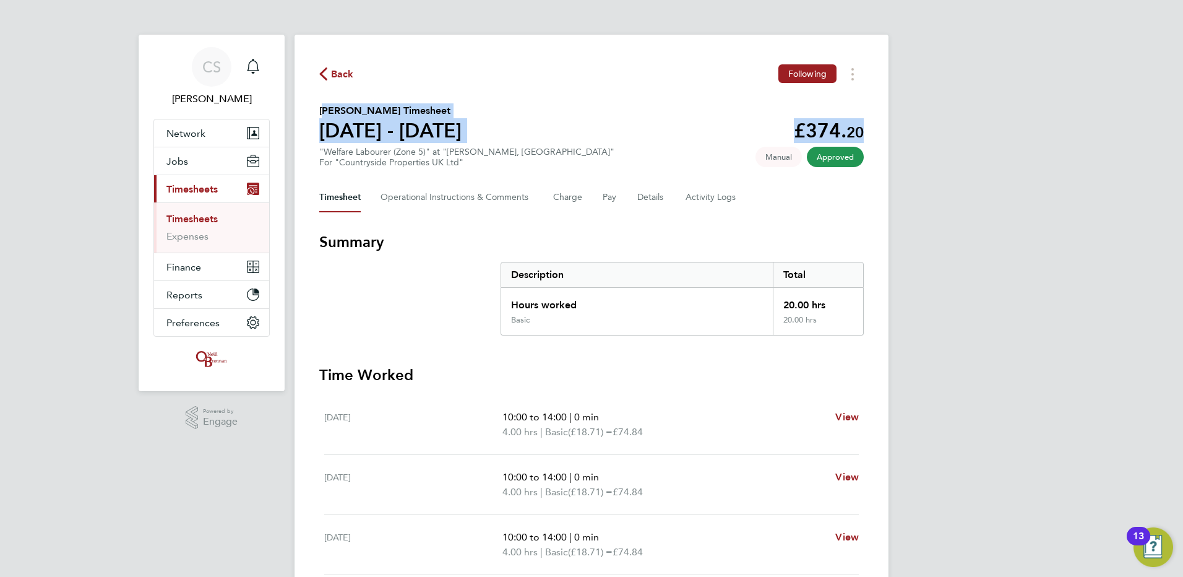
click at [342, 80] on span "Back" at bounding box center [342, 74] width 23 height 15
